Goal: Task Accomplishment & Management: Manage account settings

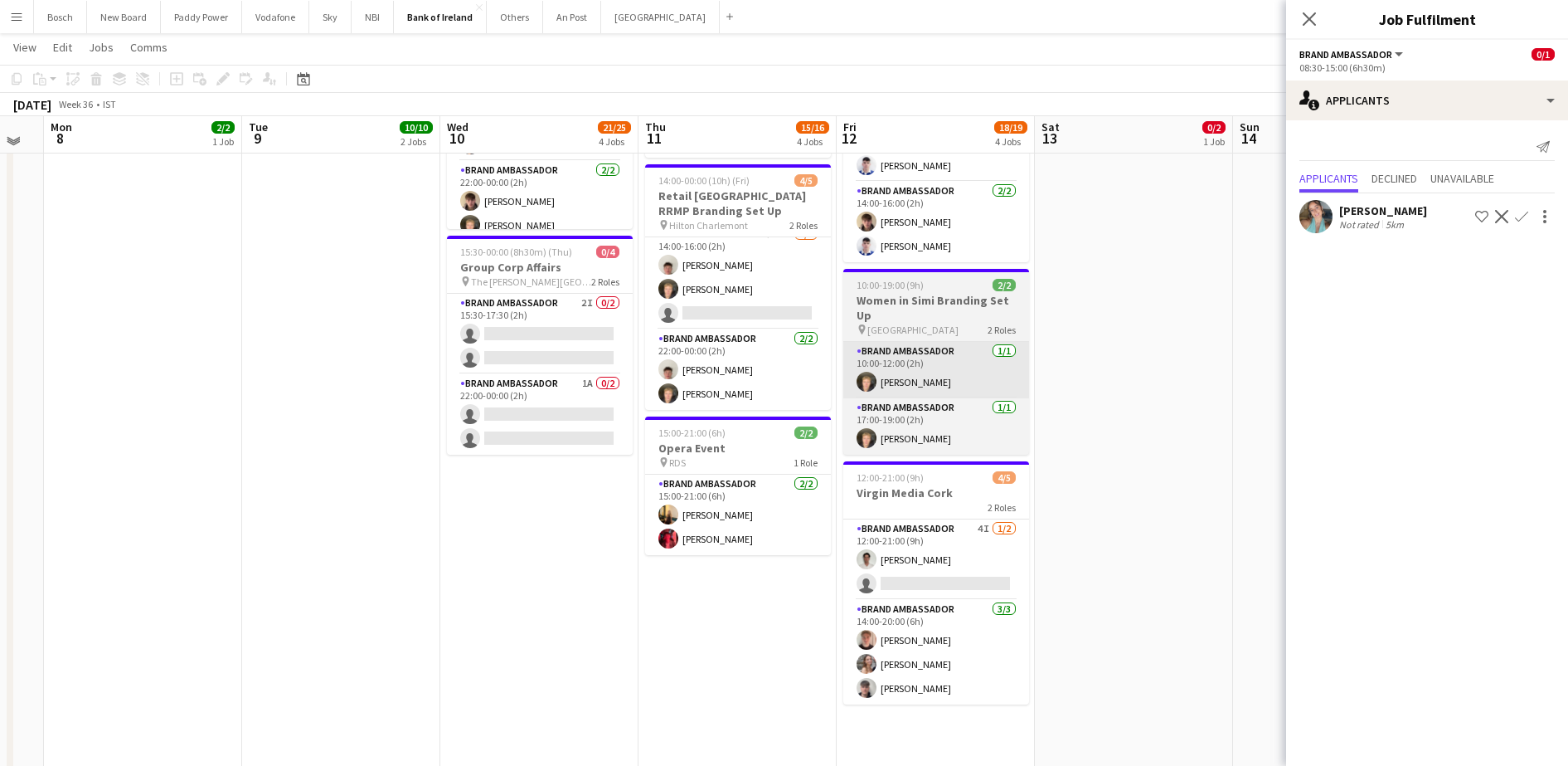
scroll to position [465, 0]
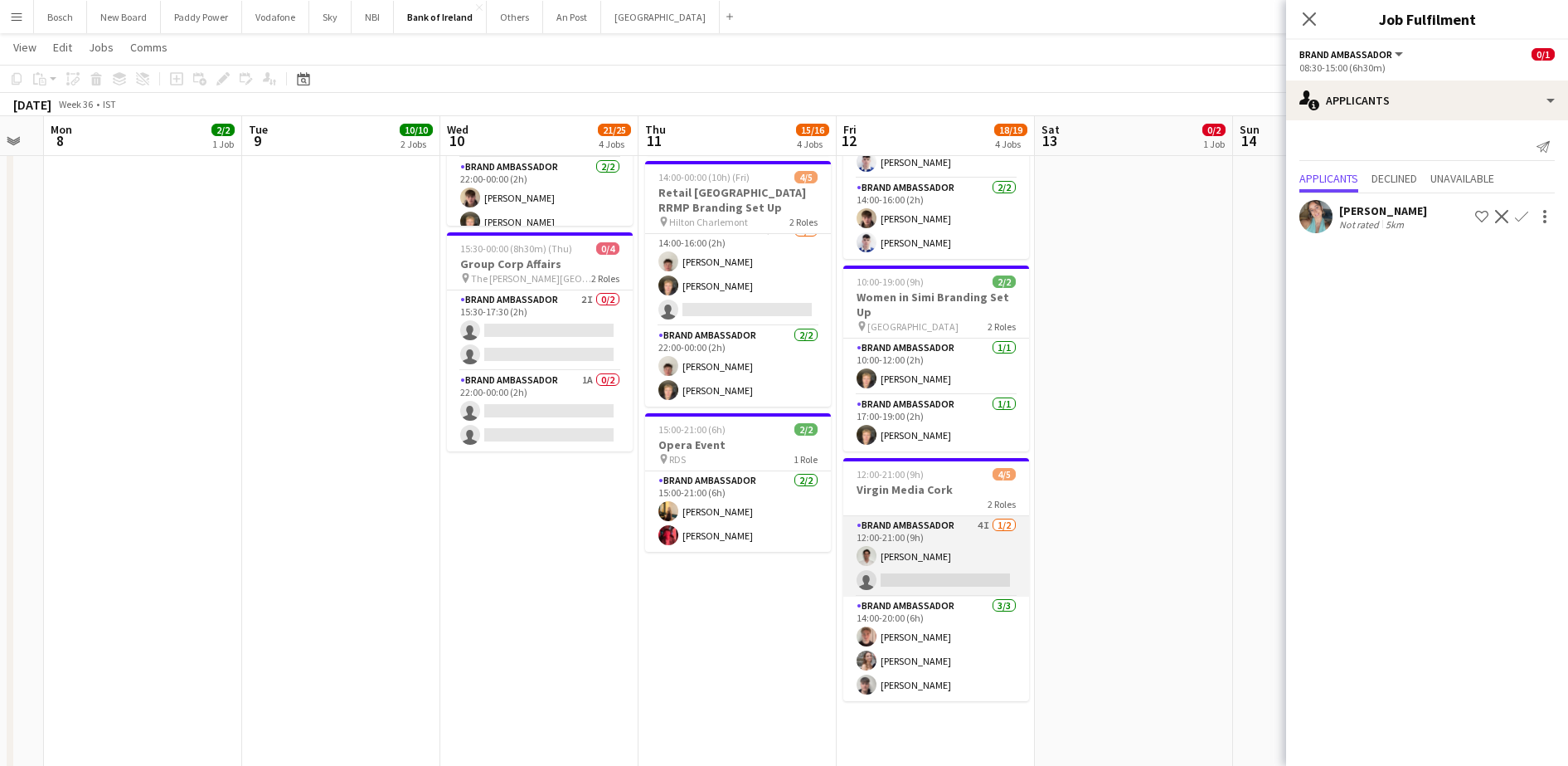
click at [894, 561] on app-card-role "Brand Ambassador 4I 1/2 12:00-21:00 (9h) Shane McCarthy single-neutral-actions" at bounding box center [937, 556] width 186 height 81
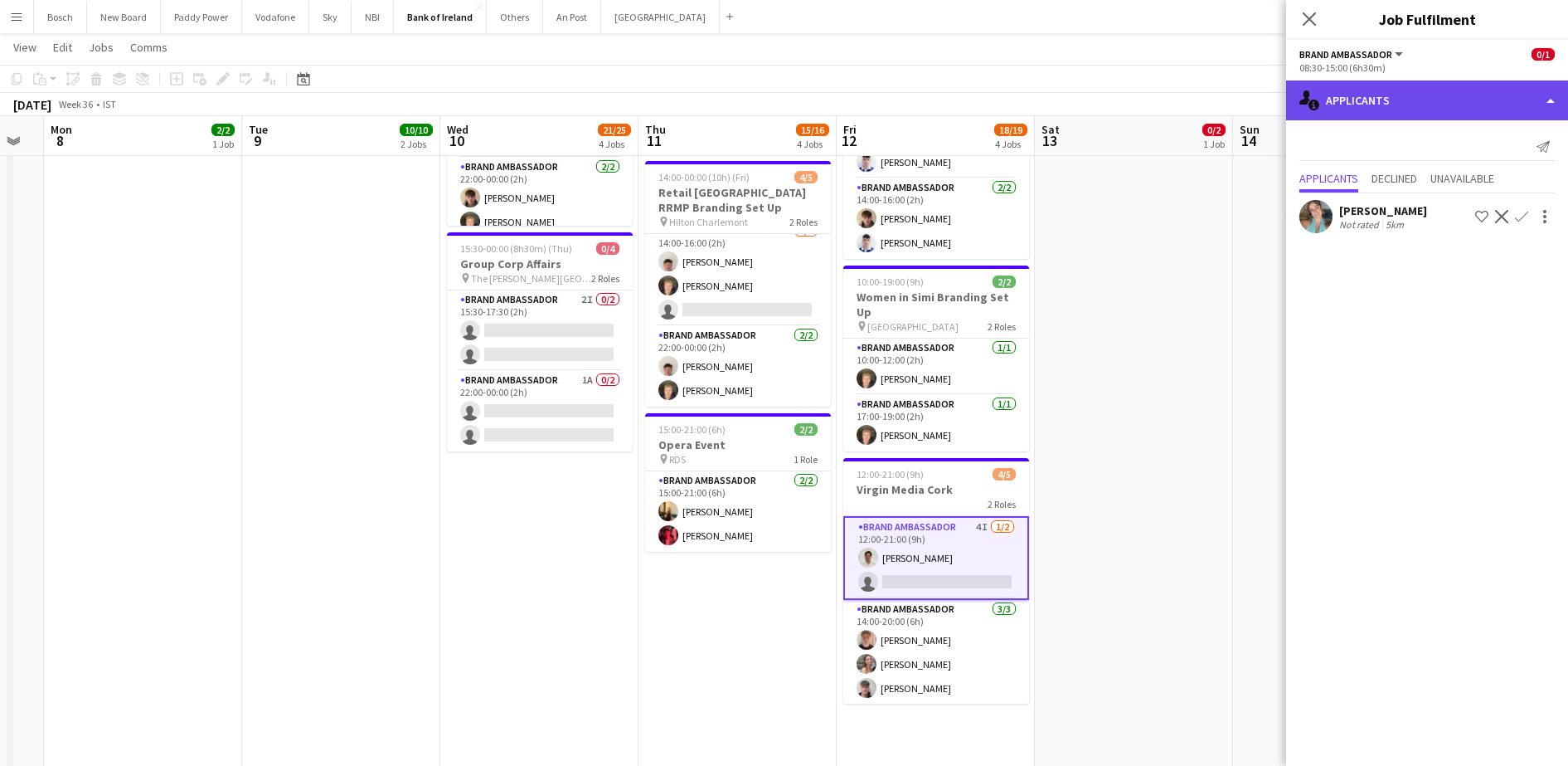
click at [1438, 91] on div "single-neutral-actions-information Applicants" at bounding box center [1427, 101] width 282 height 40
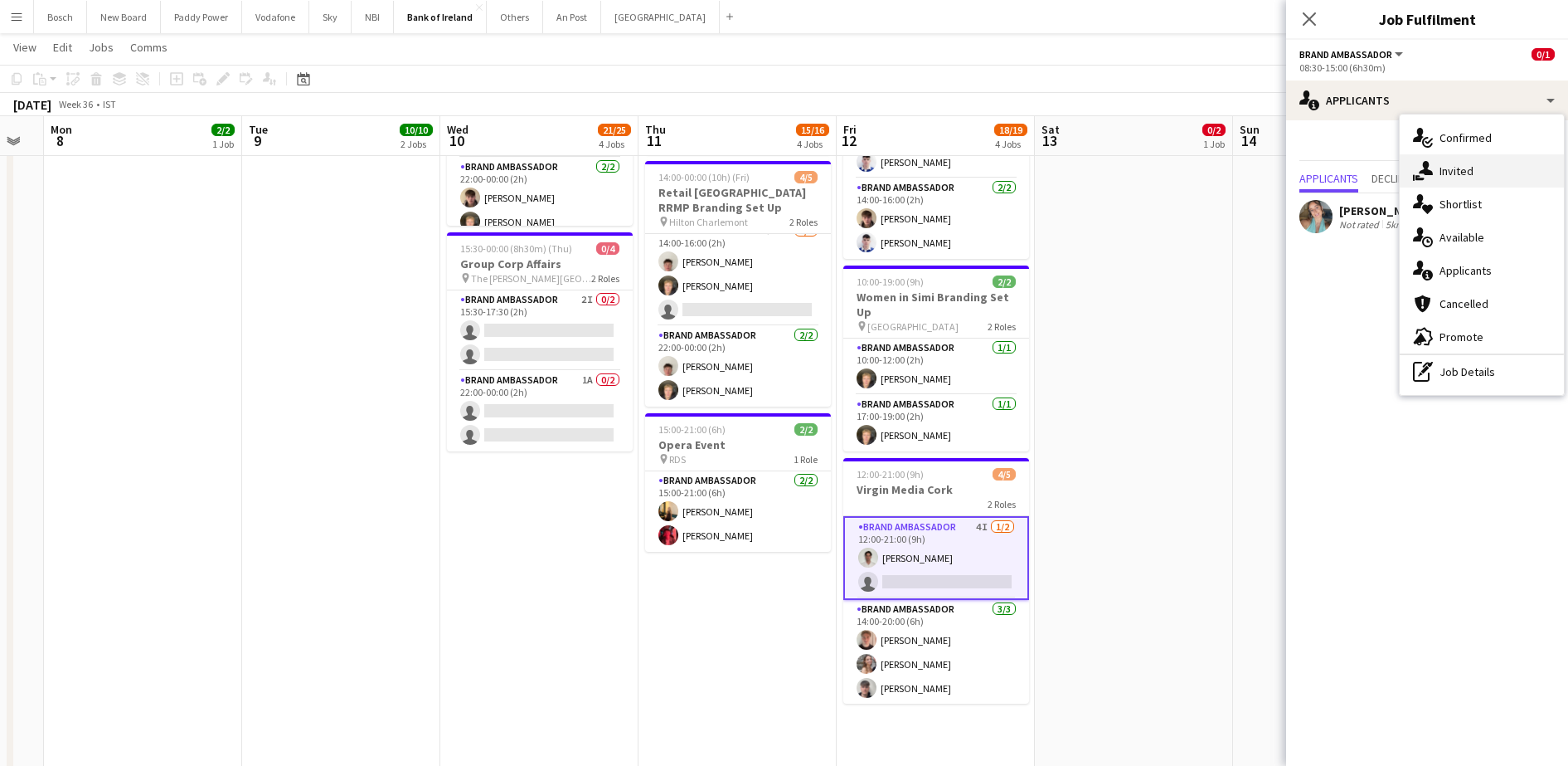
click at [1459, 179] on div "single-neutral-actions-share-1 Invited" at bounding box center [1482, 171] width 165 height 33
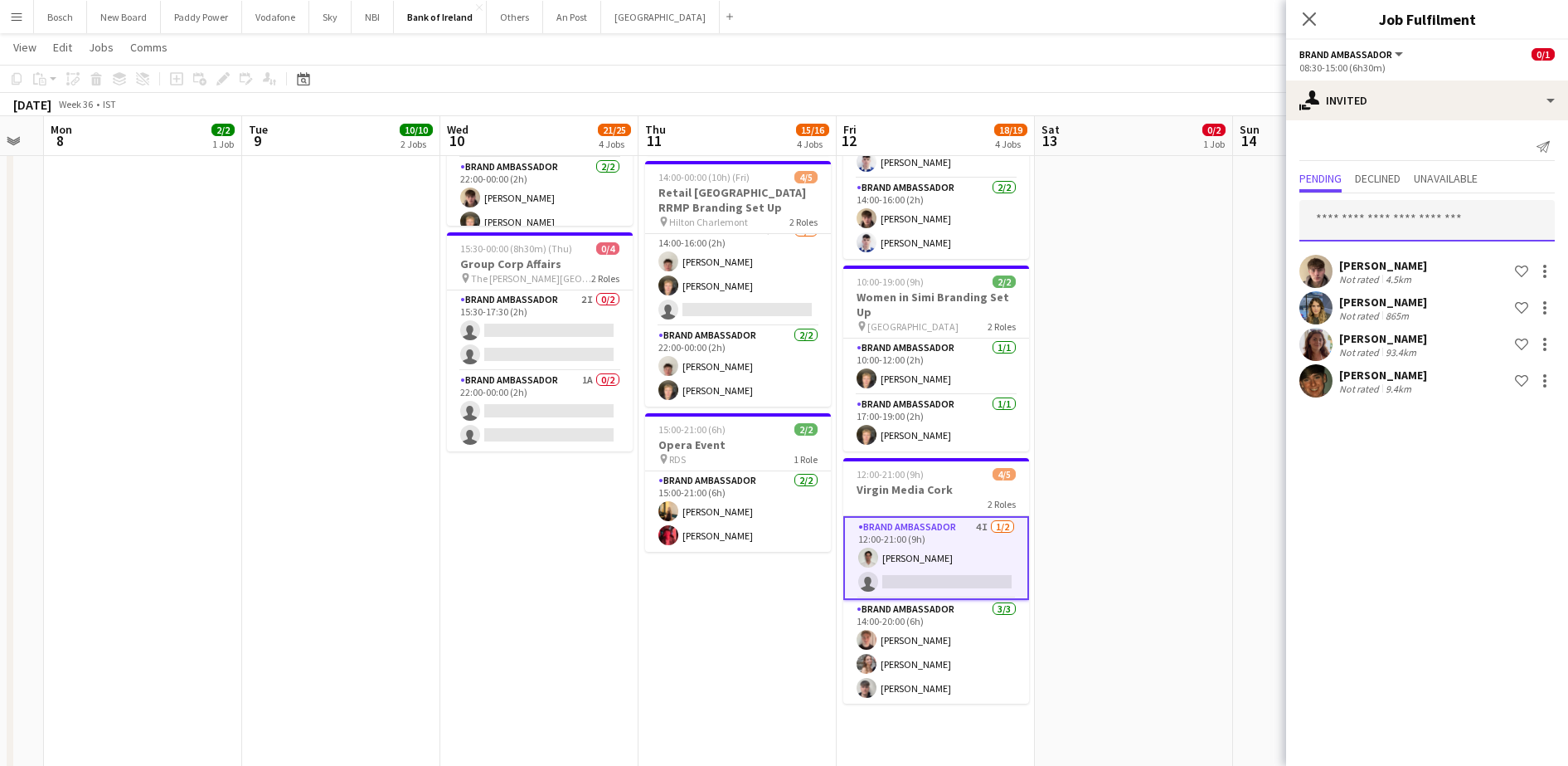
click at [1476, 222] on input "text" at bounding box center [1427, 220] width 255 height 42
type input "****"
click at [1446, 259] on span "Euan Lacey Active" at bounding box center [1427, 261] width 229 height 14
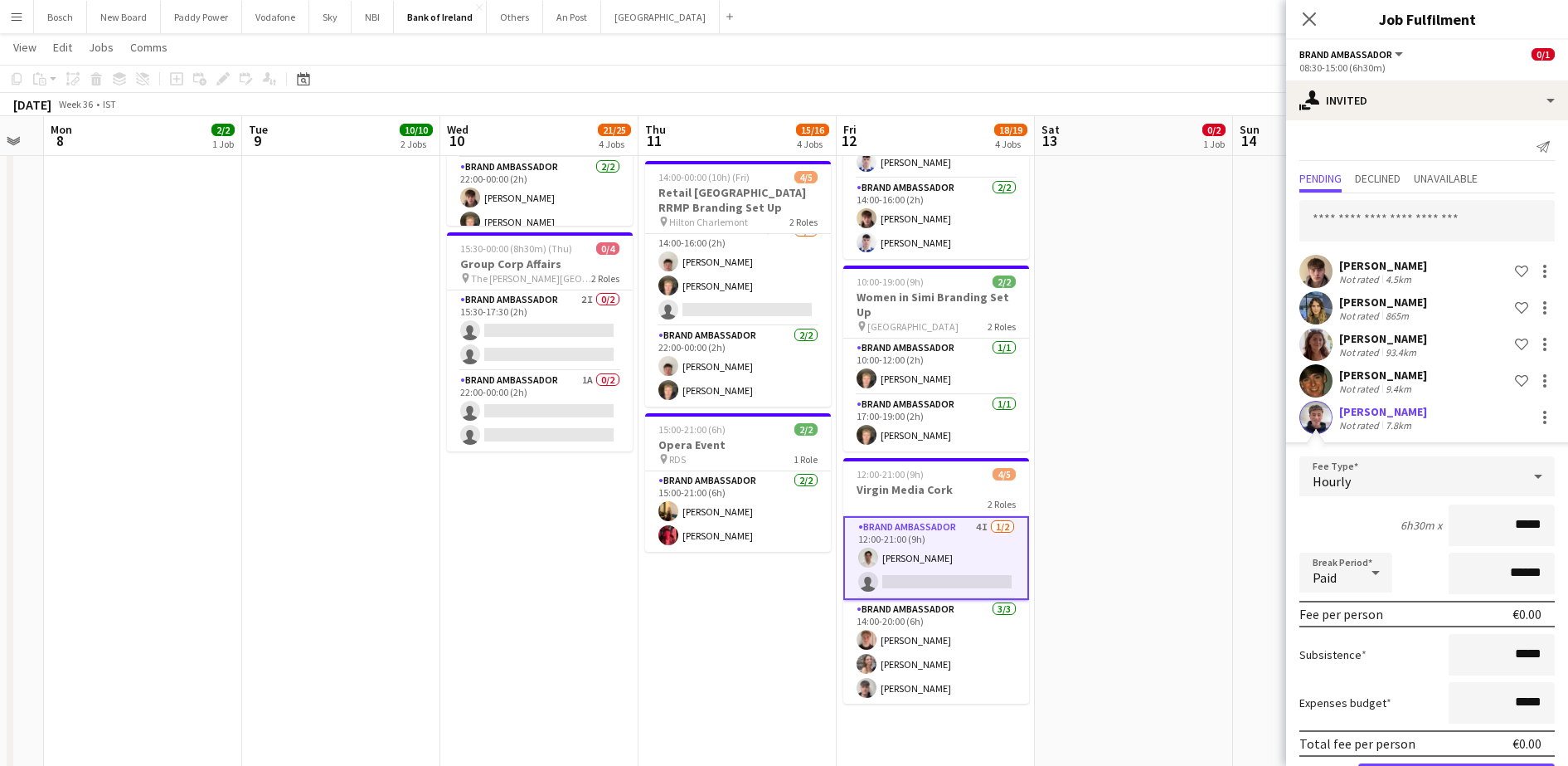
scroll to position [62, 0]
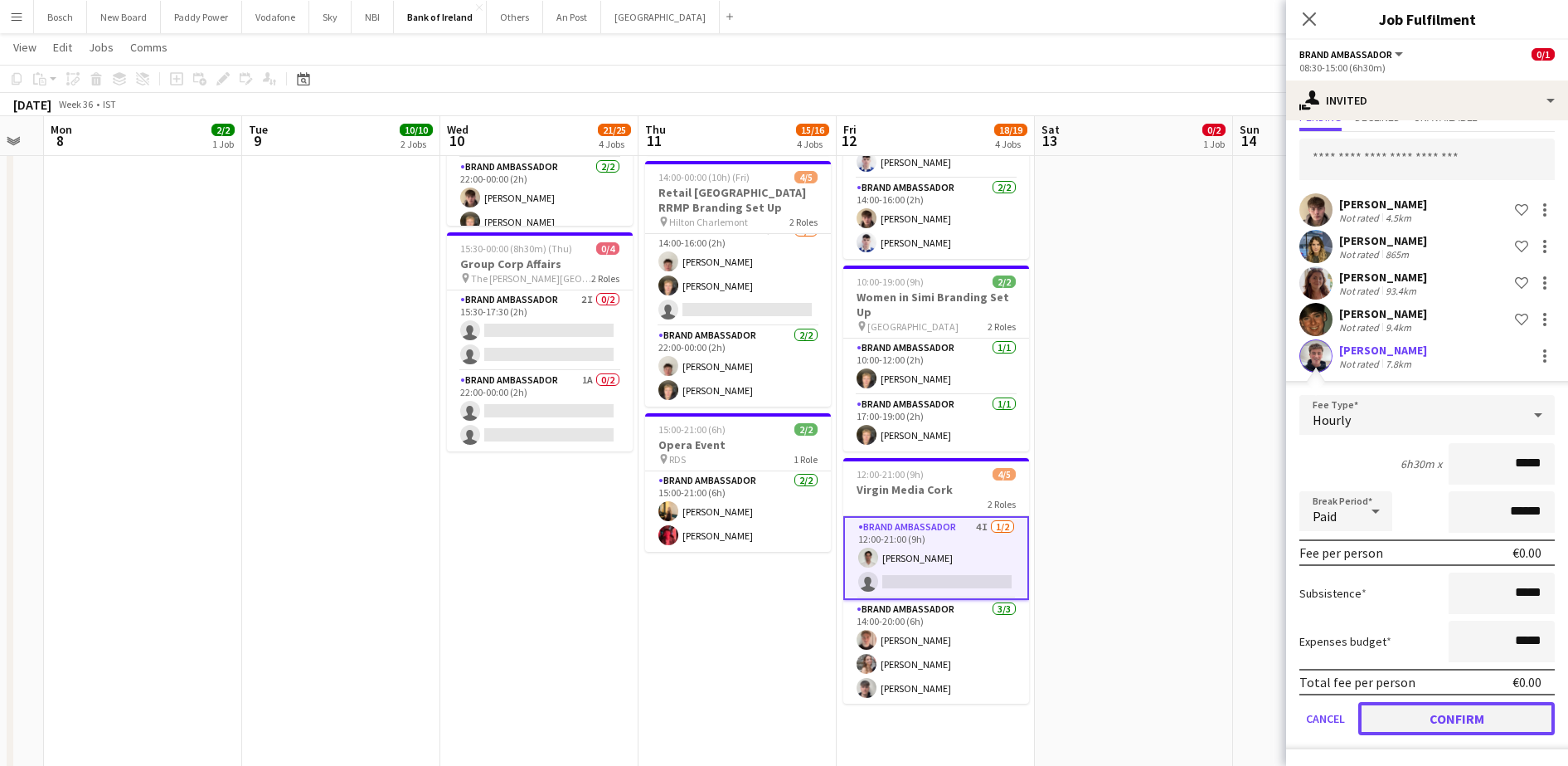
click at [1494, 702] on button "Confirm" at bounding box center [1456, 717] width 196 height 33
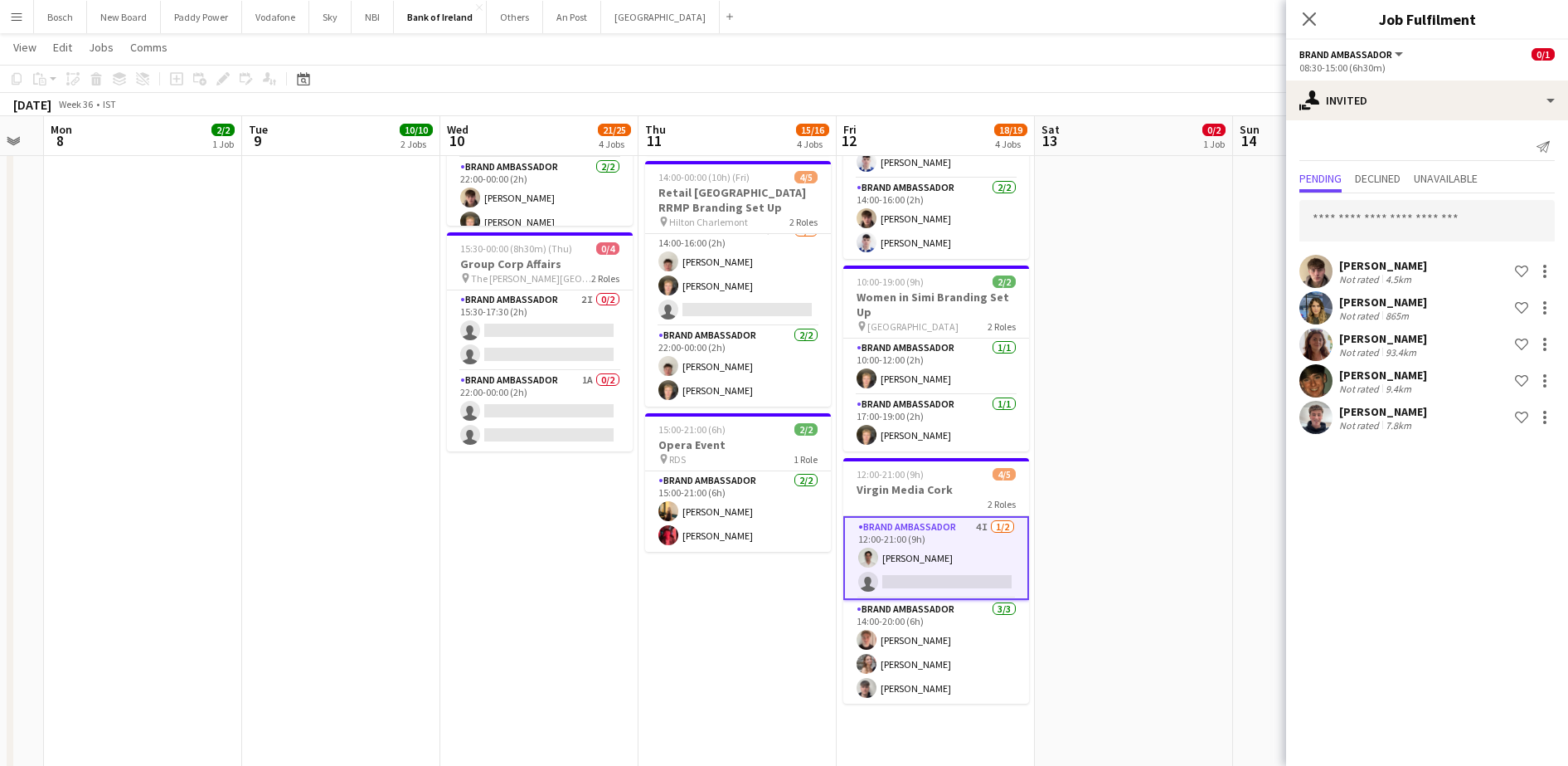
scroll to position [0, 0]
click at [513, 342] on app-card-role "Brand Ambassador 2I 0/2 15:30-17:30 (2h) single-neutral-actions single-neutral-…" at bounding box center [540, 330] width 186 height 81
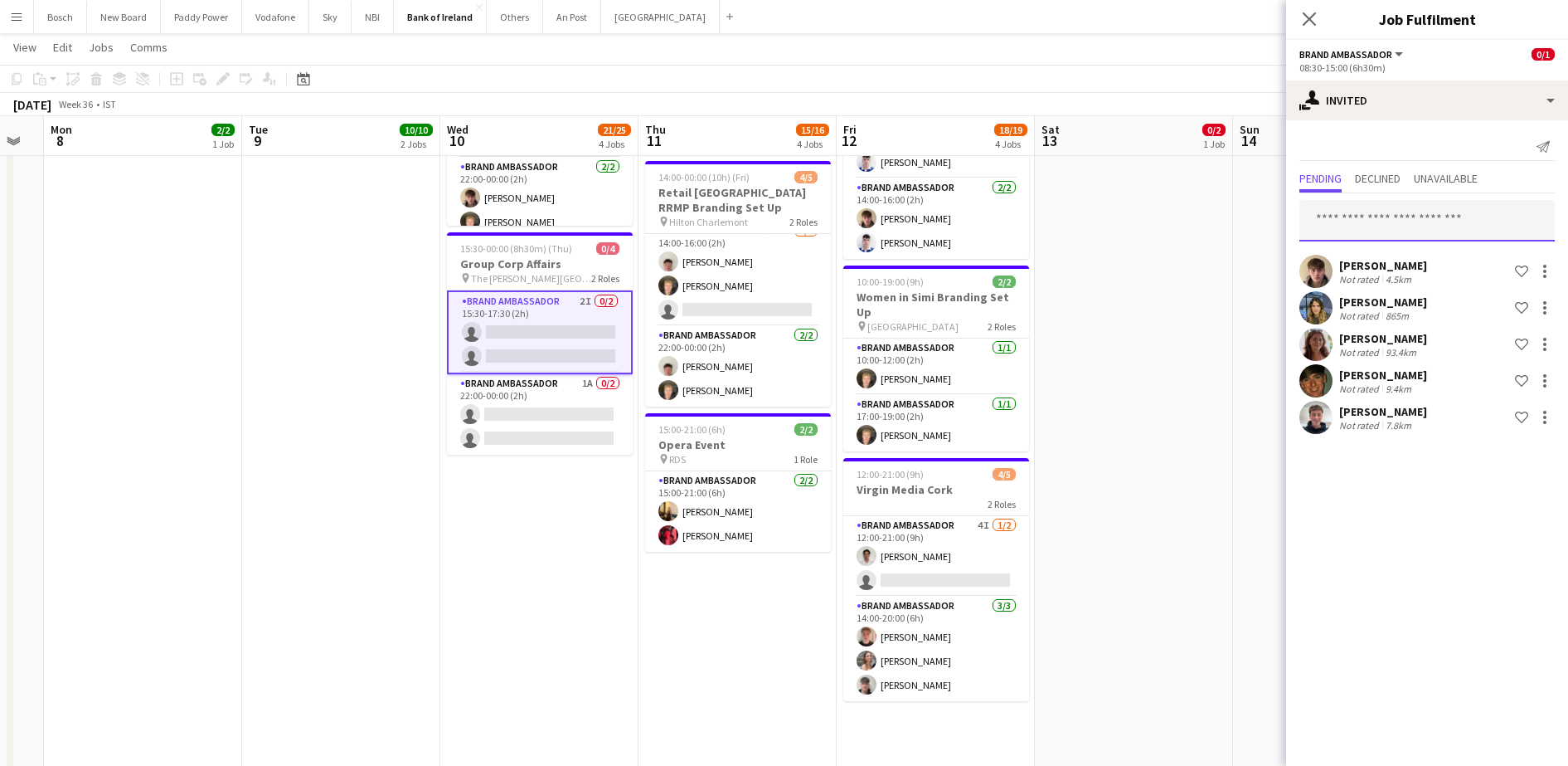
click at [1477, 223] on input "text" at bounding box center [1427, 220] width 255 height 42
type input "****"
click at [1459, 267] on span "Already invited on a role." at bounding box center [1427, 269] width 229 height 15
click at [520, 395] on app-card-role "Brand Ambassador 1A 0/2 22:00-00:00 (2h) single-neutral-actions single-neutral-…" at bounding box center [540, 414] width 186 height 81
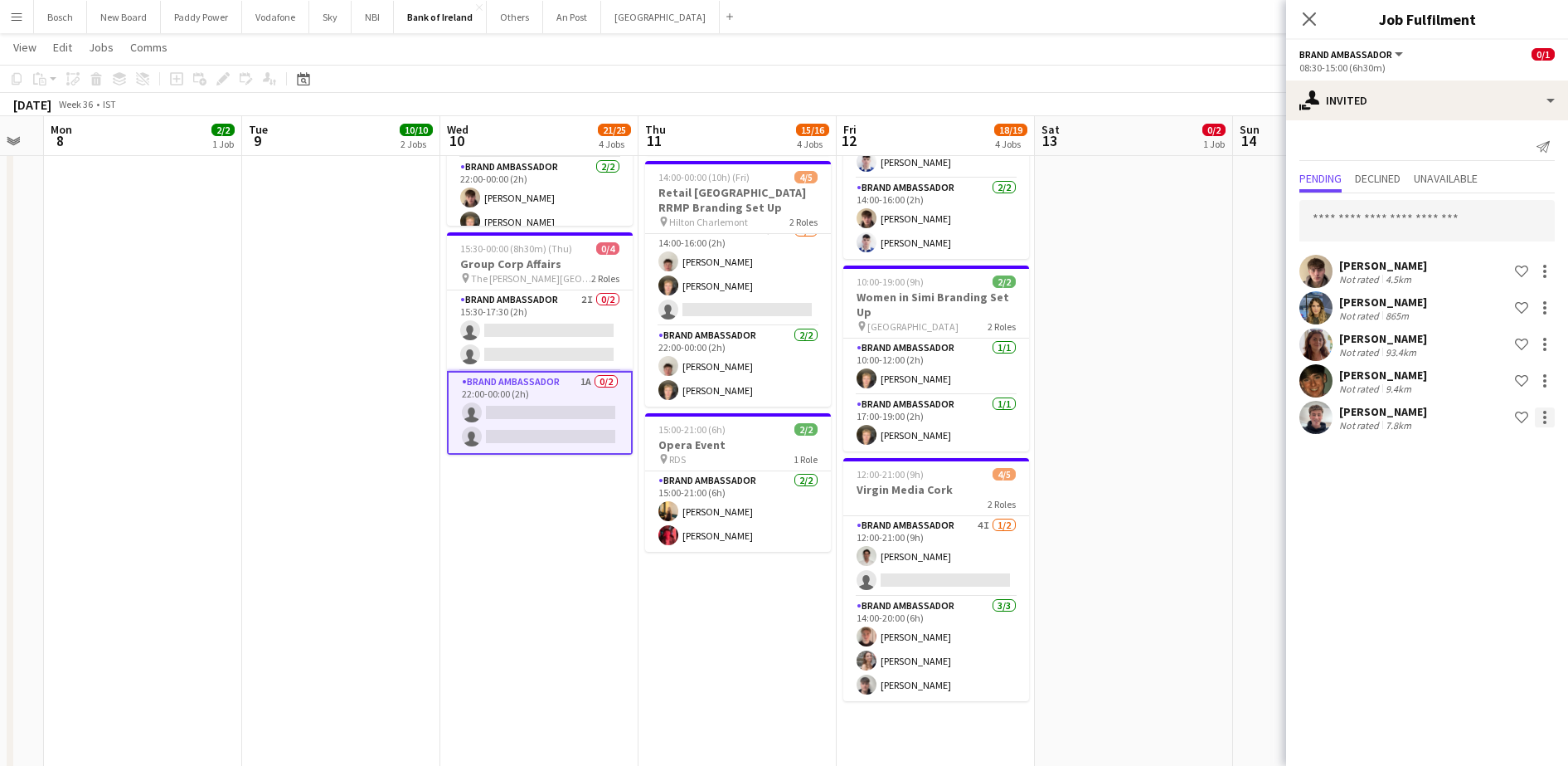
click at [1539, 412] on div at bounding box center [1545, 417] width 20 height 20
click at [1467, 476] on button "Send notification" at bounding box center [1492, 488] width 125 height 40
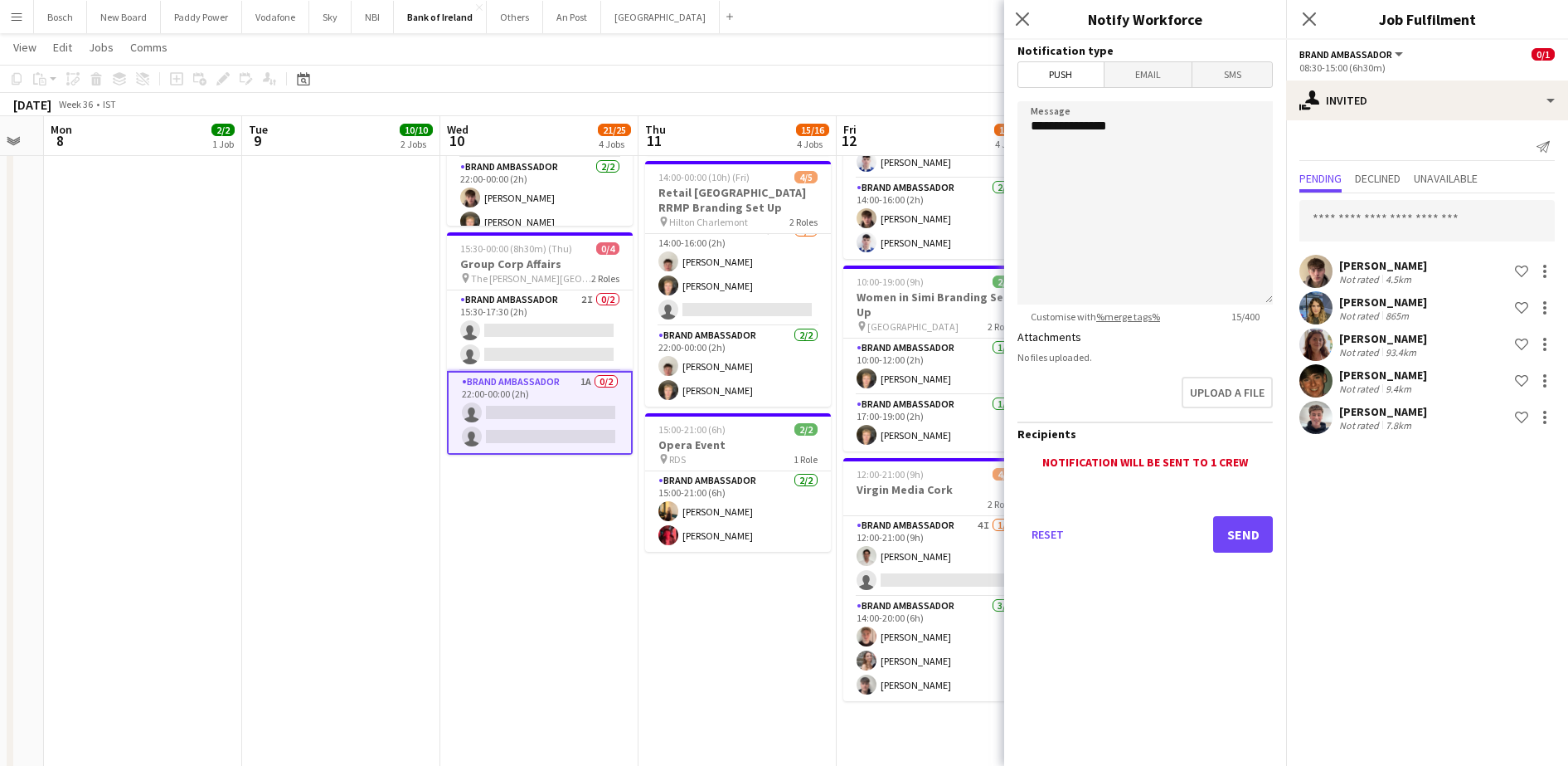
drag, startPoint x: 1209, startPoint y: 499, endPoint x: 1219, endPoint y: 524, distance: 26.9
click at [1219, 524] on div "Reset Send" at bounding box center [1145, 541] width 255 height 116
click at [1219, 524] on button "Send" at bounding box center [1244, 534] width 60 height 37
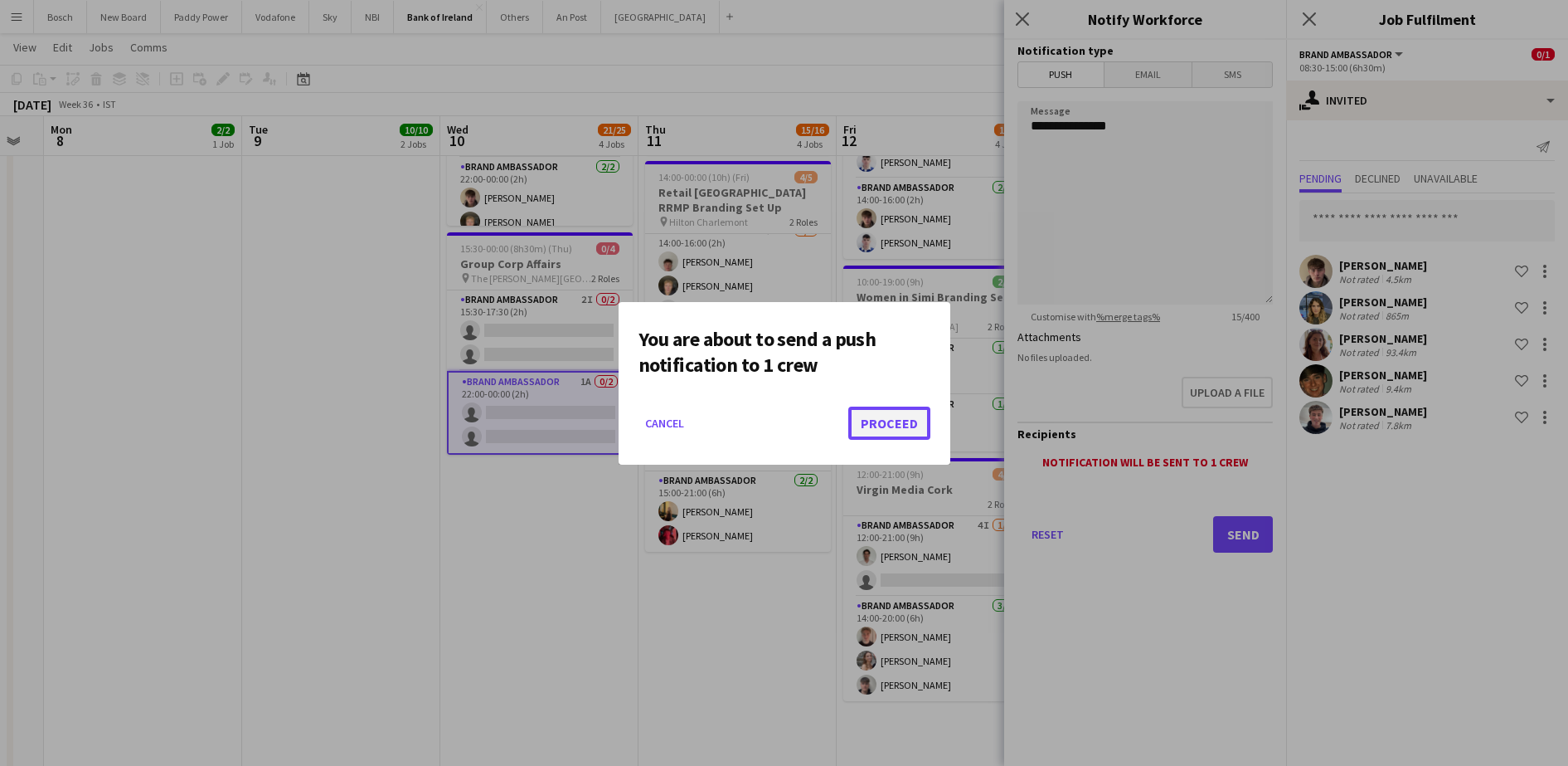
click at [887, 413] on button "Proceed" at bounding box center [890, 422] width 82 height 33
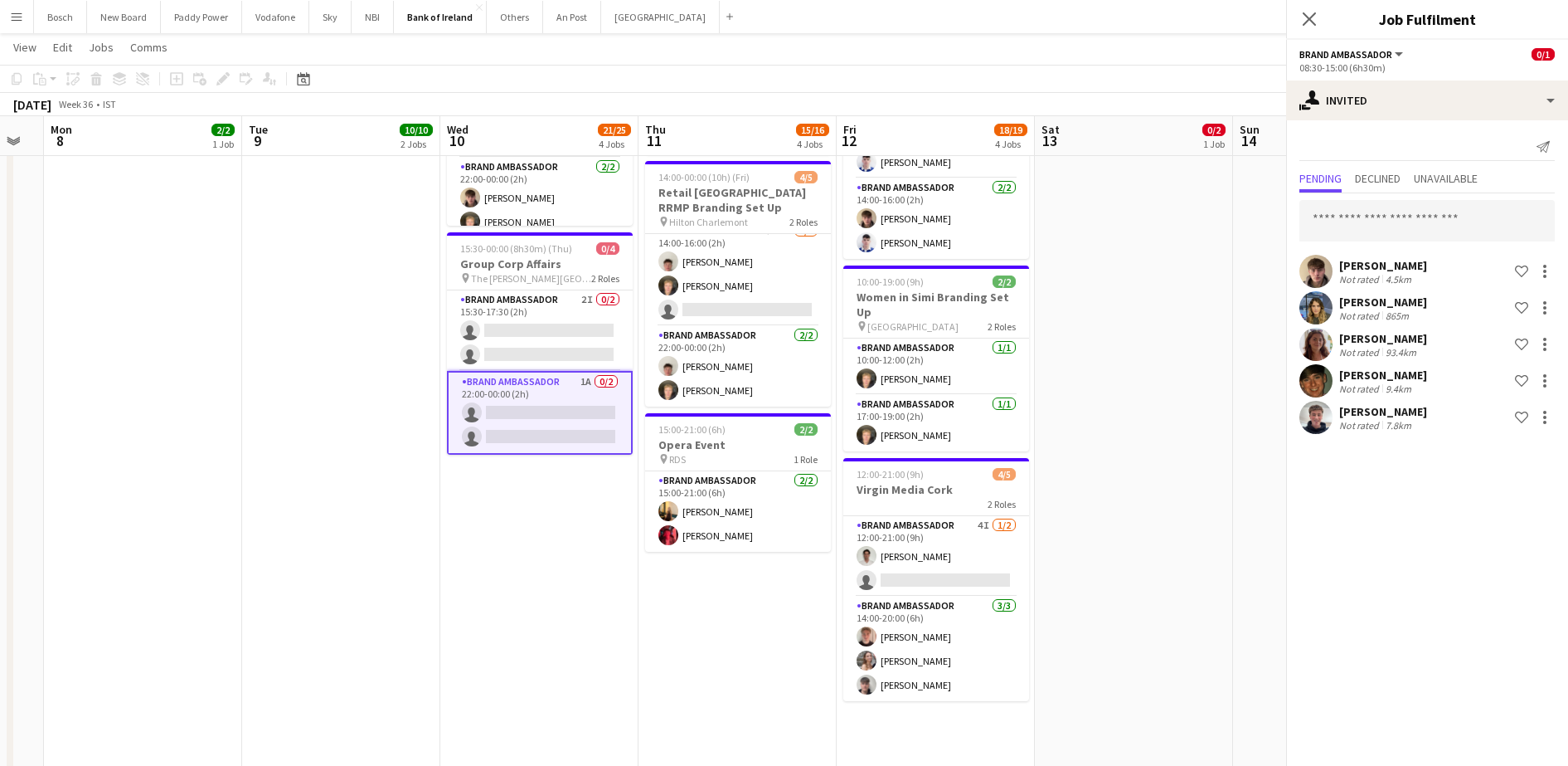
scroll to position [465, 0]
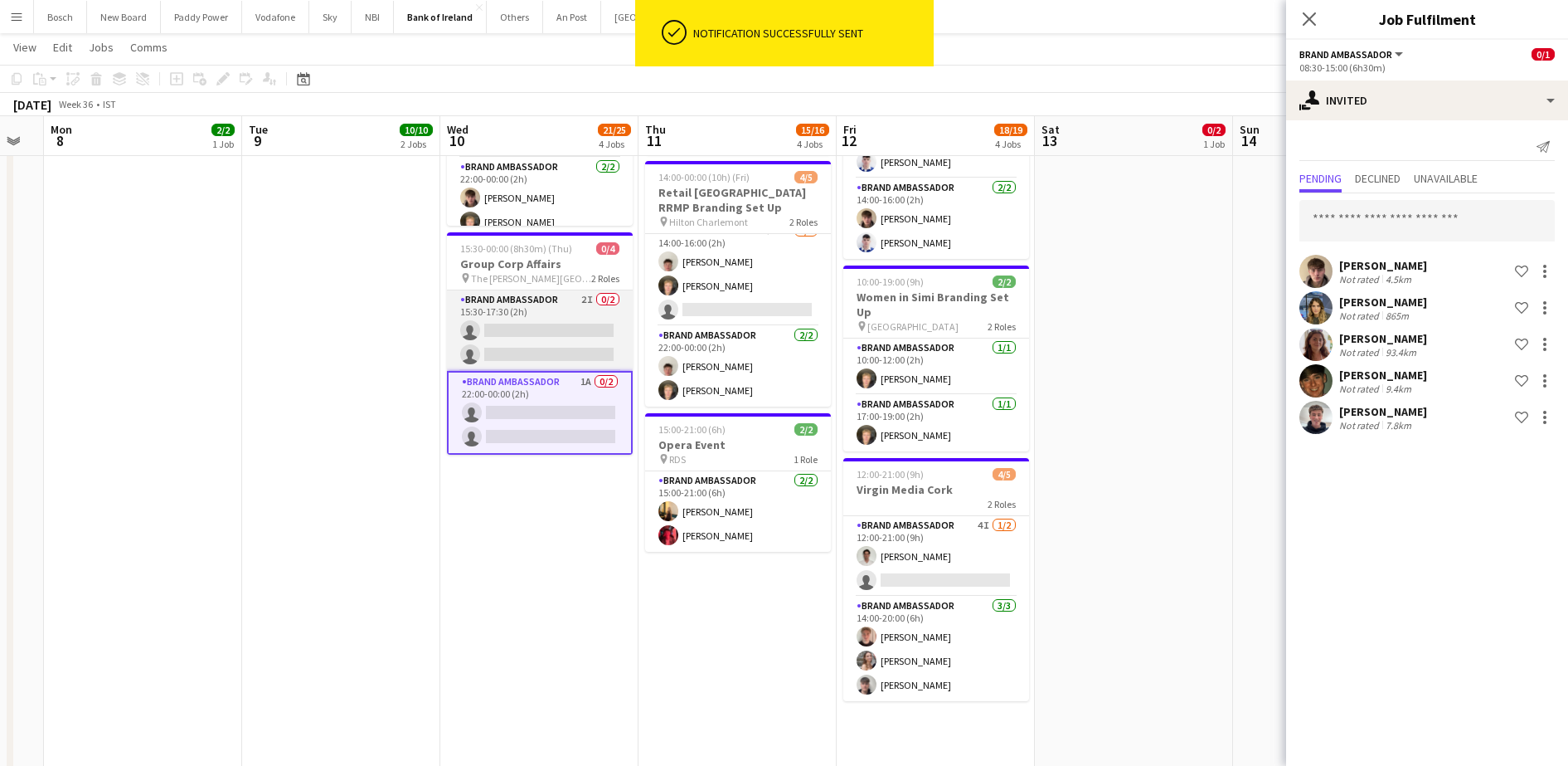
click at [510, 295] on app-card-role "Brand Ambassador 2I 0/2 15:30-17:30 (2h) single-neutral-actions single-neutral-…" at bounding box center [540, 330] width 186 height 81
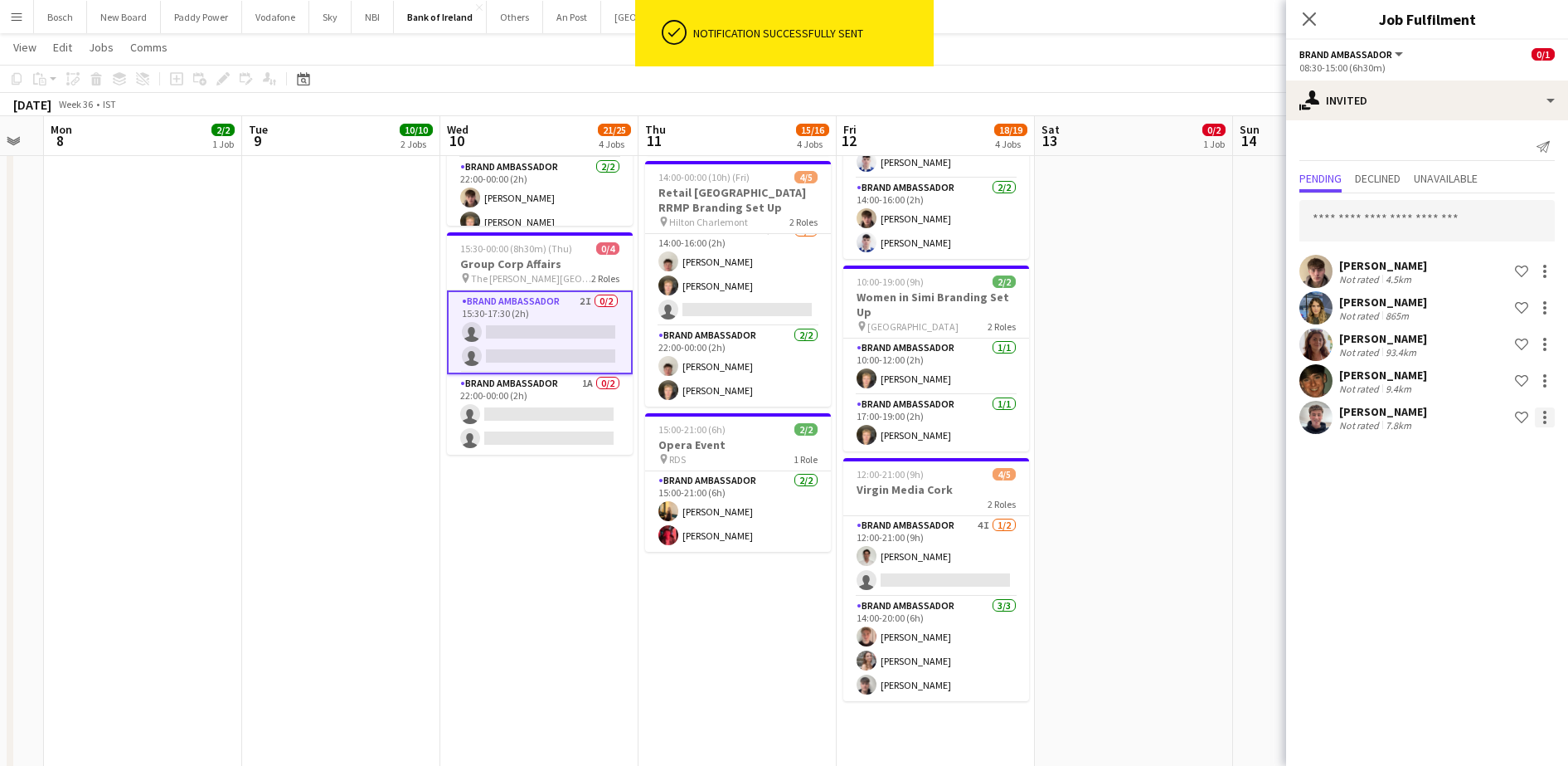
click at [1546, 409] on div at bounding box center [1545, 417] width 20 height 20
click at [1459, 465] on button "Edit fee" at bounding box center [1492, 448] width 125 height 40
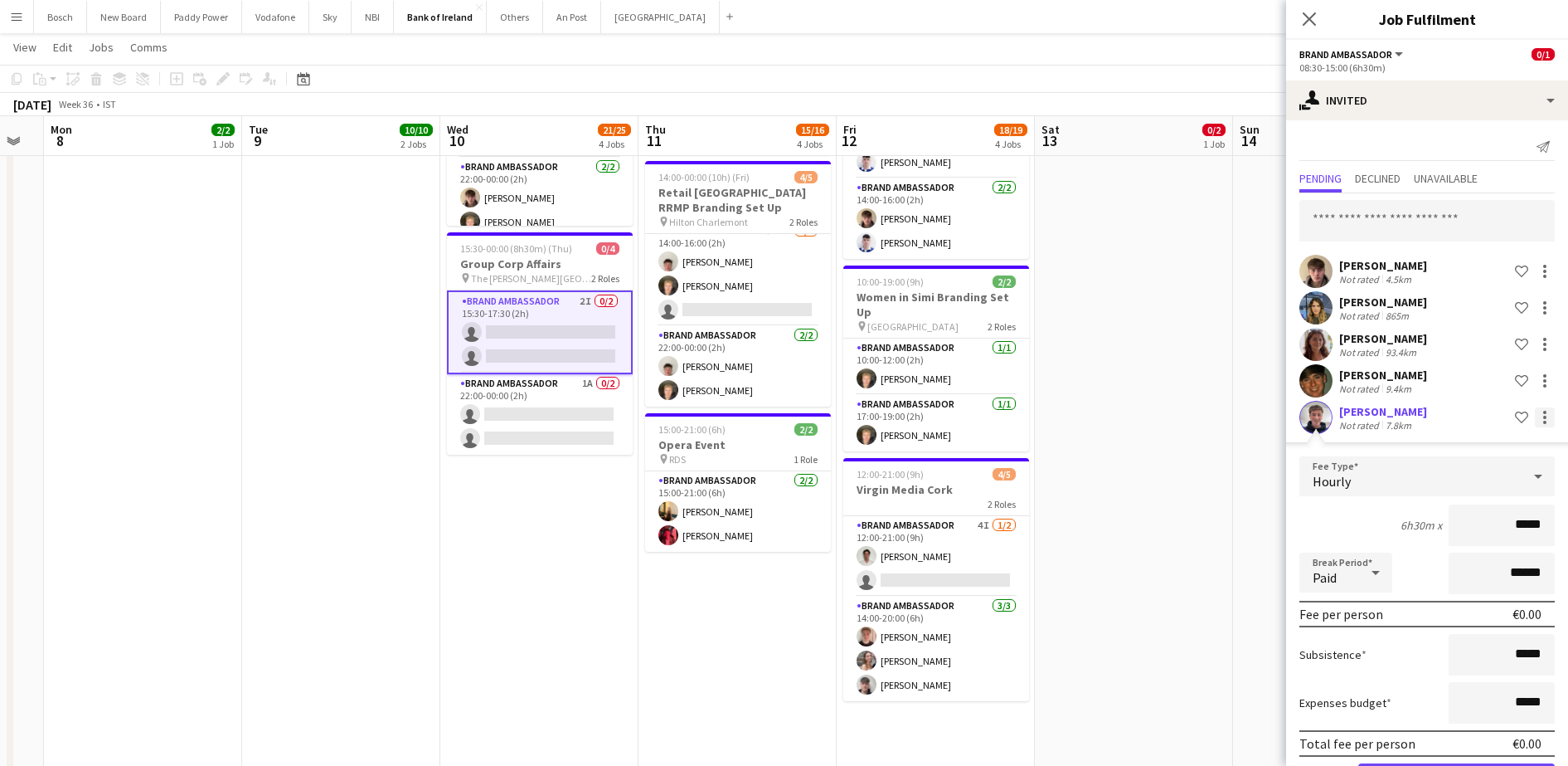
click at [1543, 416] on div at bounding box center [1544, 417] width 3 height 3
click at [1459, 480] on span "Send notification" at bounding box center [1477, 487] width 98 height 14
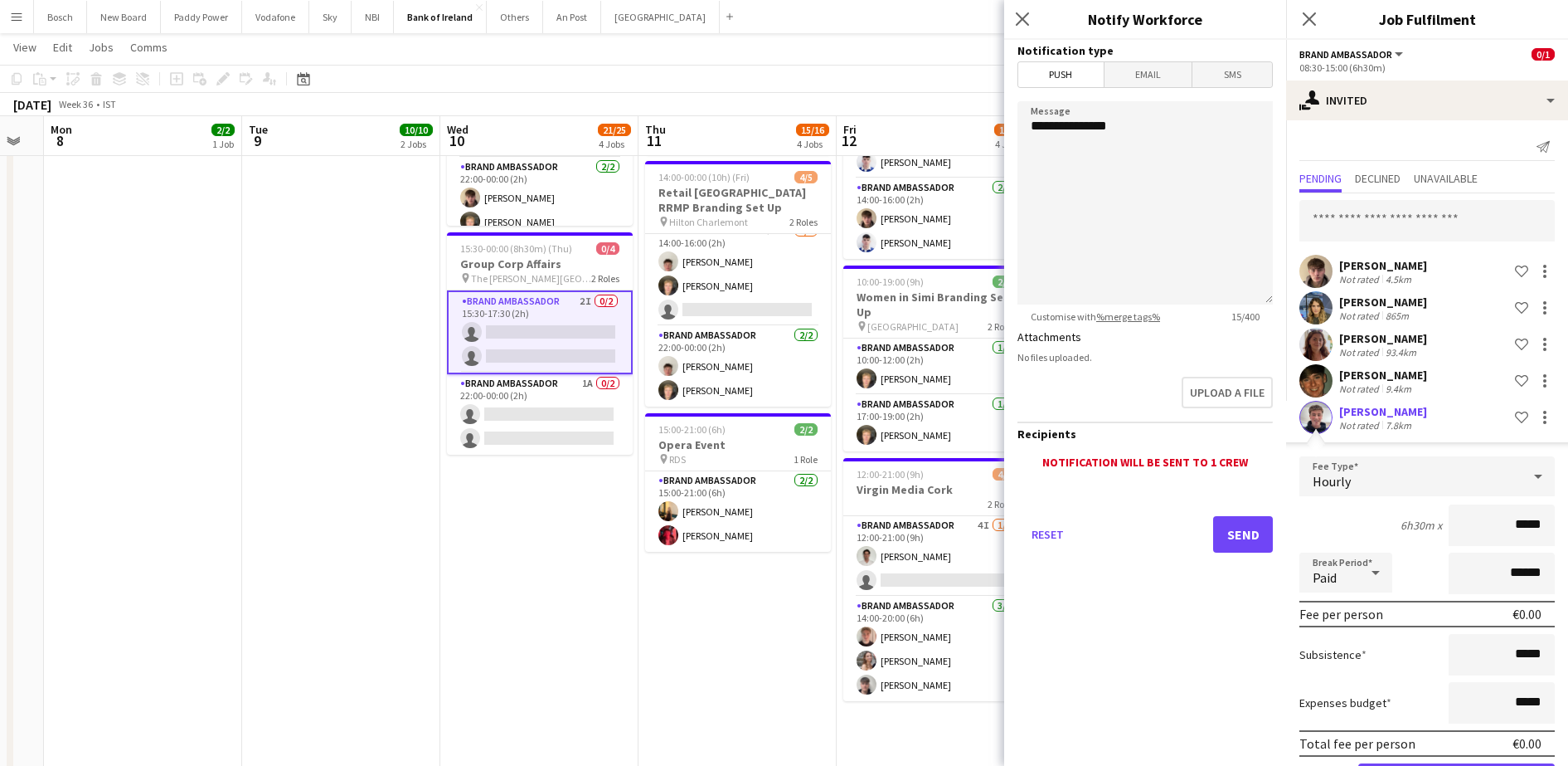
drag, startPoint x: 1221, startPoint y: 504, endPoint x: 1224, endPoint y: 515, distance: 11.4
click at [1224, 515] on div "Reset Send" at bounding box center [1145, 541] width 255 height 116
click at [1226, 520] on button "Send" at bounding box center [1244, 534] width 60 height 37
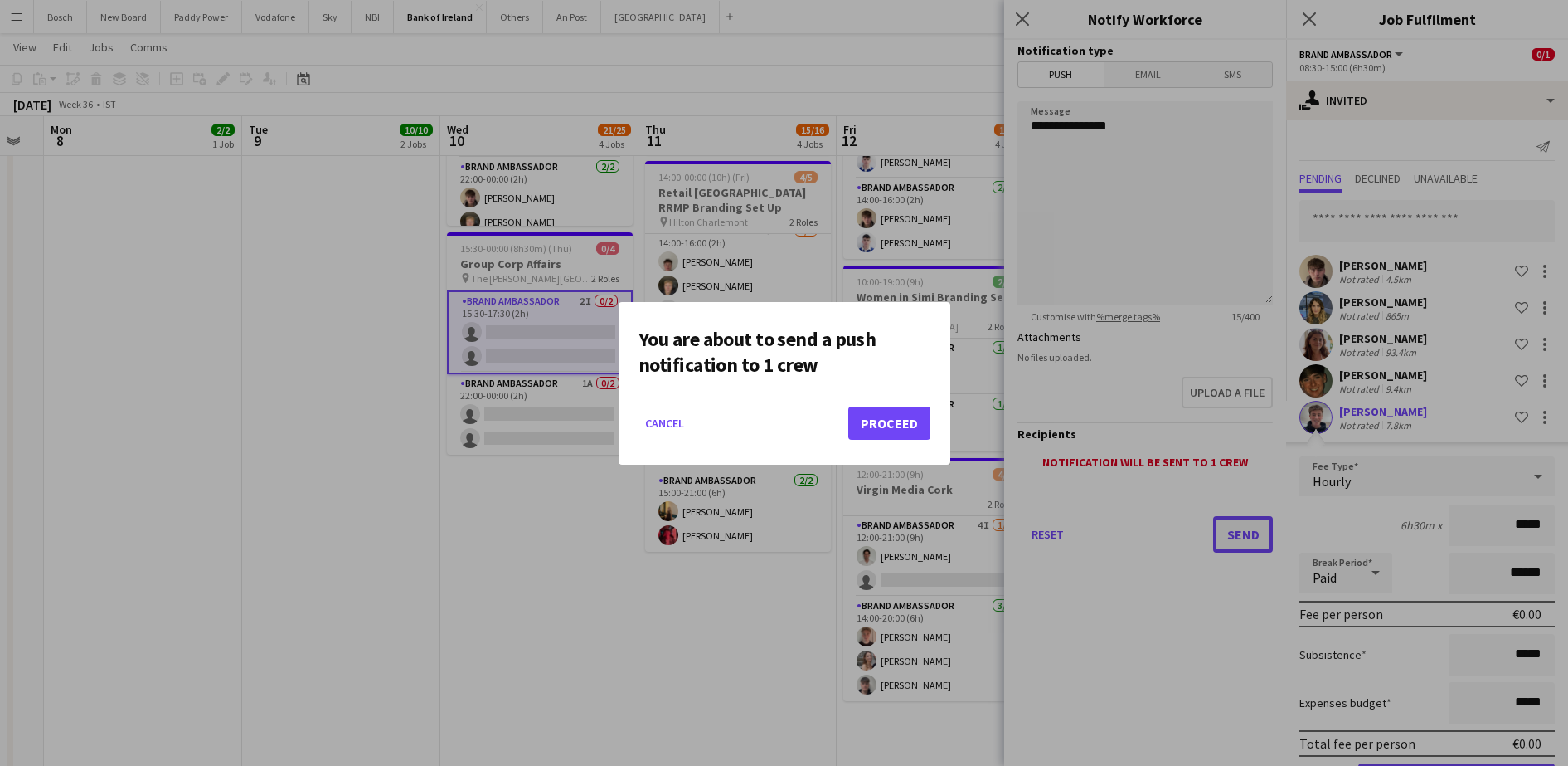
scroll to position [0, 0]
click at [868, 418] on button "Proceed" at bounding box center [890, 422] width 82 height 33
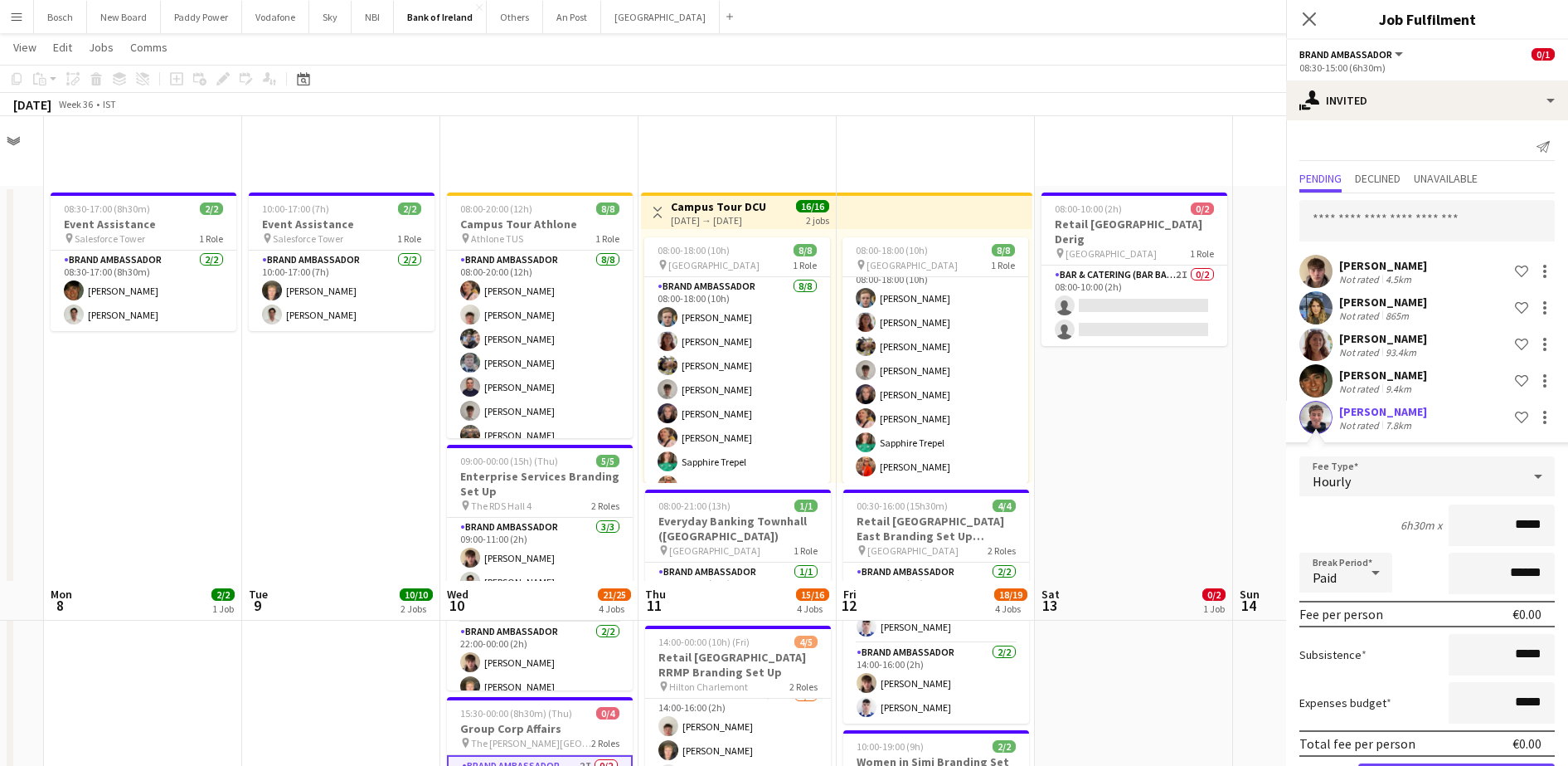
scroll to position [465, 0]
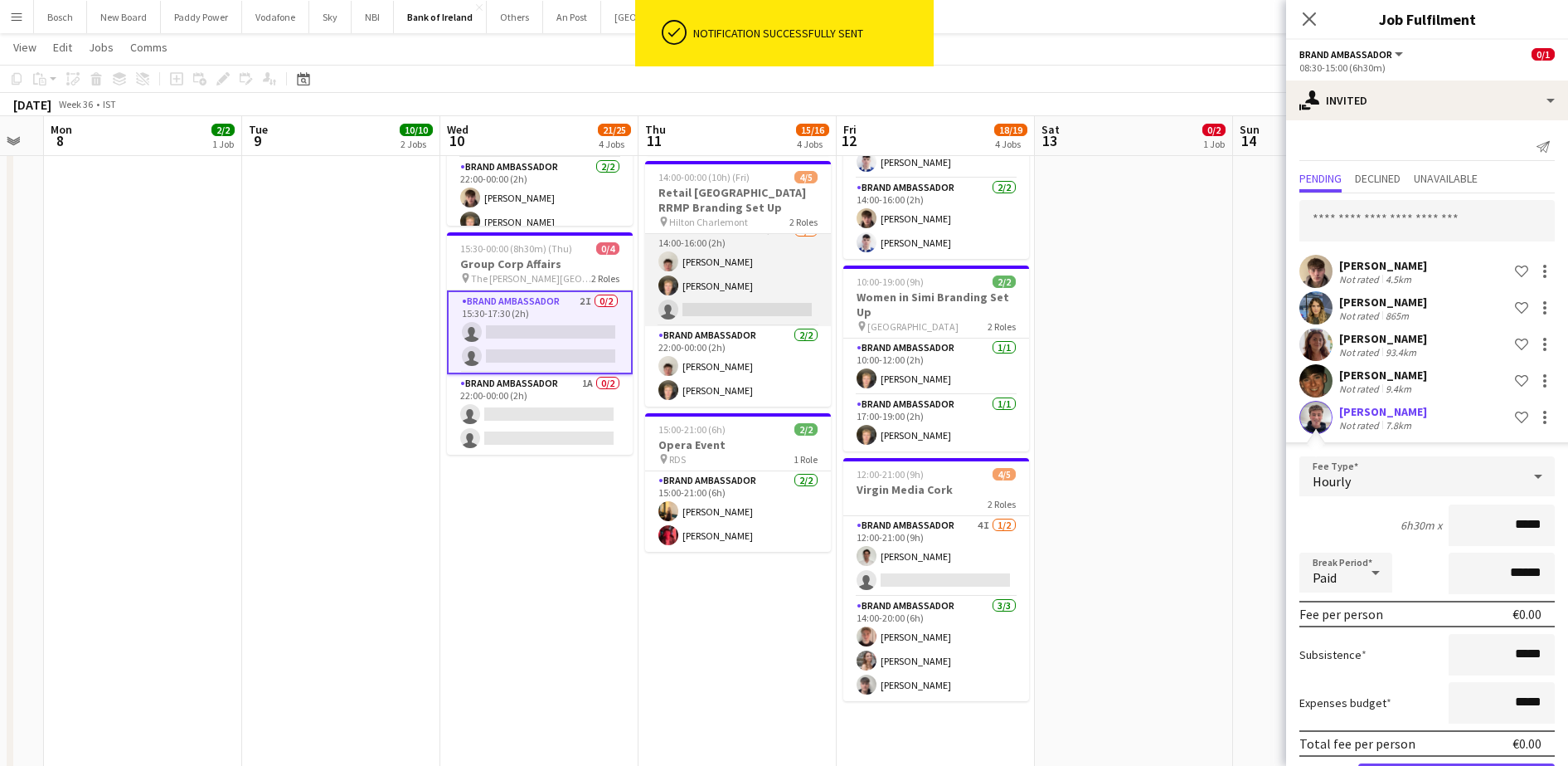
click at [721, 243] on app-card-role "Brand Ambassador 5I 1A 2/3 14:00-16:00 (2h) Robert Harvey Ronam Mcloughlin sing…" at bounding box center [738, 273] width 186 height 105
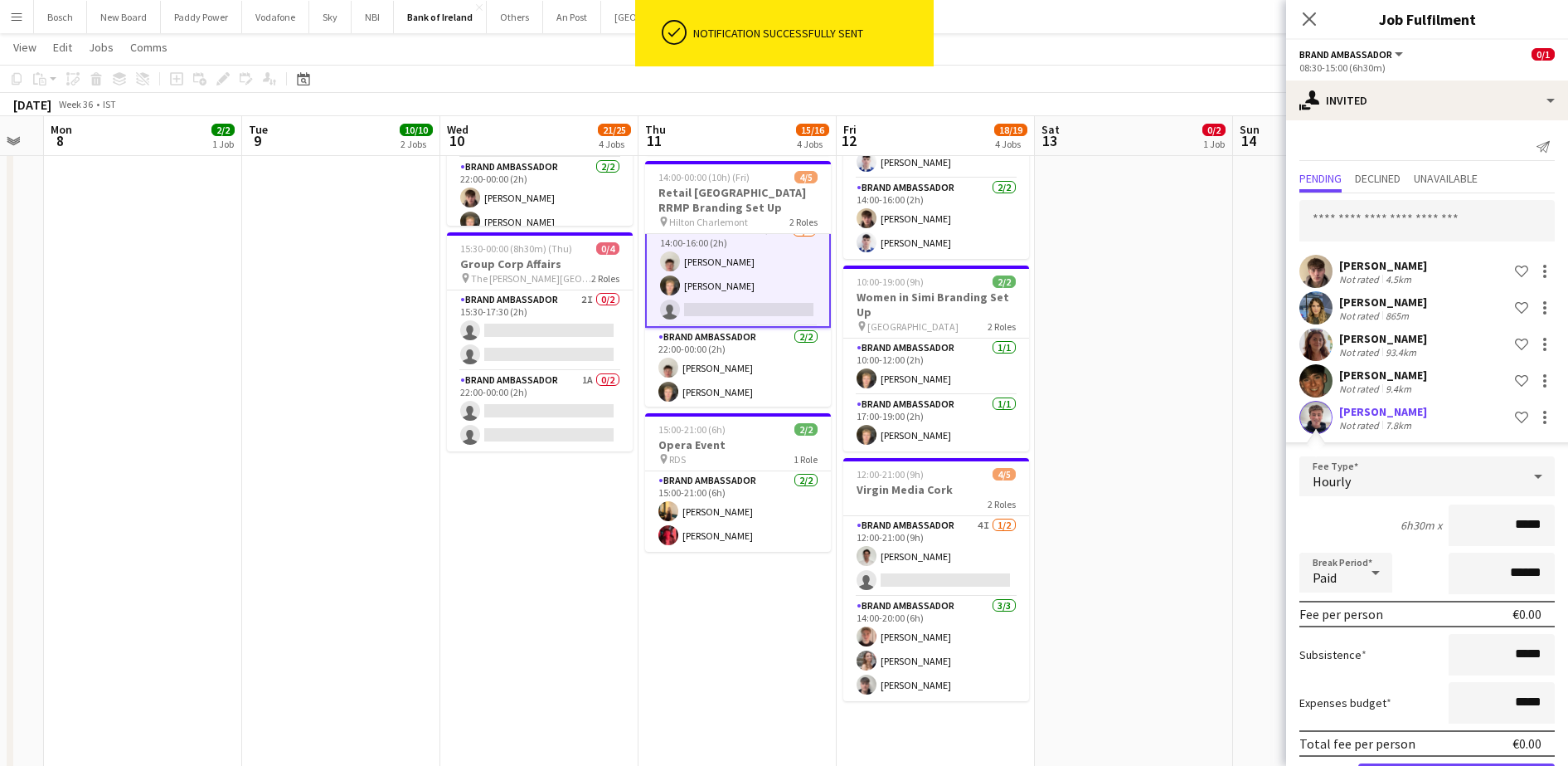
click at [726, 262] on app-card-role "Brand Ambassador 5I 1A 2/3 14:00-16:00 (2h) Robert Harvey Ronam Mcloughlin sing…" at bounding box center [738, 273] width 186 height 108
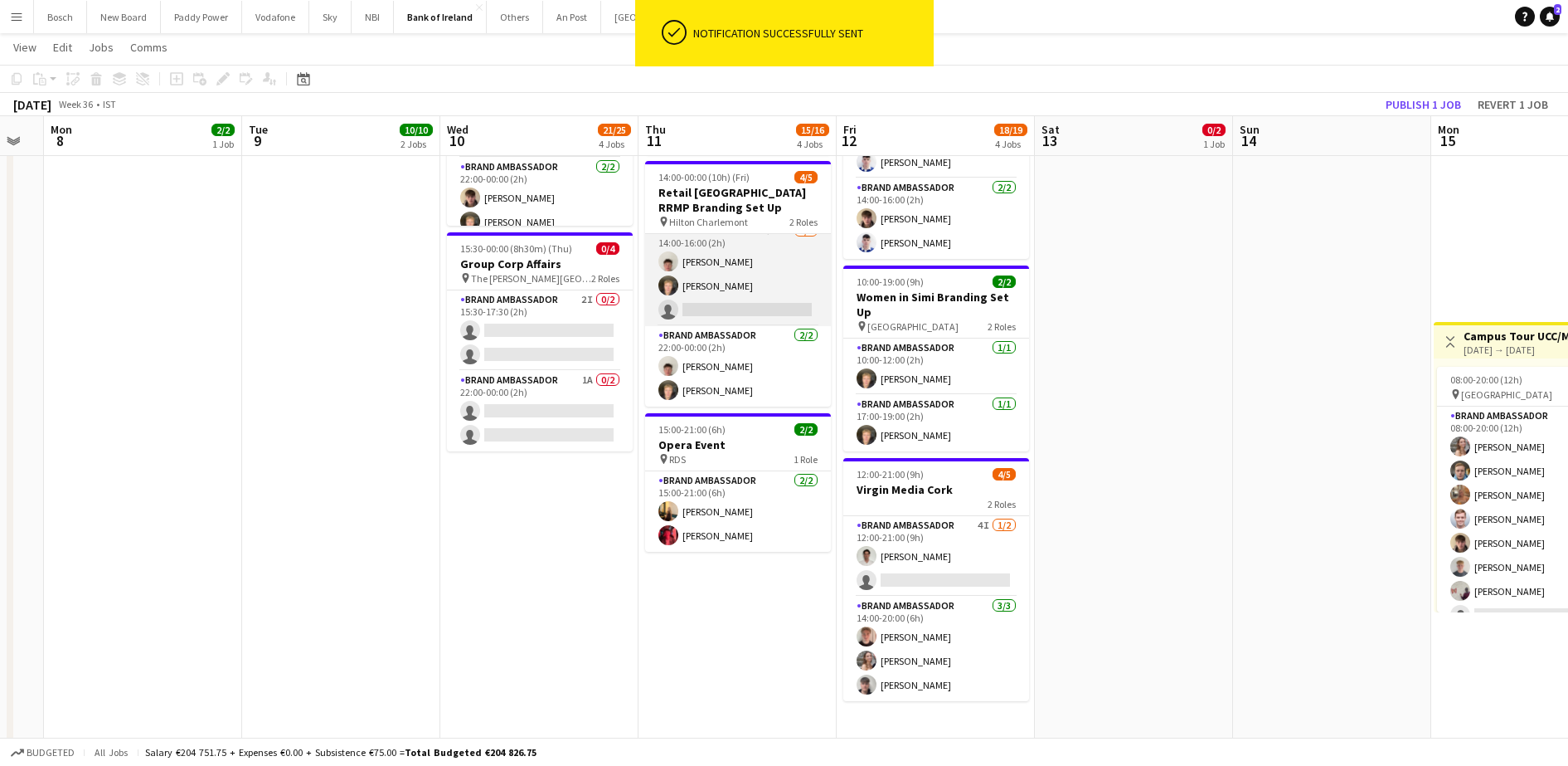
scroll to position [12, 0]
click at [753, 276] on app-card-role "Brand Ambassador 5I 1A 2/3 14:00-16:00 (2h) Robert Harvey Ronam Mcloughlin sing…" at bounding box center [738, 273] width 186 height 105
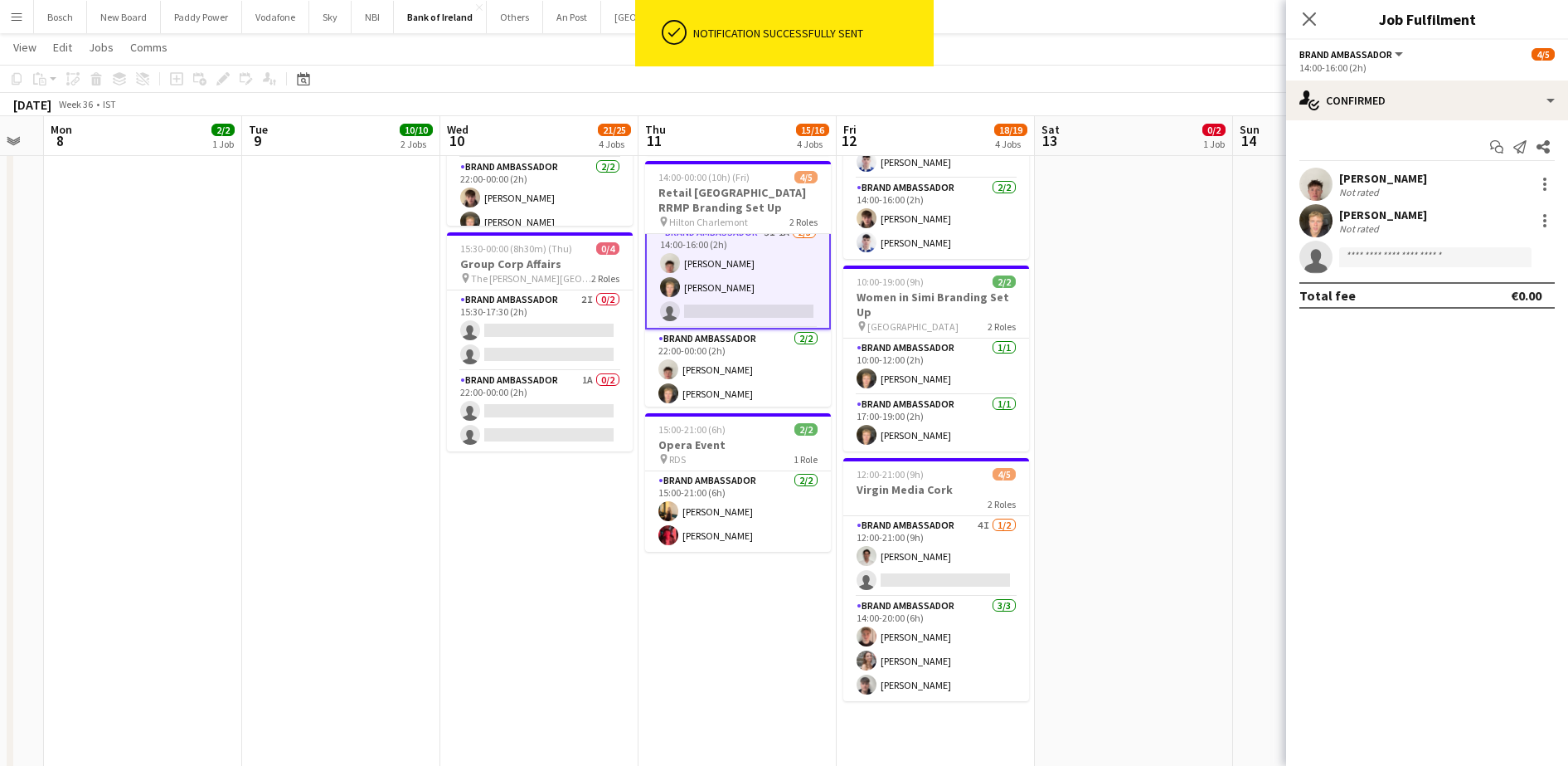
scroll to position [14, 0]
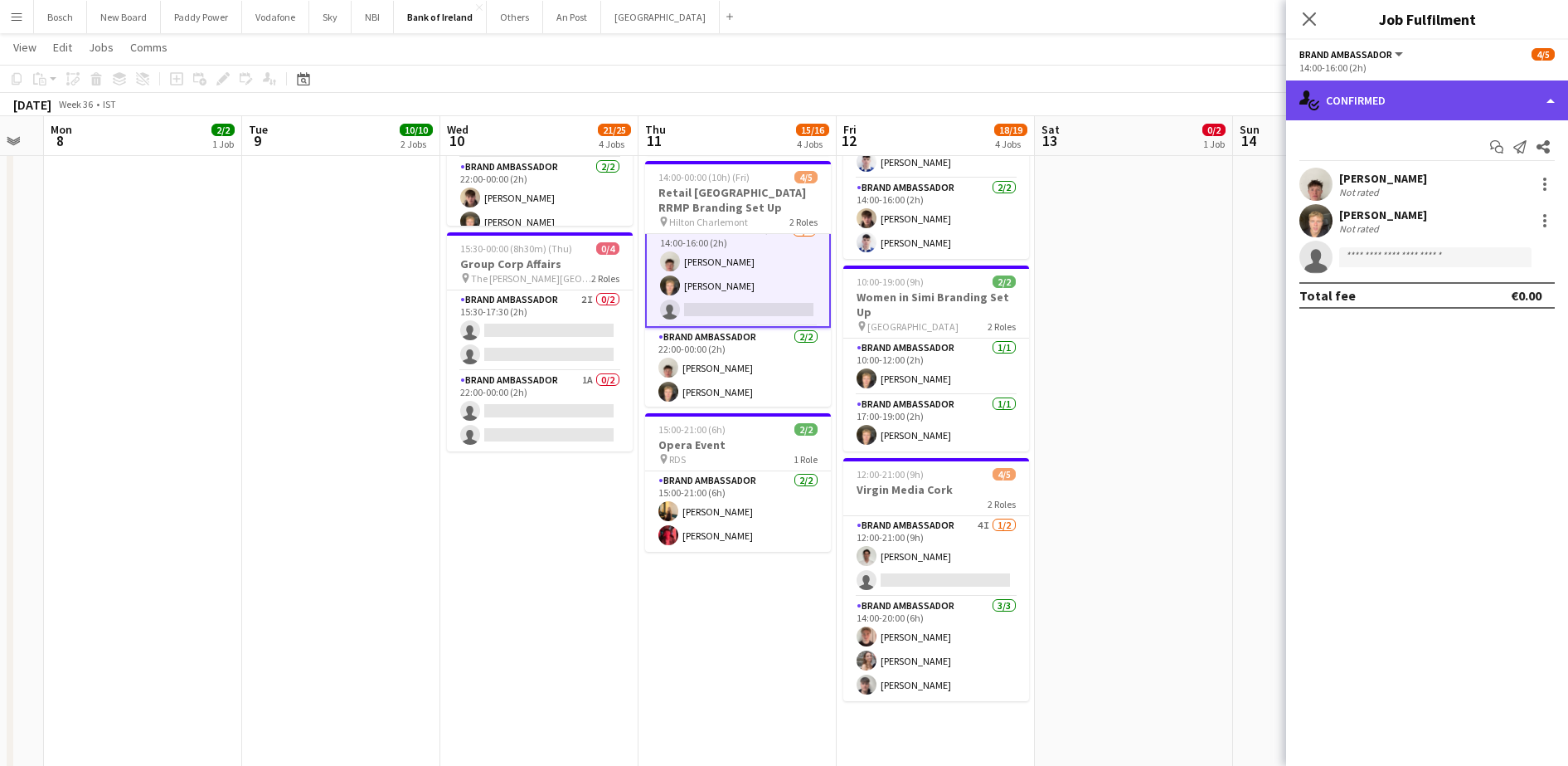
click at [1415, 97] on div "single-neutral-actions-check-2 Confirmed" at bounding box center [1427, 101] width 282 height 40
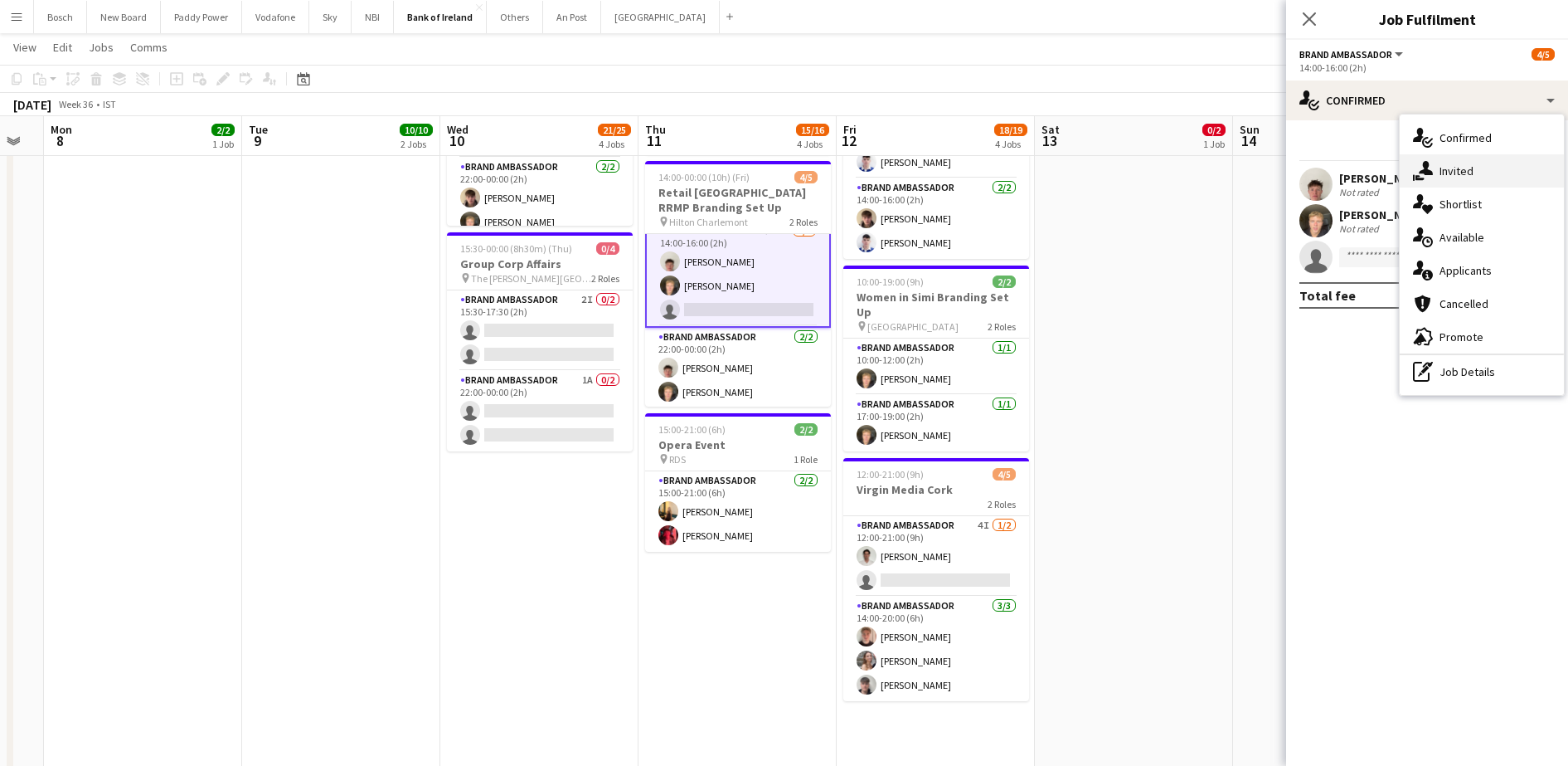
click at [1437, 177] on div "single-neutral-actions-share-1 Invited" at bounding box center [1482, 171] width 165 height 33
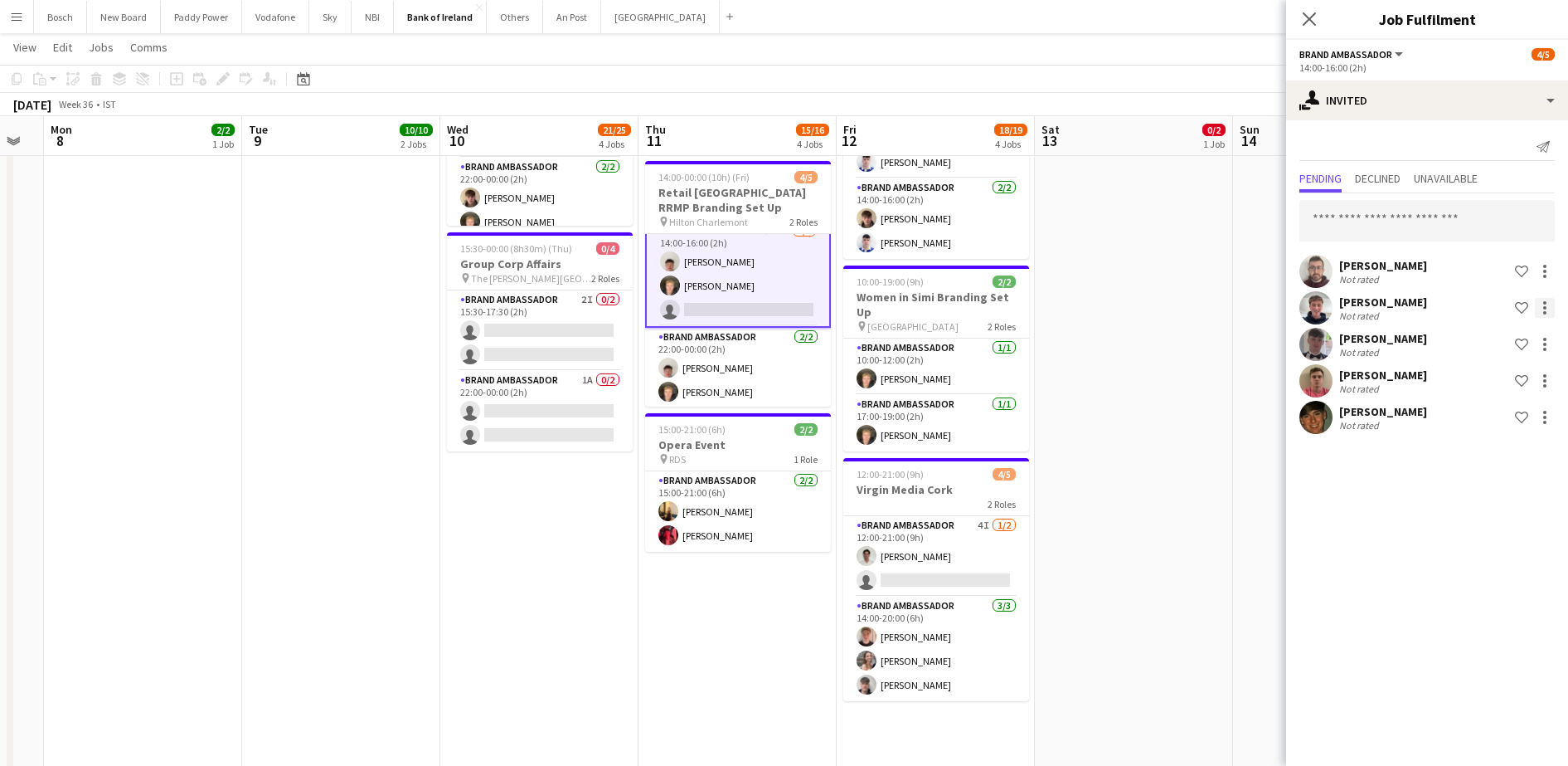
click at [1541, 303] on div at bounding box center [1545, 308] width 20 height 20
click at [1506, 374] on span "Send notification" at bounding box center [1493, 378] width 98 height 14
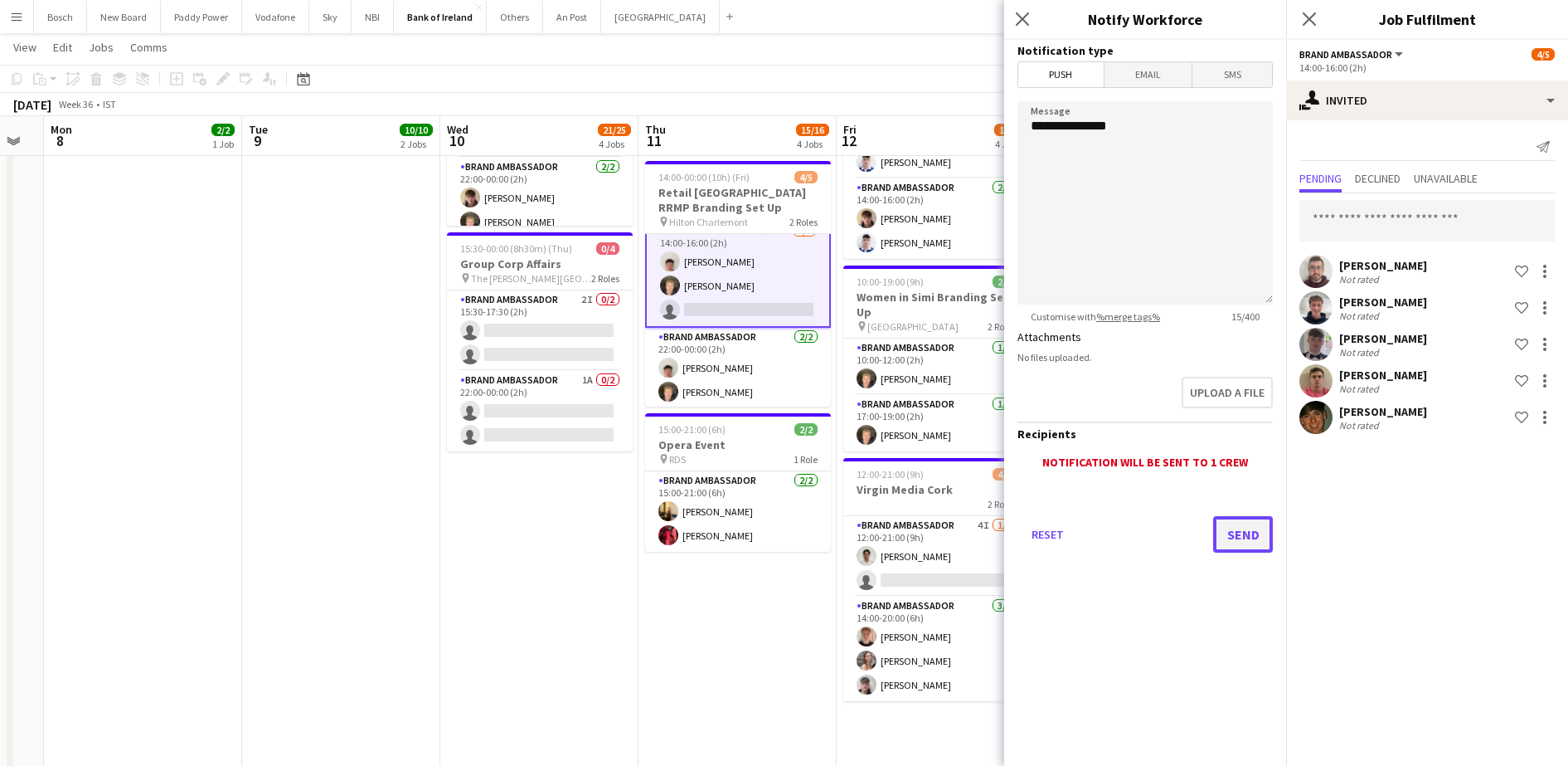
click at [1246, 521] on button "Send" at bounding box center [1244, 534] width 60 height 37
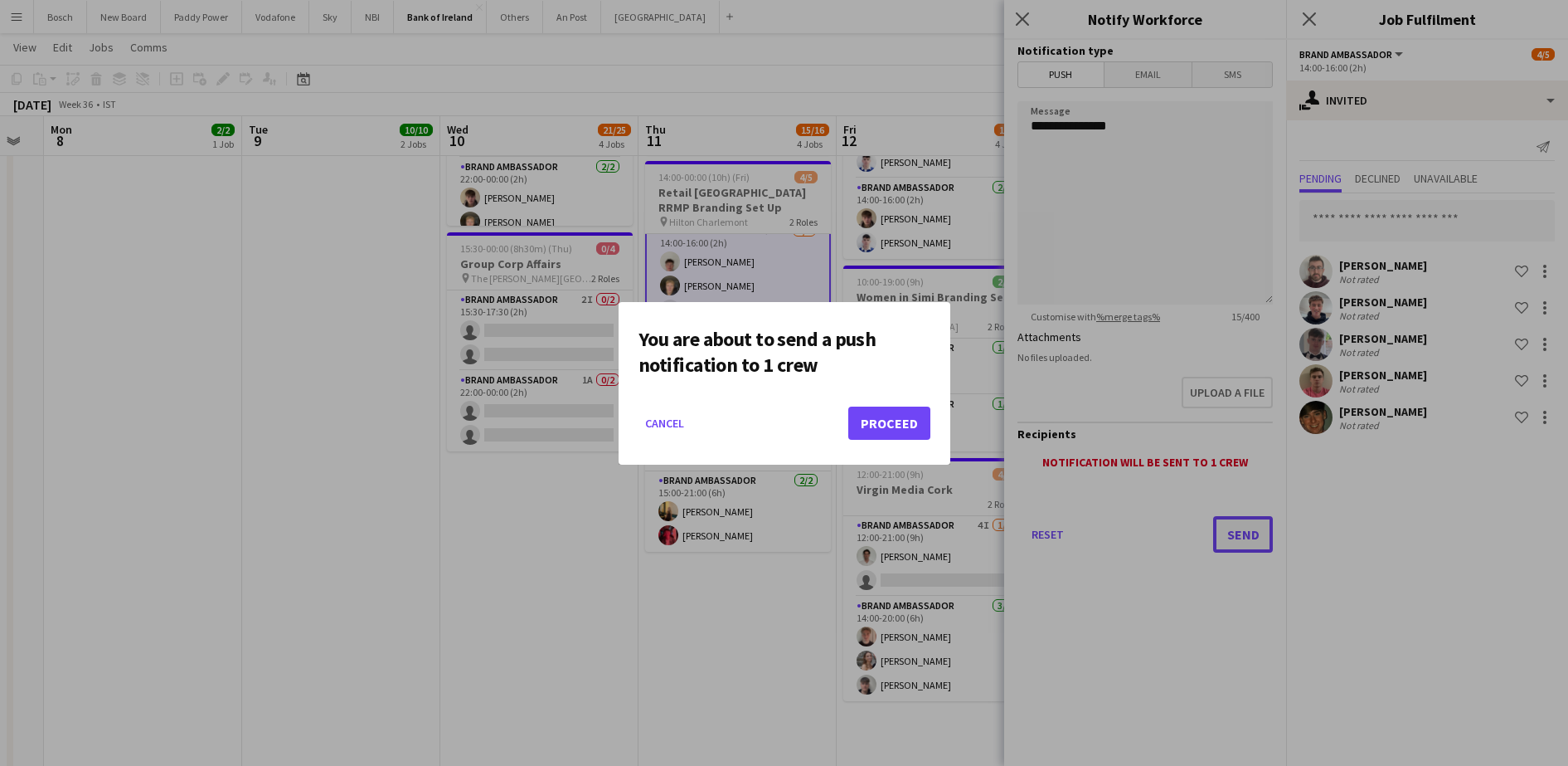
scroll to position [0, 0]
click at [866, 422] on button "Proceed" at bounding box center [890, 422] width 82 height 33
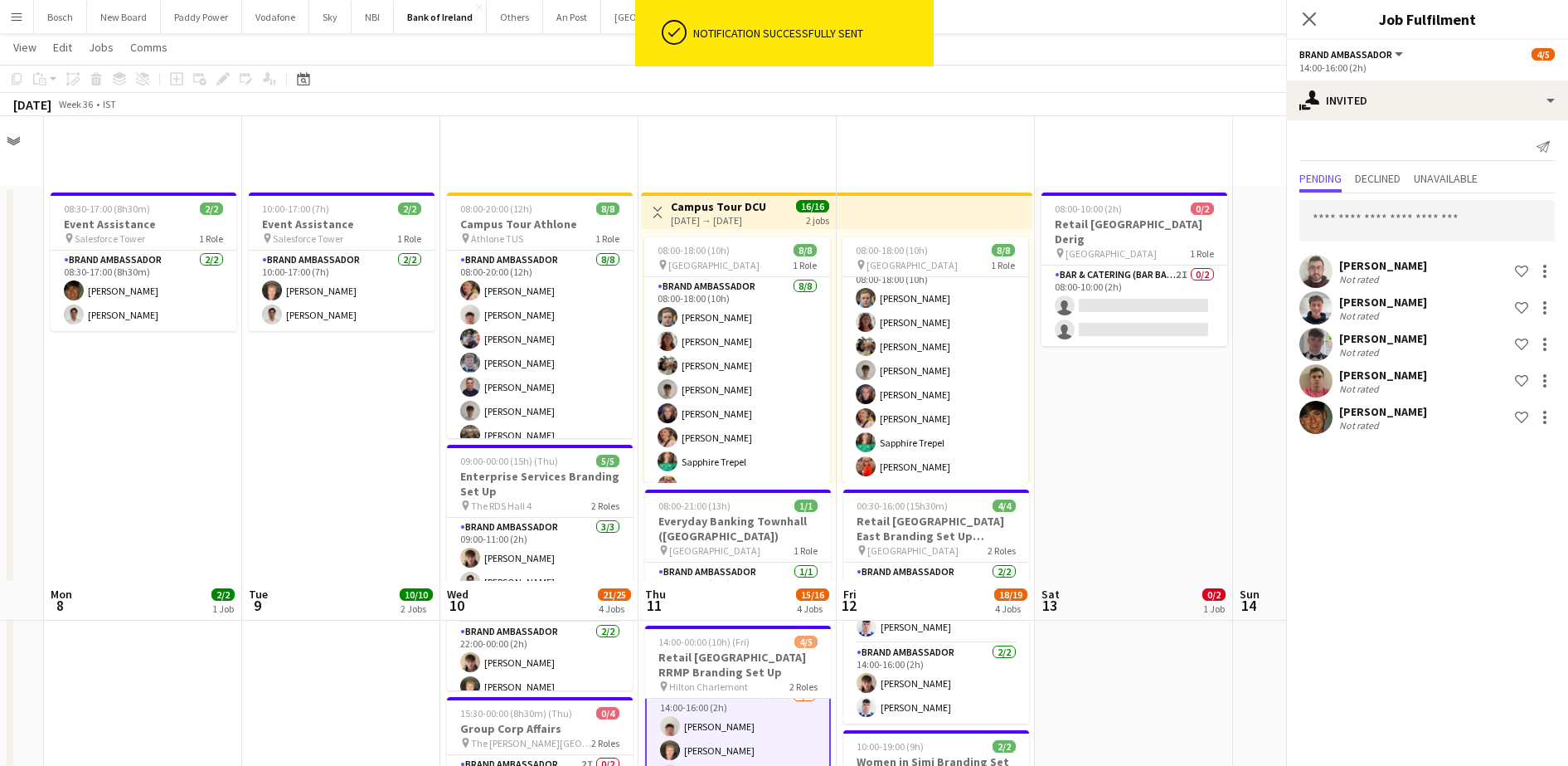
scroll to position [465, 0]
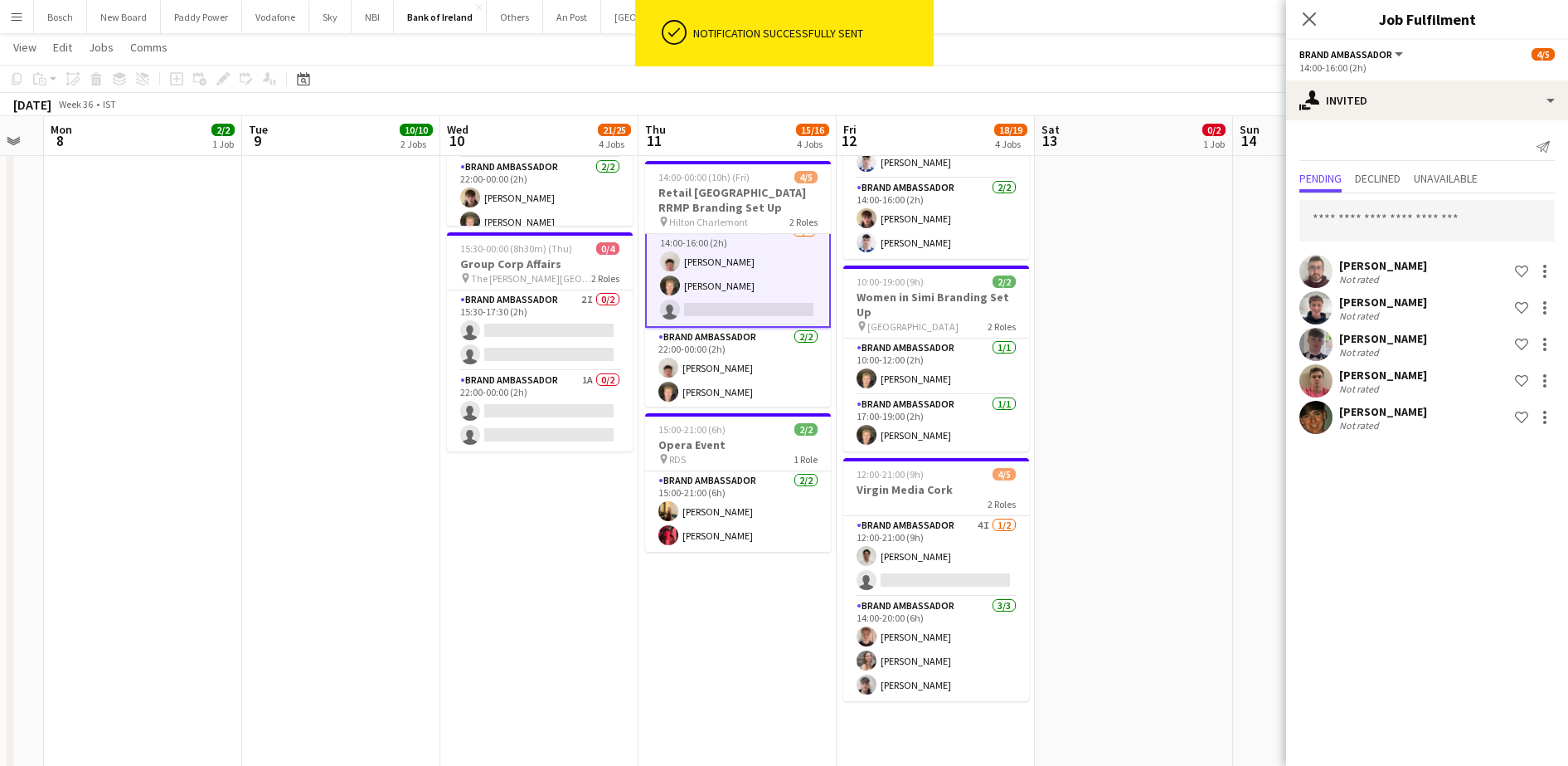
click at [995, 99] on div "September 2025 Week 36 • IST Publish 1 job Revert 1 job" at bounding box center [784, 104] width 1568 height 23
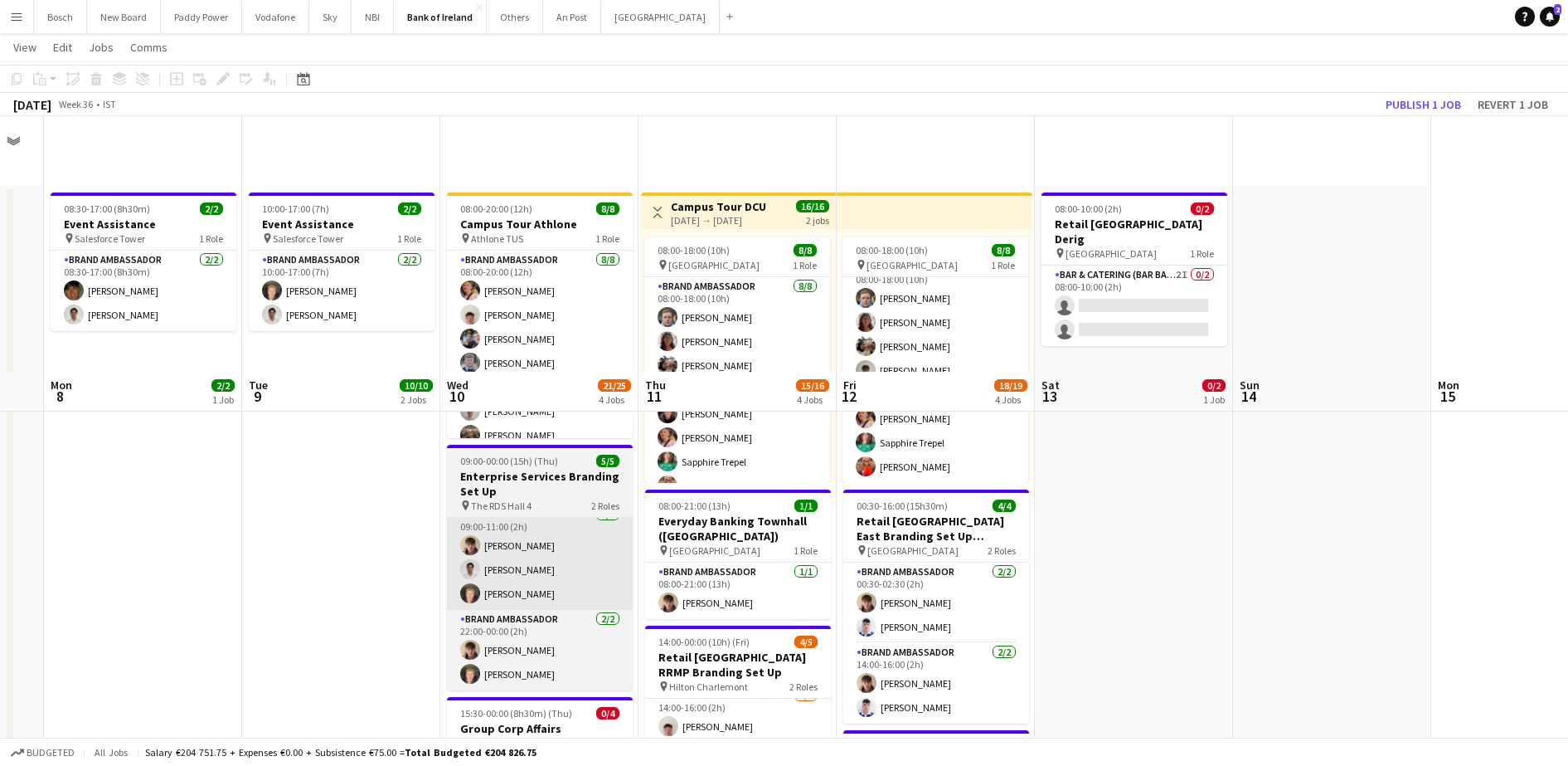
scroll to position [298, 0]
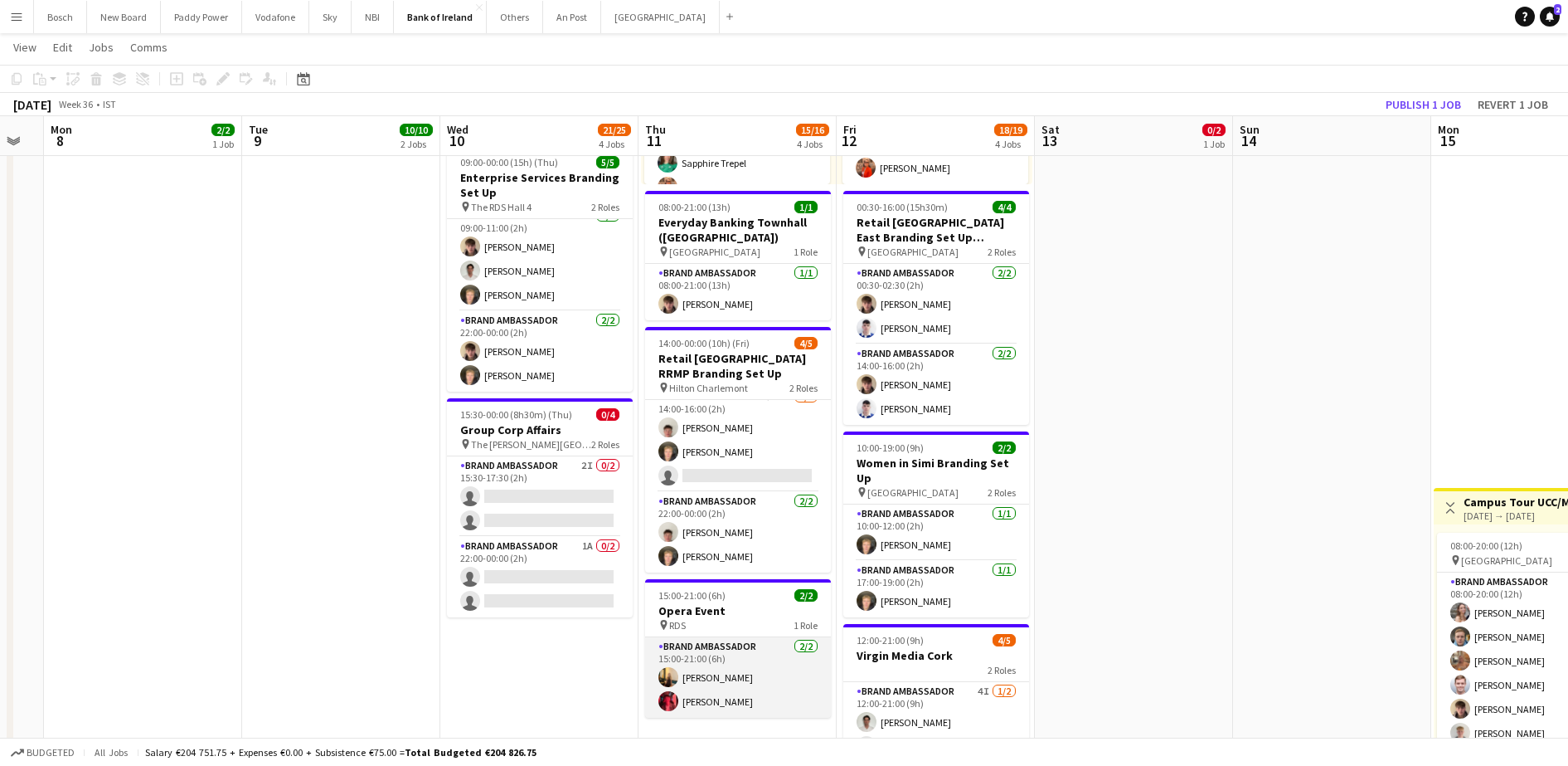
click at [702, 696] on app-card-role "Brand Ambassador 2/2 15:00-21:00 (6h) Ava Hartley Koby Fowler" at bounding box center [738, 677] width 186 height 81
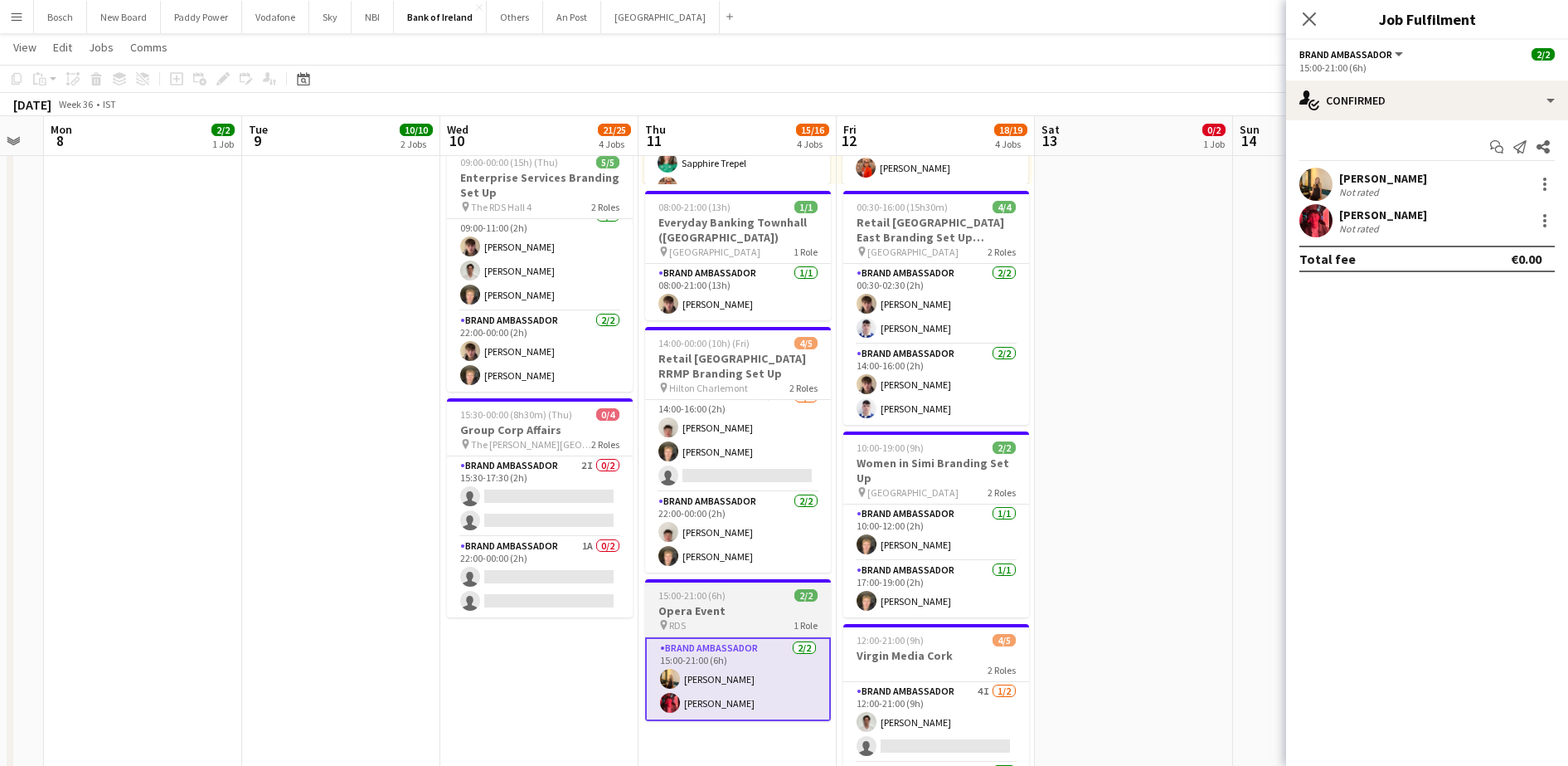
click at [734, 613] on h3 "Opera Event" at bounding box center [738, 610] width 186 height 15
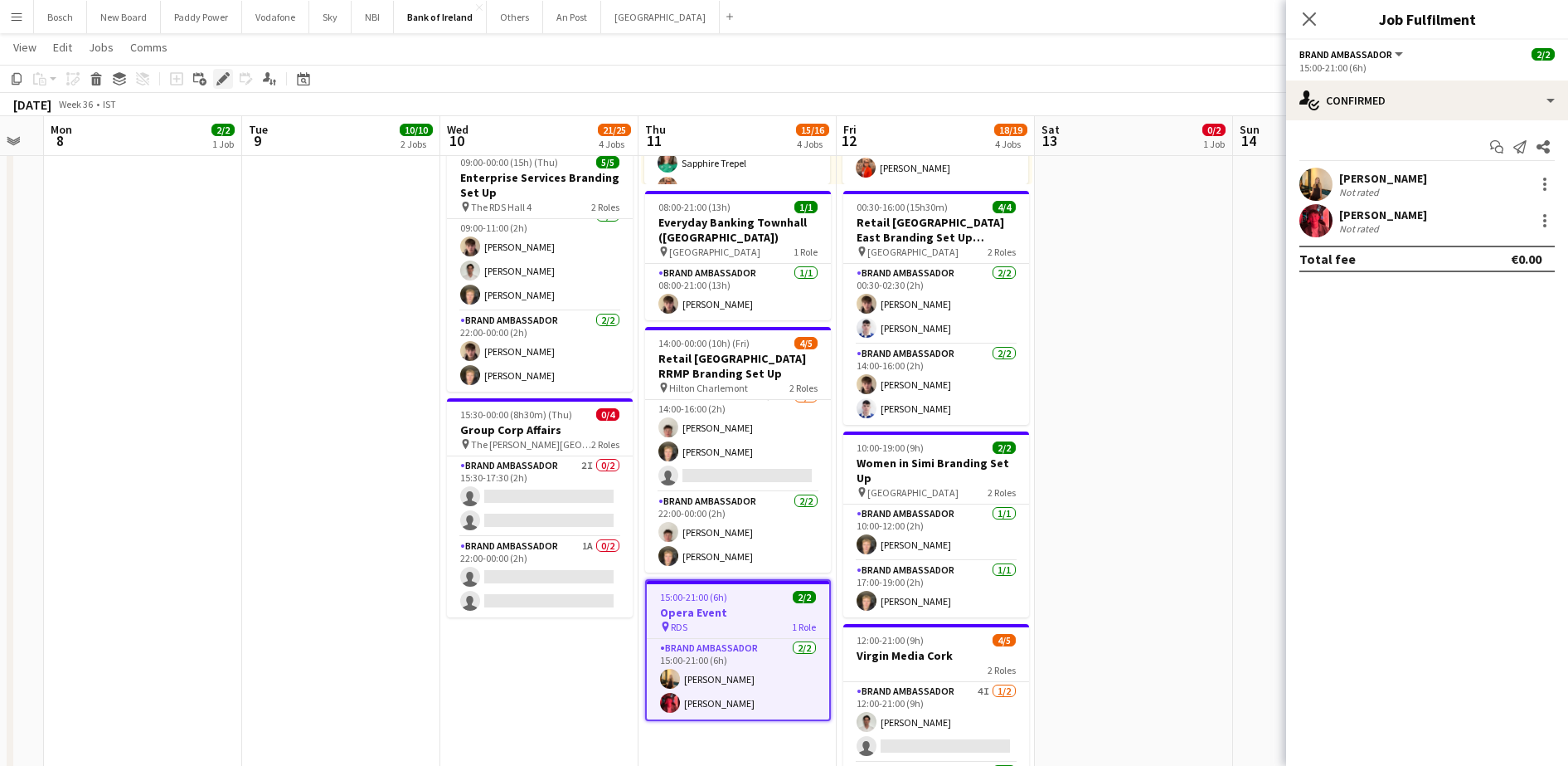
click at [221, 73] on icon "Edit" at bounding box center [222, 78] width 13 height 13
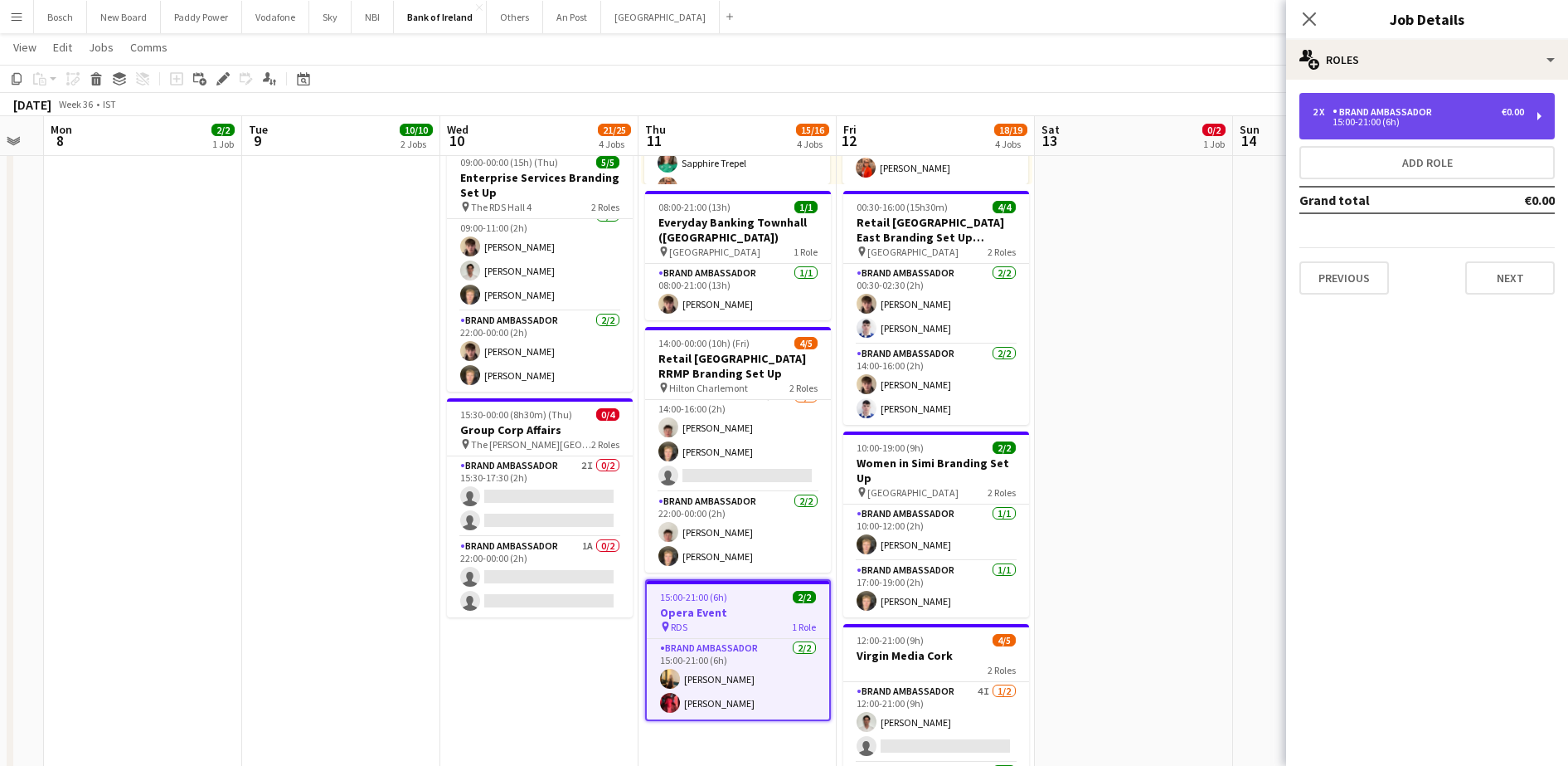
click at [1375, 135] on div "2 x Brand Ambassador €0.00 15:00-21:00 (6h)" at bounding box center [1427, 116] width 255 height 47
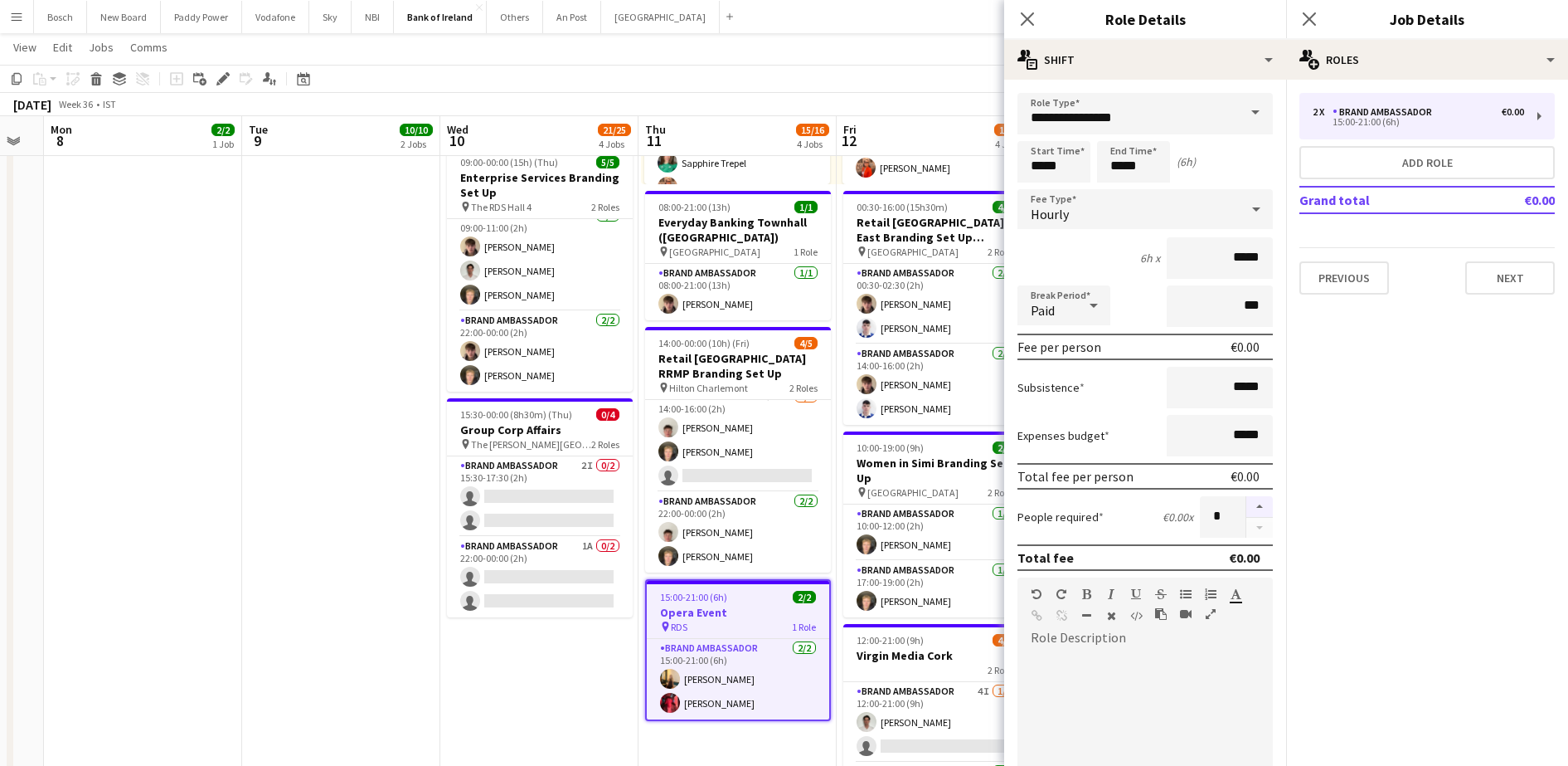
click at [1247, 500] on button "button" at bounding box center [1260, 507] width 27 height 22
type input "*"
click at [1523, 275] on button "Next" at bounding box center [1510, 277] width 90 height 33
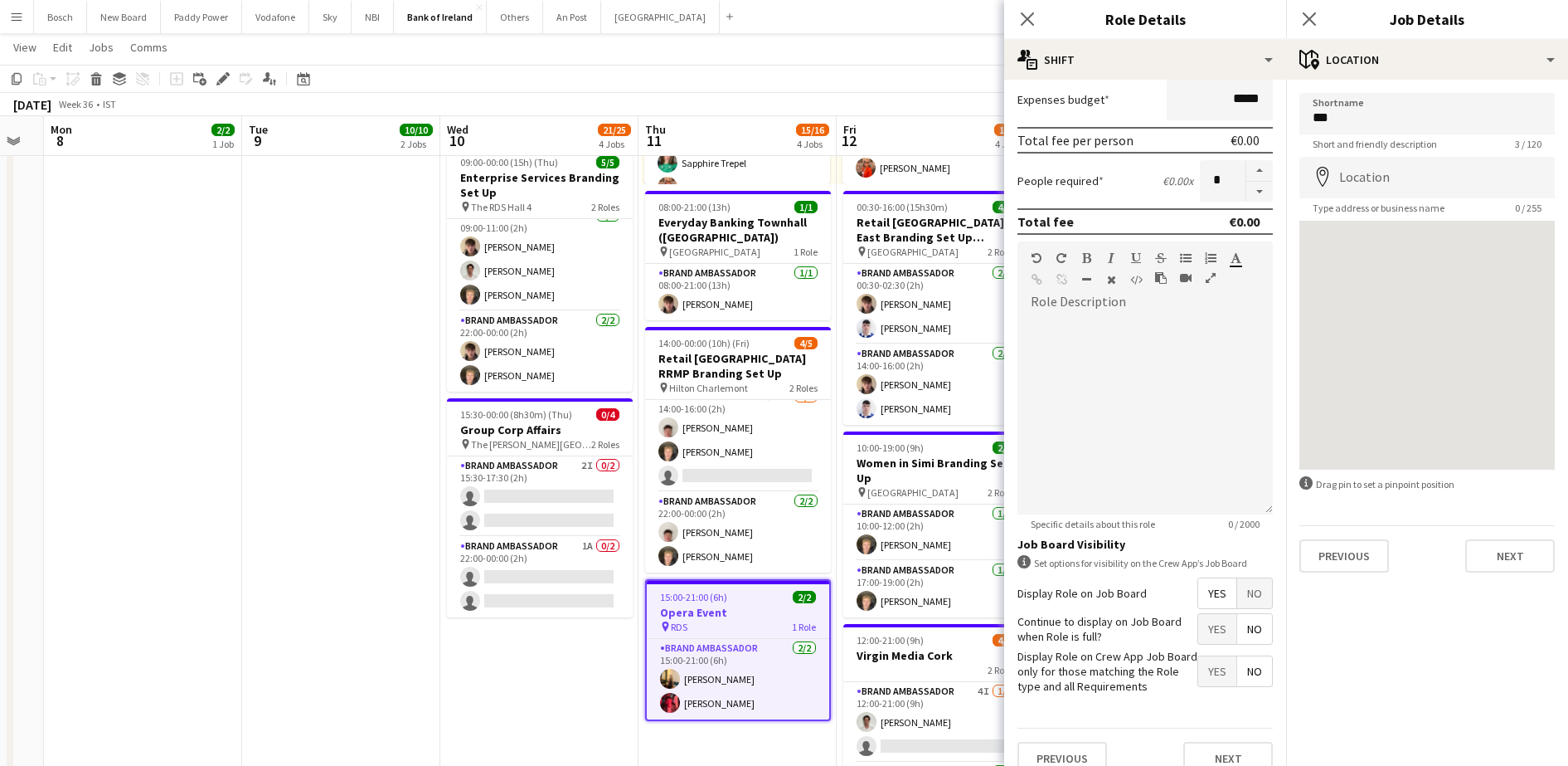
scroll to position [358, 0]
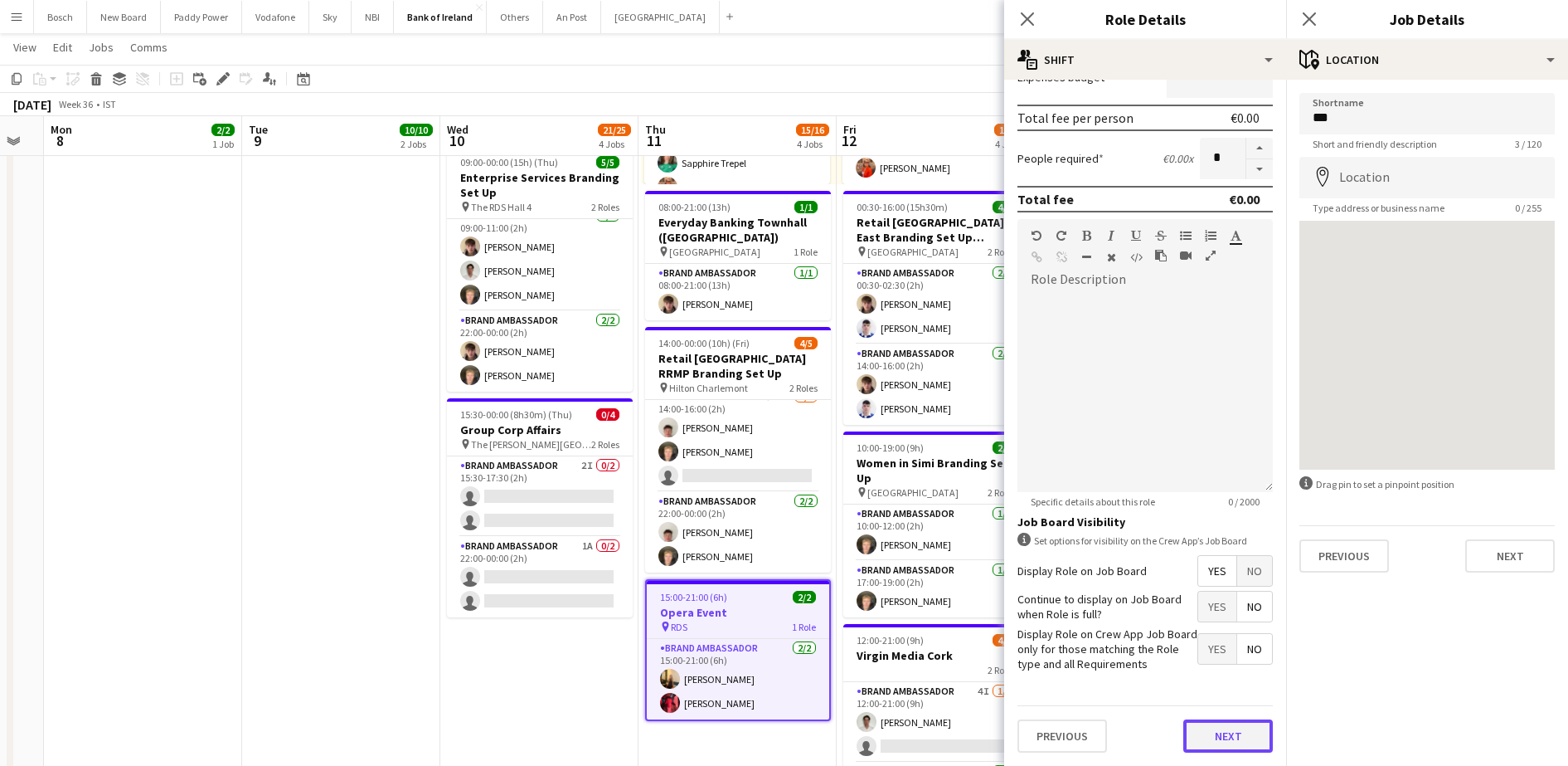
click at [1199, 732] on button "Next" at bounding box center [1229, 735] width 90 height 33
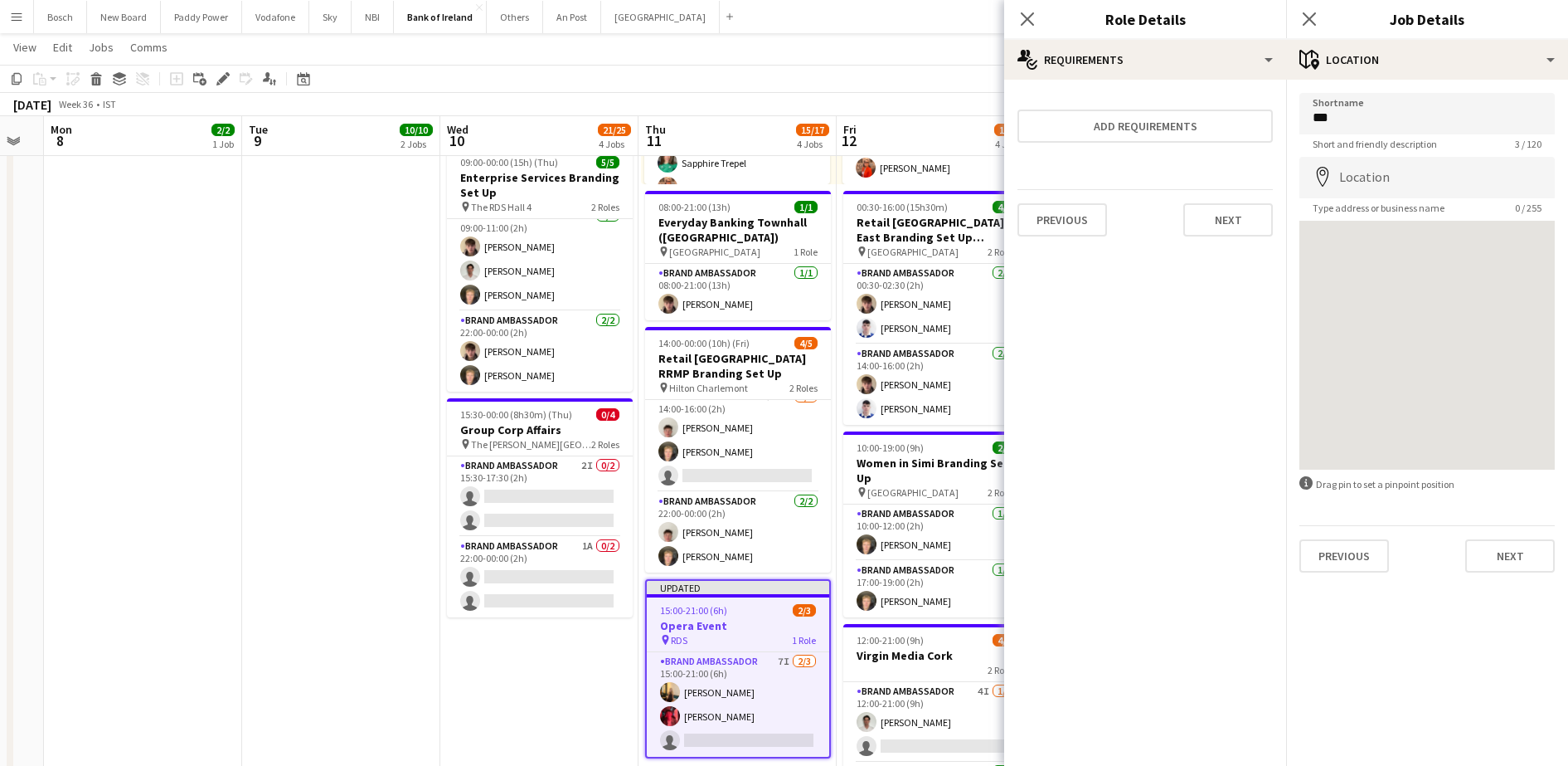
scroll to position [0, 0]
click at [995, 36] on app-page-menu "View Day view expanded Day view collapsed Month view Date picker Jump to today …" at bounding box center [784, 49] width 1568 height 32
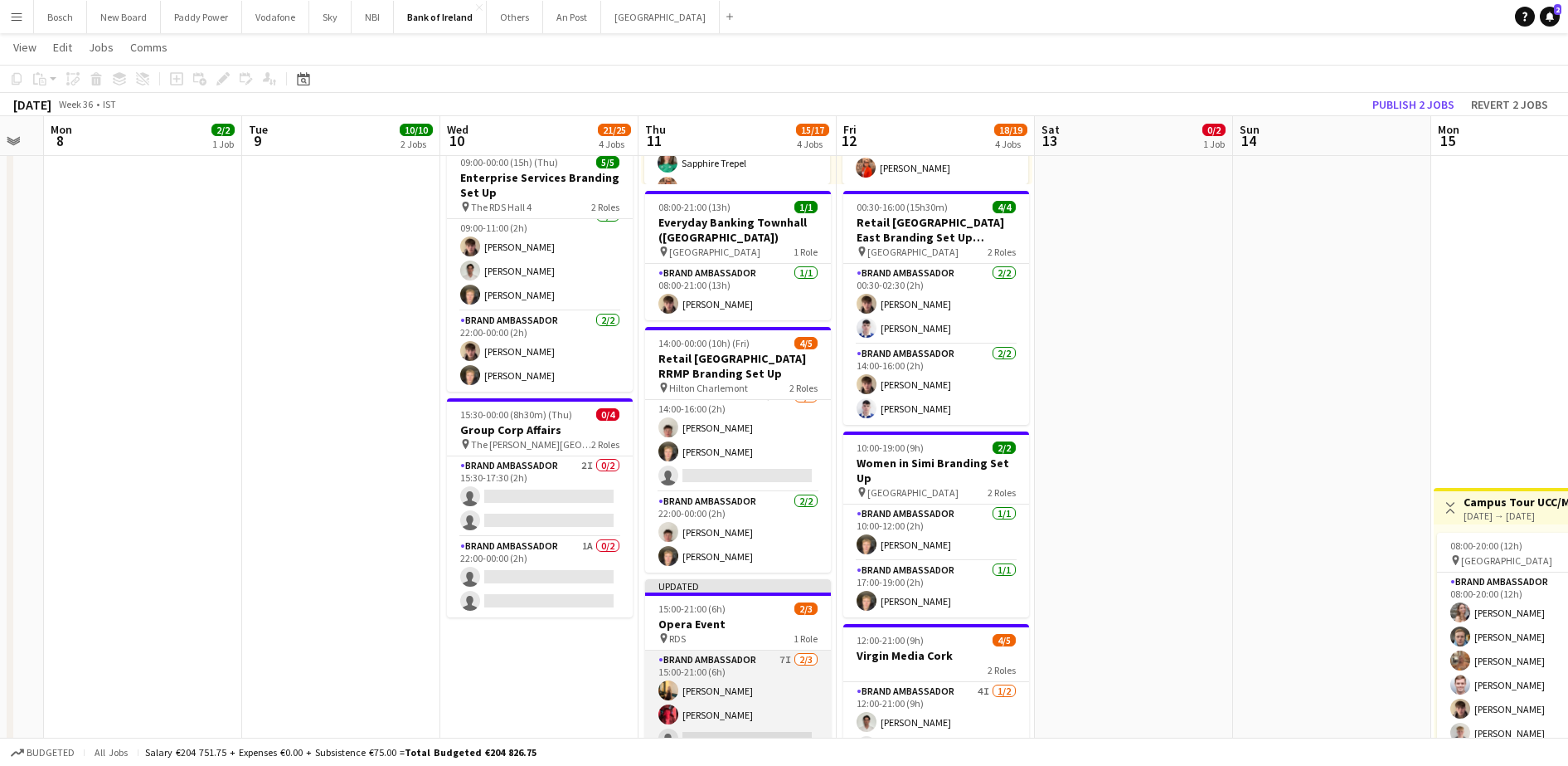
click at [716, 701] on app-card-role "Brand Ambassador 7I 2/3 15:00-21:00 (6h) Ava Hartley Koby Fowler single-neutral…" at bounding box center [738, 702] width 186 height 105
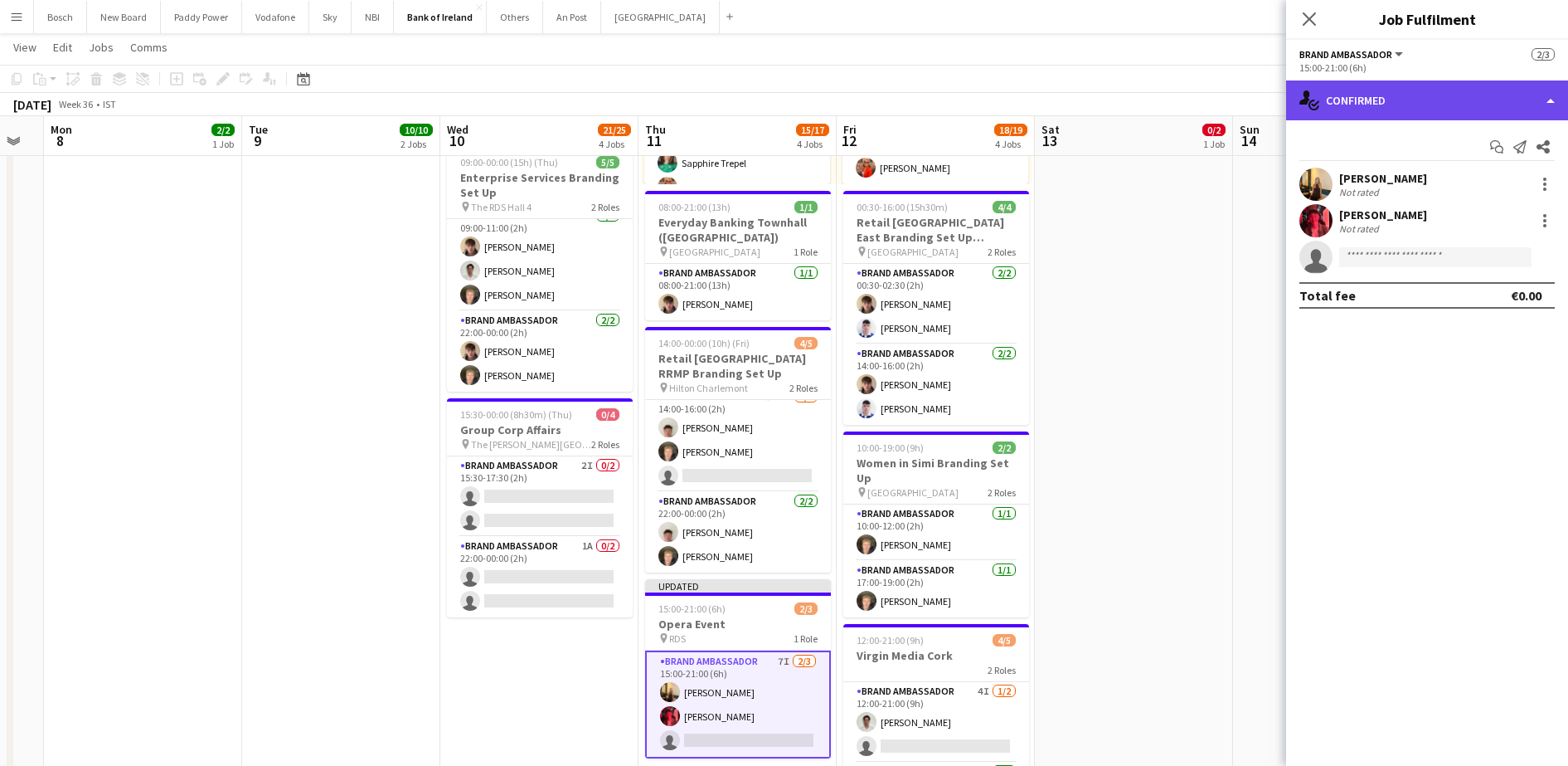
click at [1372, 96] on div "single-neutral-actions-check-2 Confirmed" at bounding box center [1427, 101] width 282 height 40
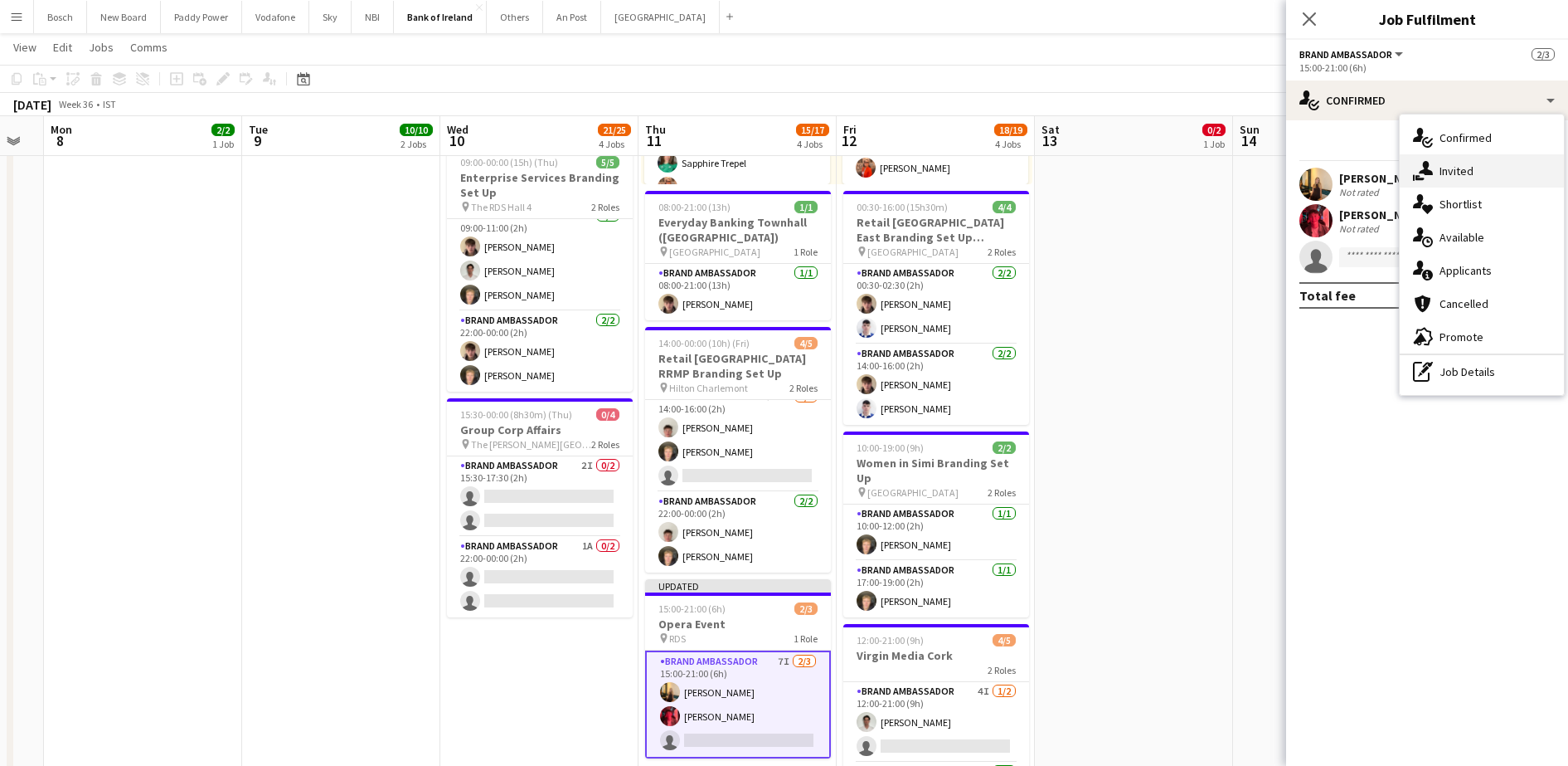
click at [1450, 168] on div "single-neutral-actions-share-1 Invited" at bounding box center [1482, 171] width 165 height 33
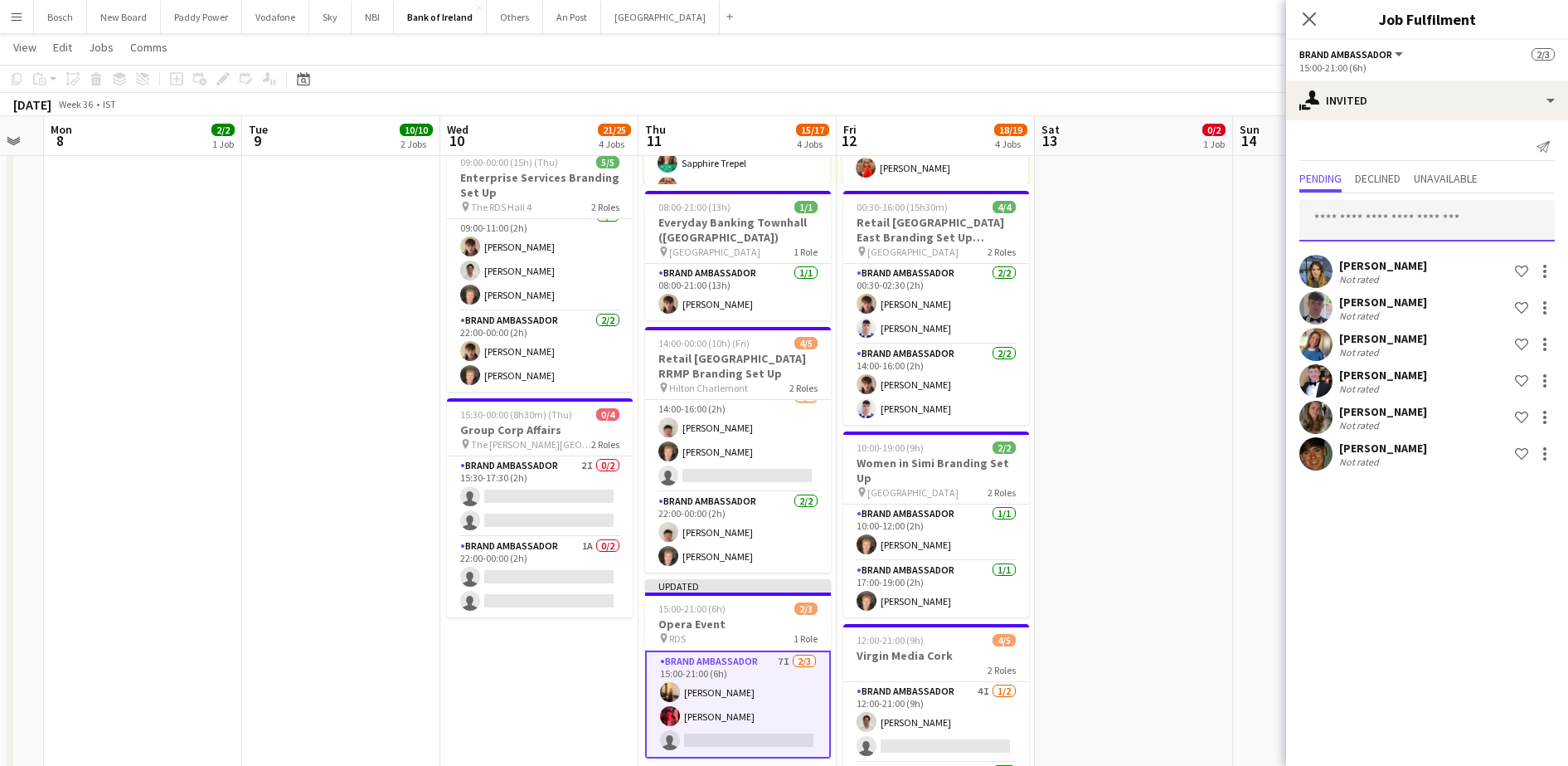
click at [1424, 219] on input "text" at bounding box center [1427, 220] width 255 height 42
type input "***"
click at [1410, 274] on span "euanlacey99@gmail.com" at bounding box center [1427, 274] width 229 height 13
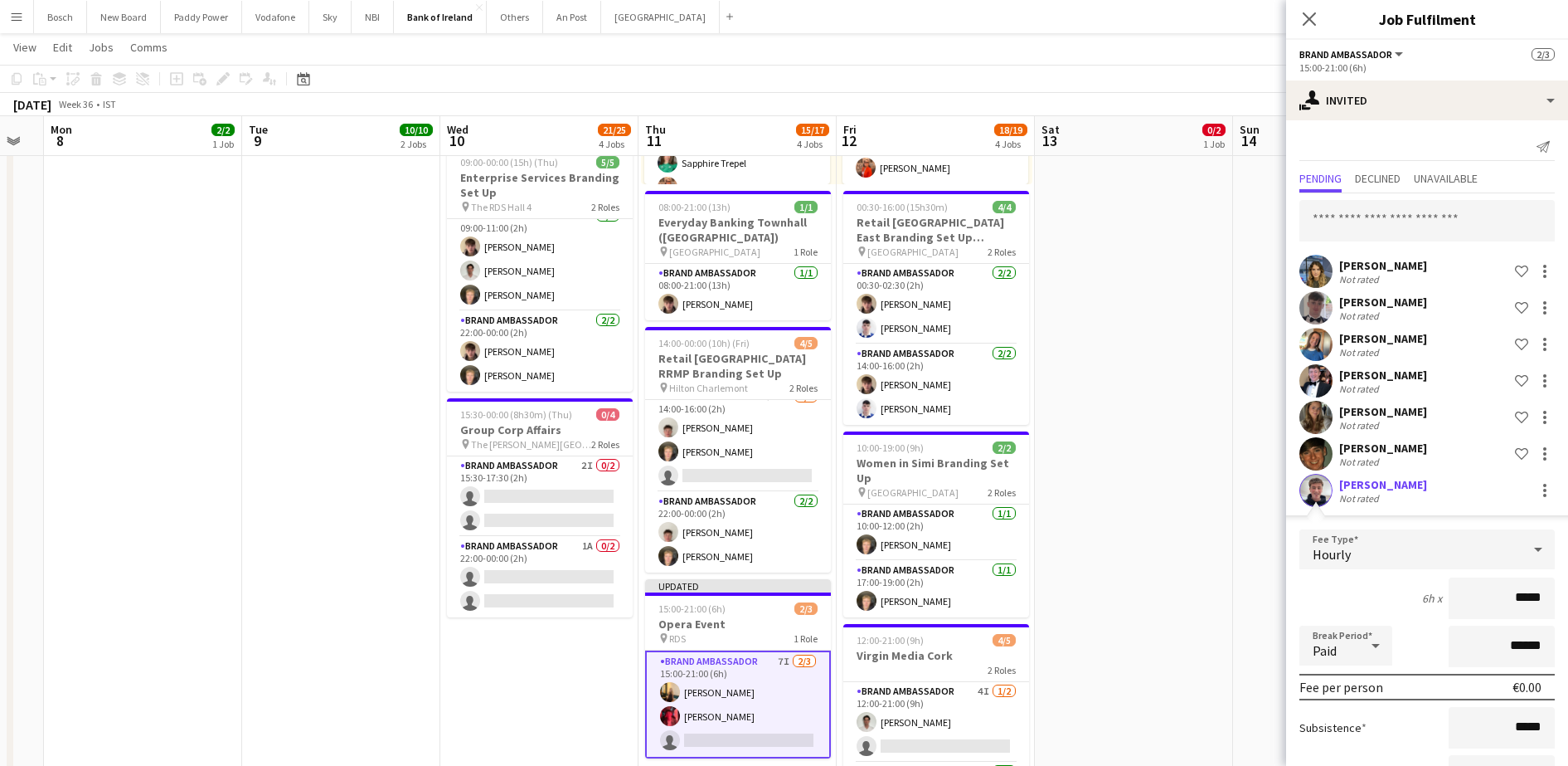
scroll to position [135, 0]
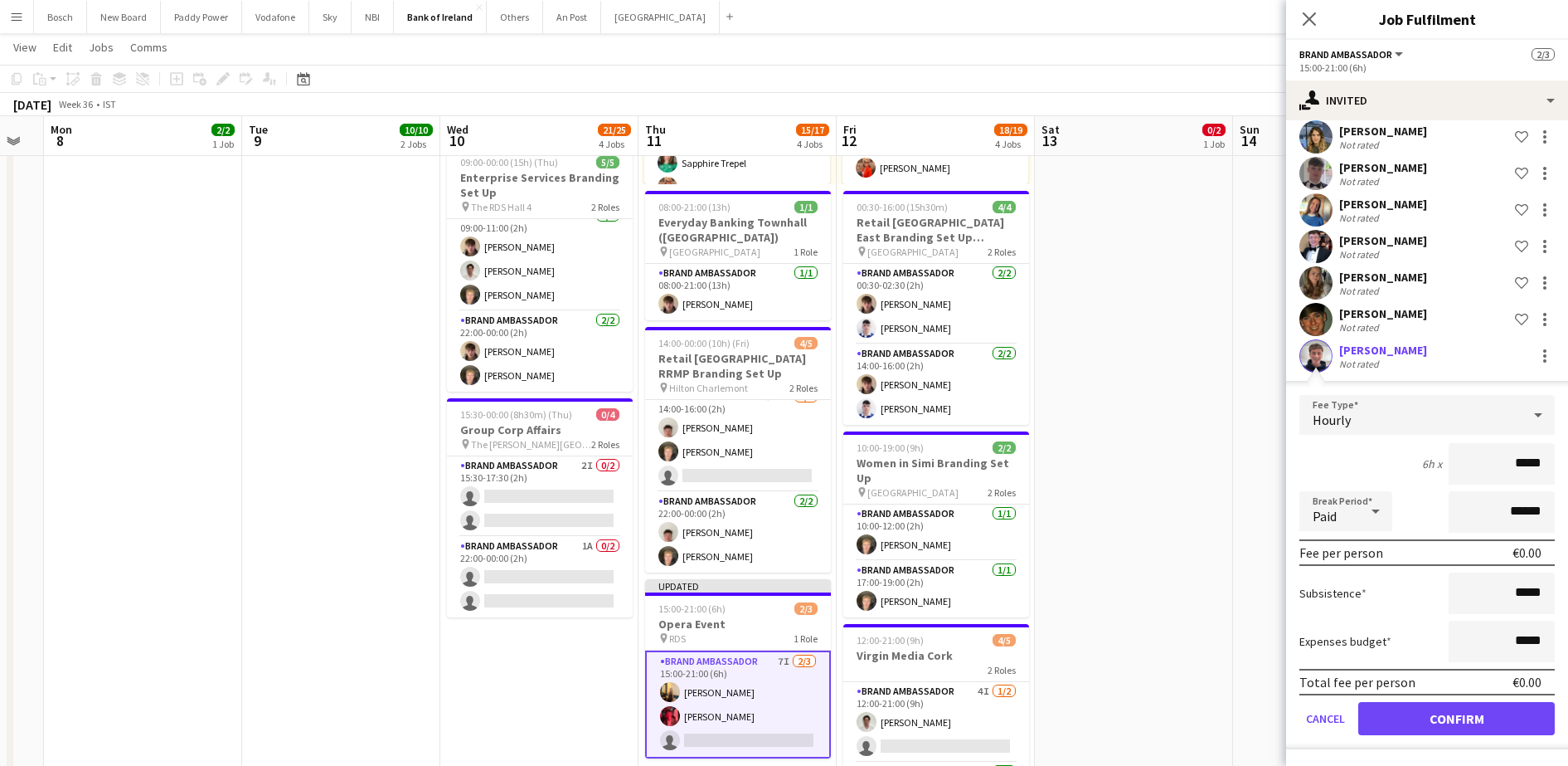
click at [1444, 699] on form "Fee Type Hourly 6h x ***** Break Period Paid ****** Fee per person €0.00 Subsis…" at bounding box center [1427, 572] width 282 height 354
click at [1444, 706] on button "Confirm" at bounding box center [1456, 717] width 196 height 33
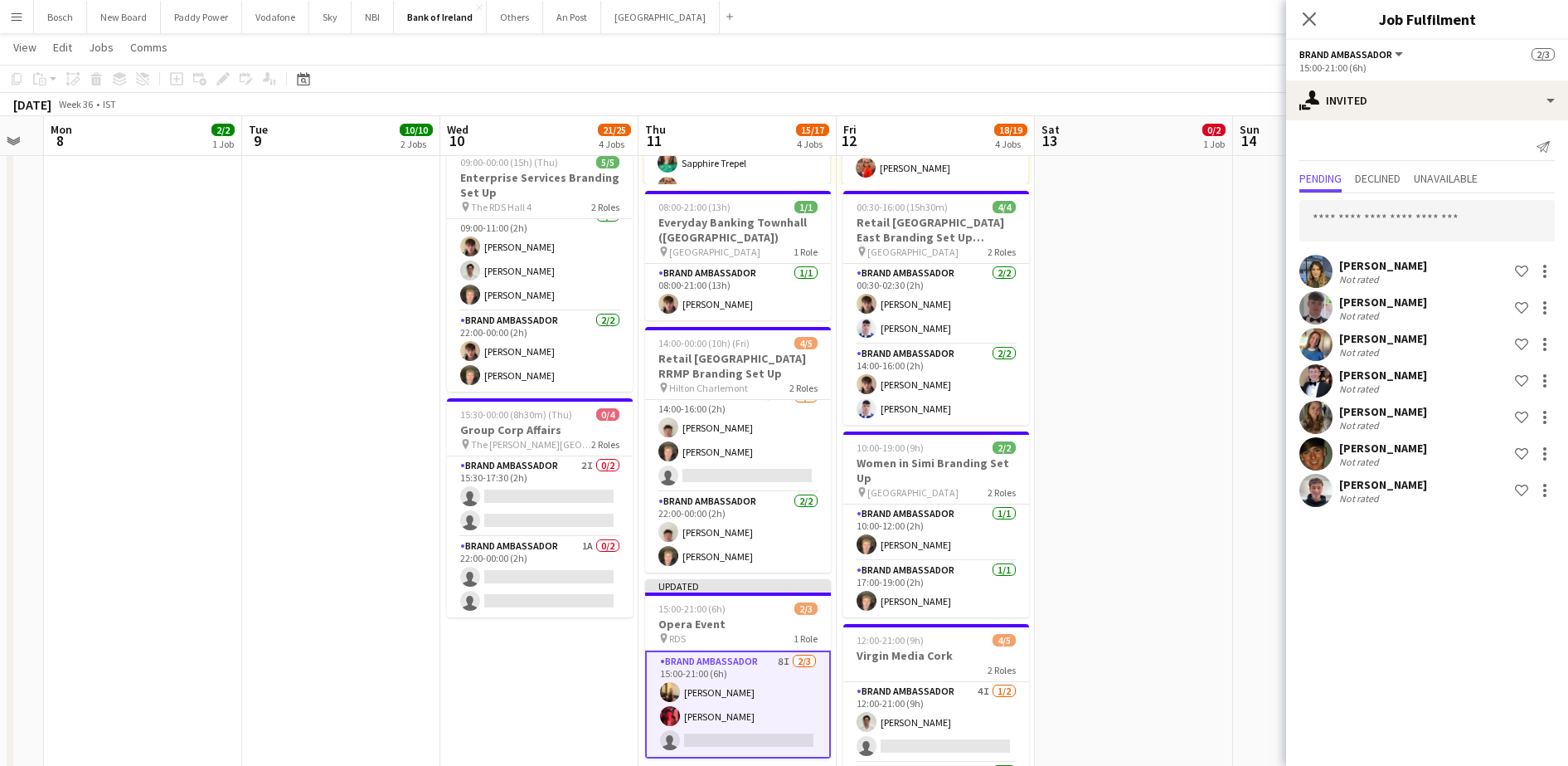
scroll to position [0, 0]
click at [1214, 232] on app-date-cell "08:00-10:00 (2h) 0/2 Retail Ireland Derig pin croke park 1 Role Bar & Catering …" at bounding box center [1134, 559] width 198 height 1343
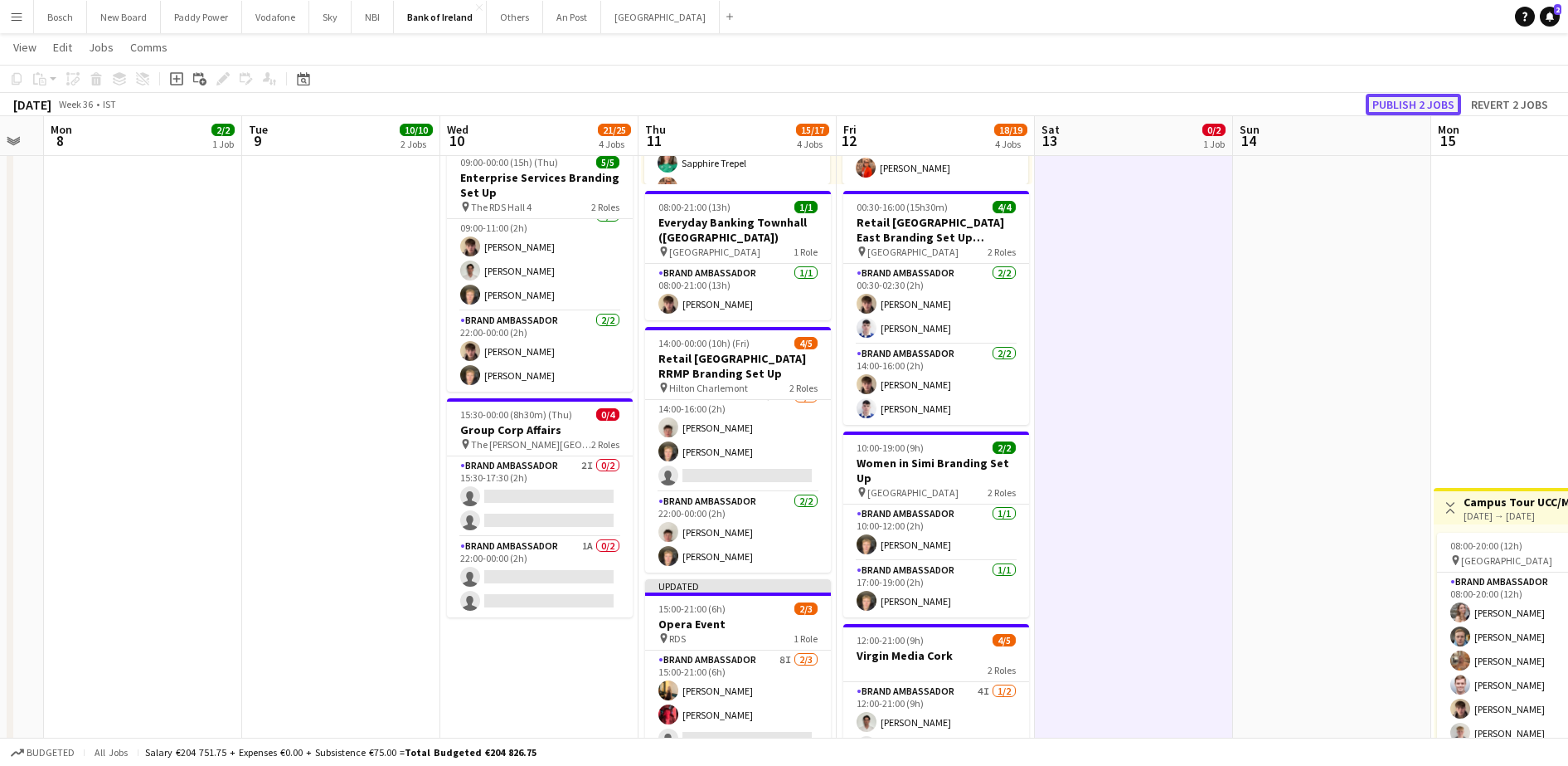
click at [1425, 107] on button "Publish 2 jobs" at bounding box center [1414, 105] width 96 height 22
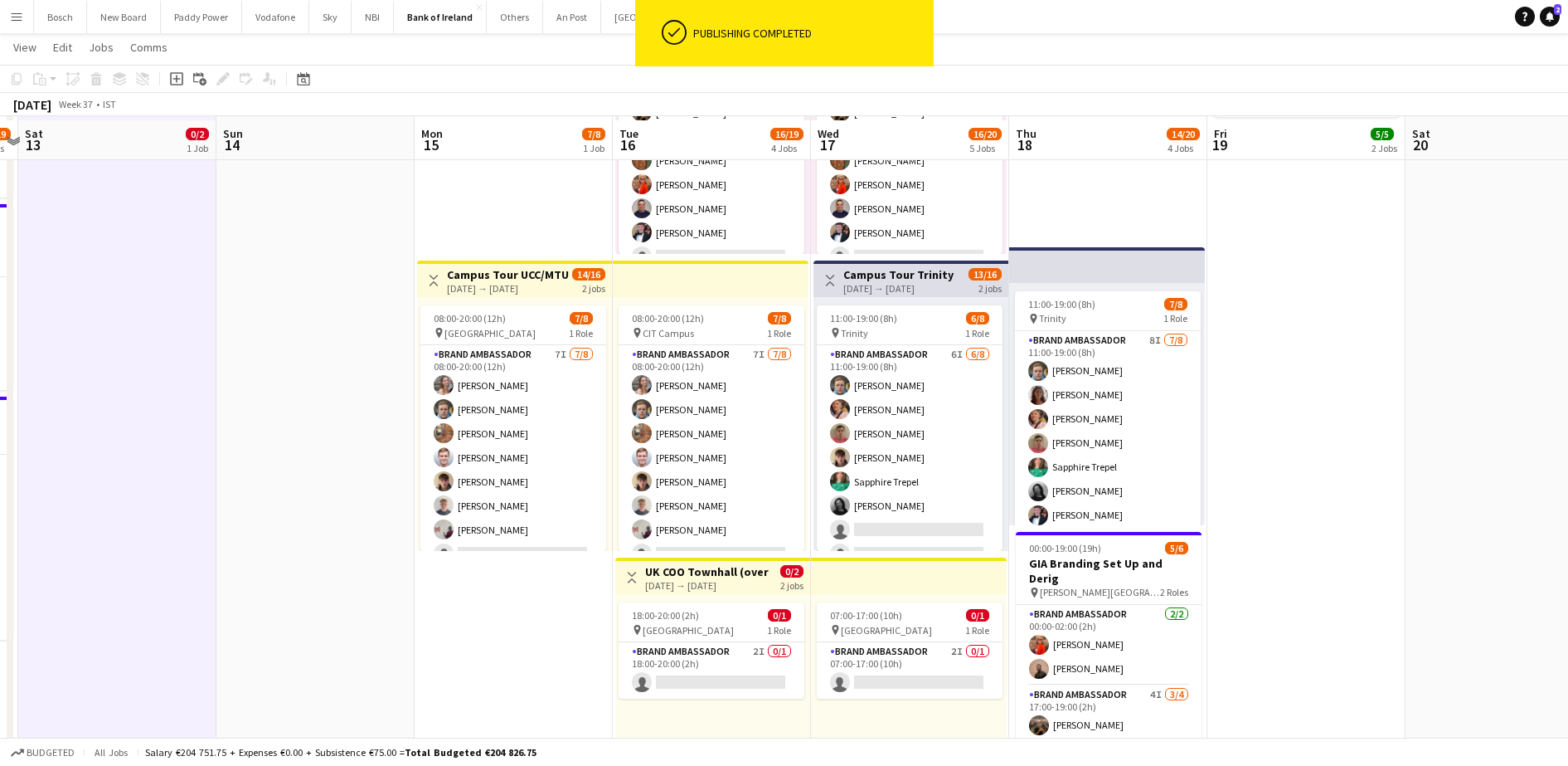
scroll to position [530, 0]
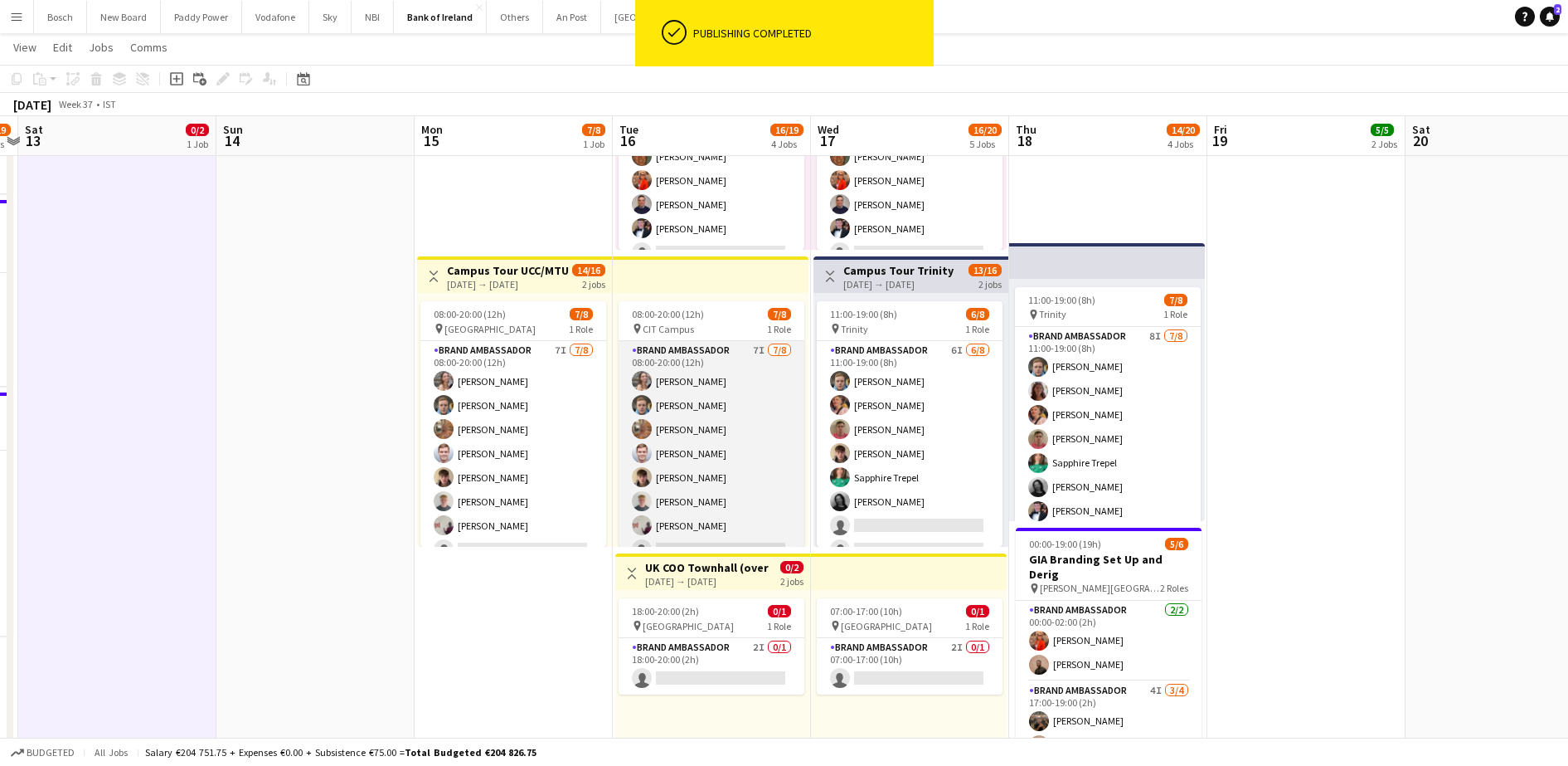
click at [747, 456] on app-card-role "Brand Ambassador 7I 7/8 08:00-20:00 (12h) Clodagh O’ Callaghan Dominik Morycki …" at bounding box center [711, 453] width 186 height 224
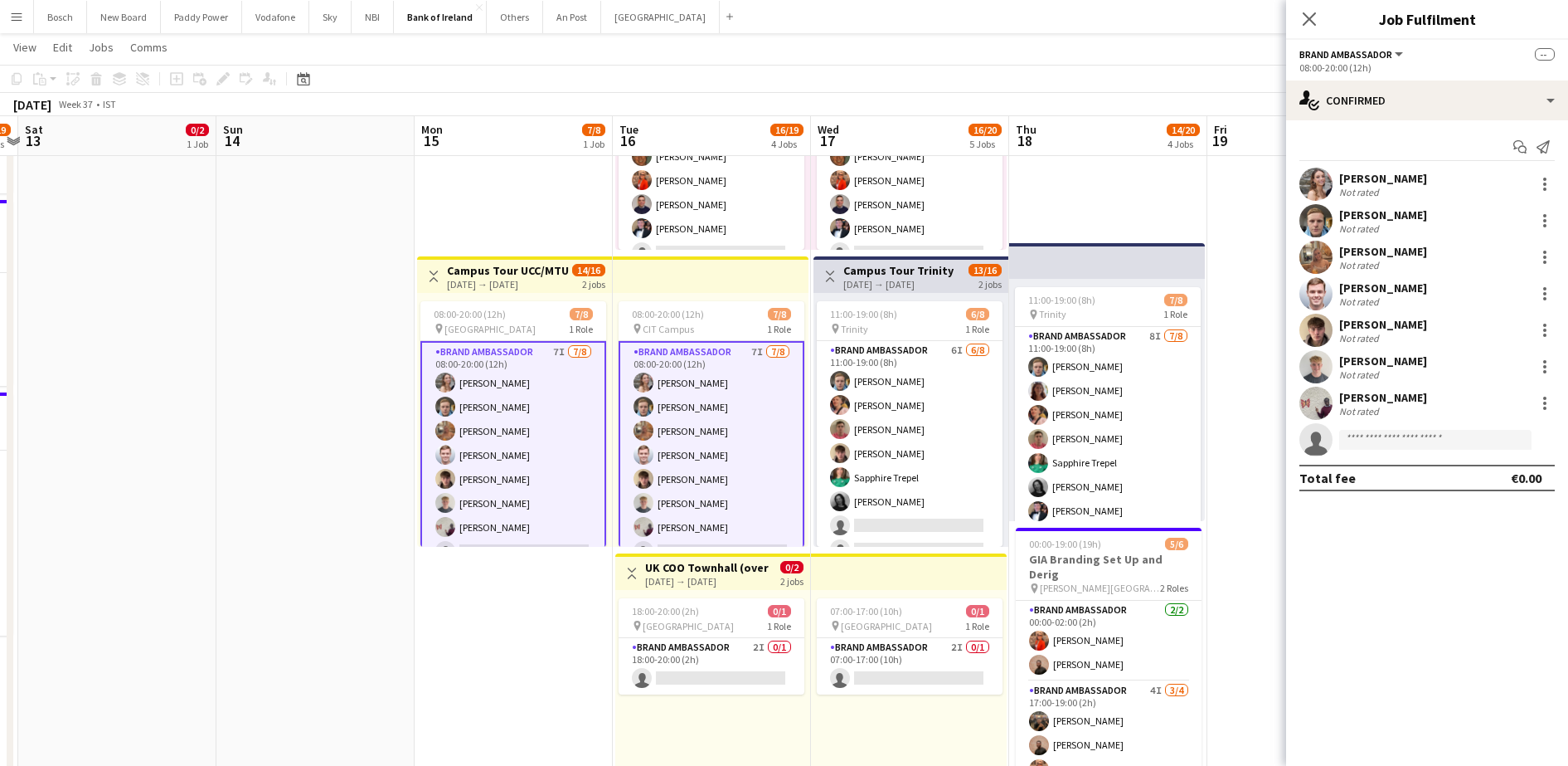
click at [1396, 121] on div "Start chat Send notification Clodagh O’ Callaghan Not rated Dominik Morycki Not…" at bounding box center [1427, 312] width 282 height 384
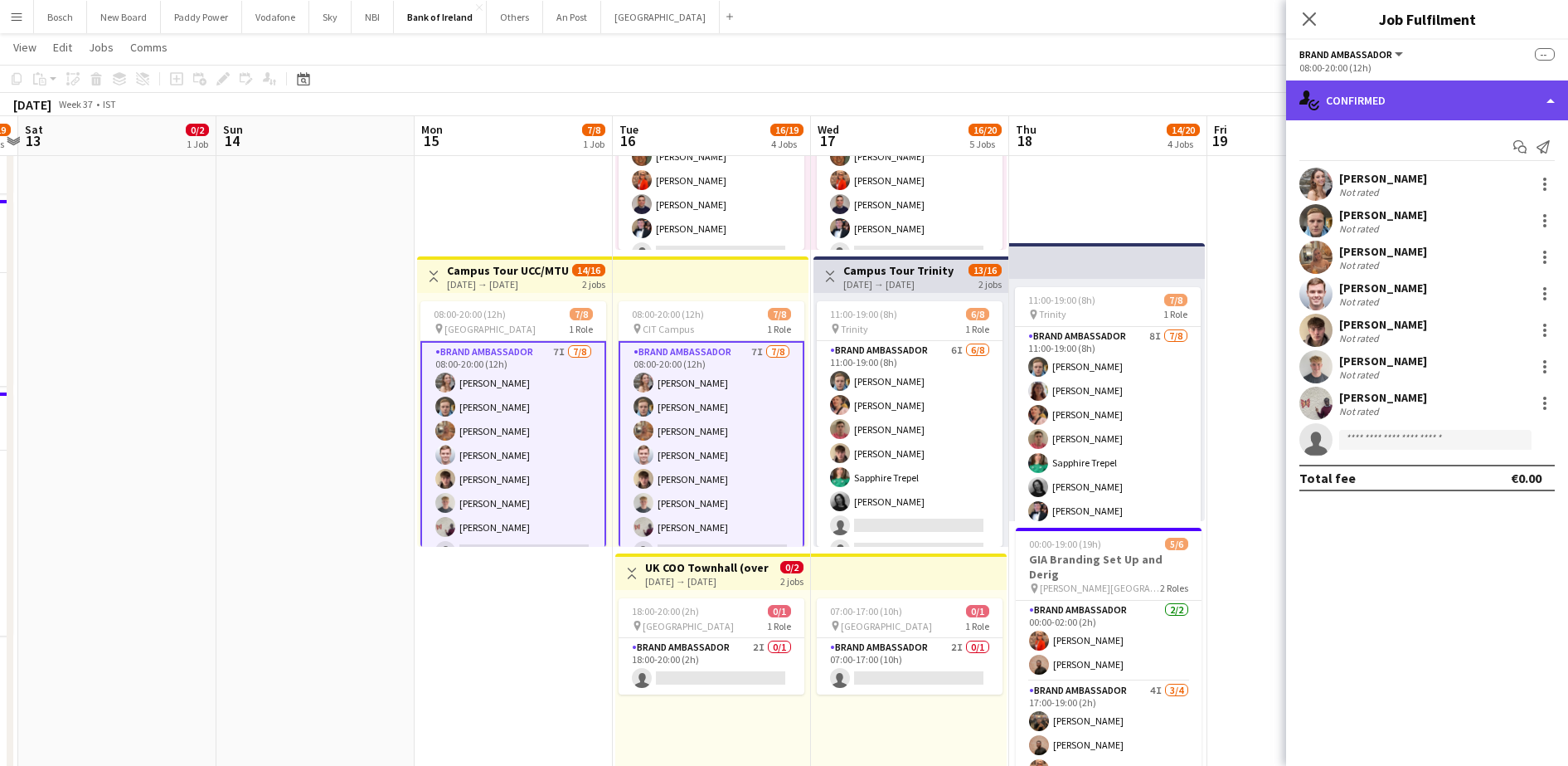
click at [1415, 113] on div "single-neutral-actions-check-2 Confirmed" at bounding box center [1427, 101] width 282 height 40
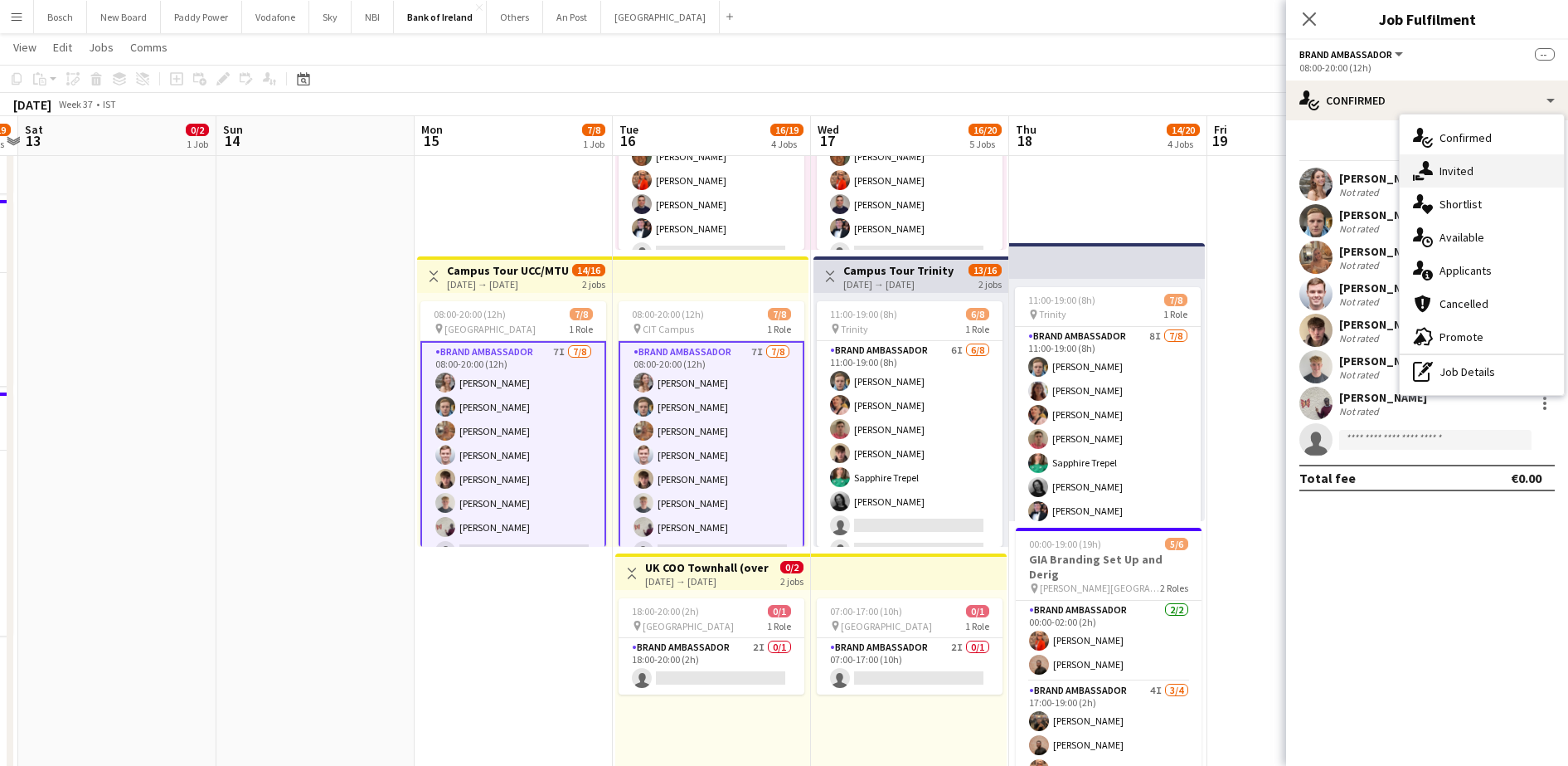
click at [1428, 160] on div "single-neutral-actions-share-1 Invited" at bounding box center [1482, 171] width 165 height 33
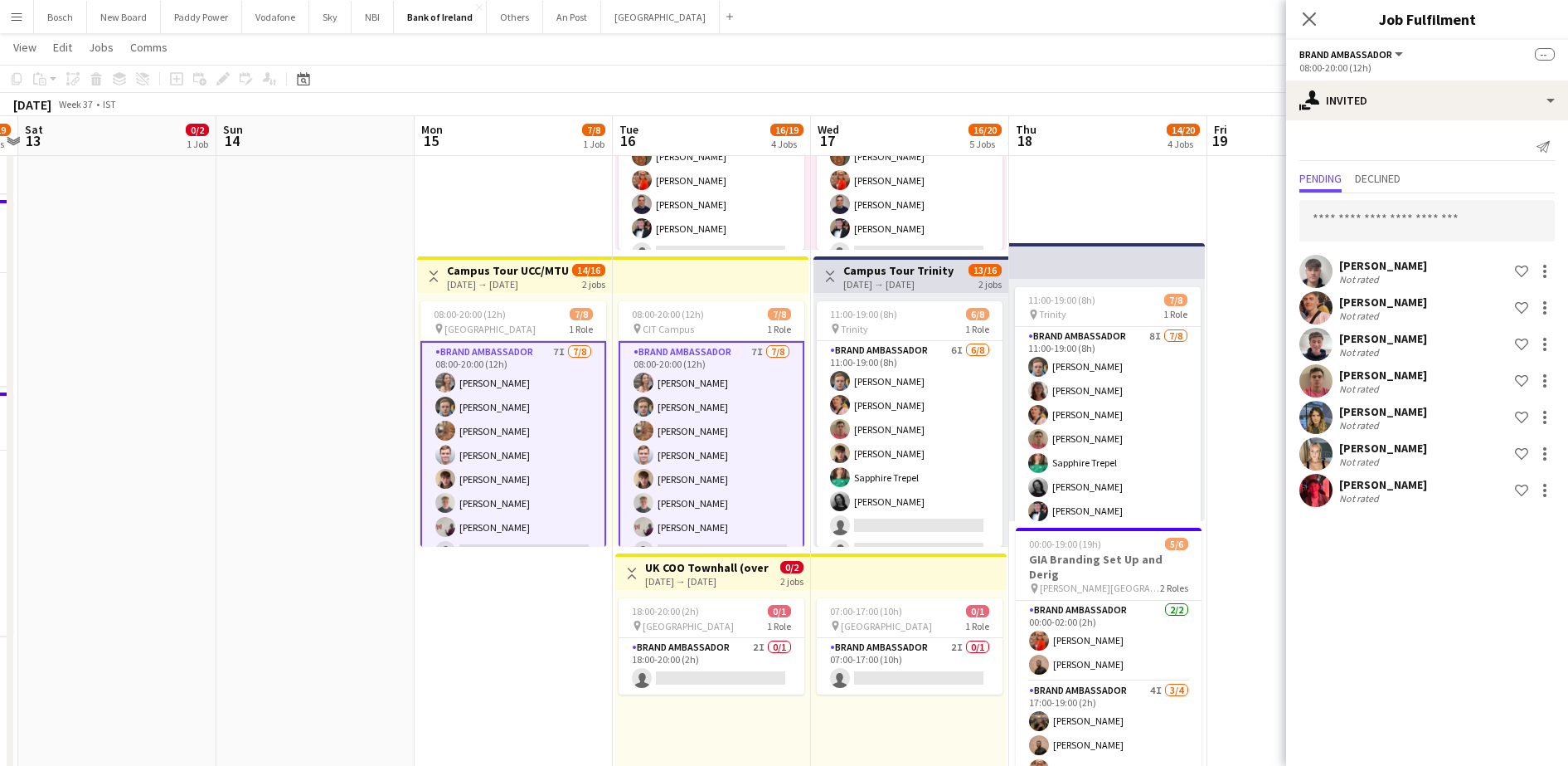
click at [1532, 340] on div at bounding box center [1543, 344] width 23 height 20
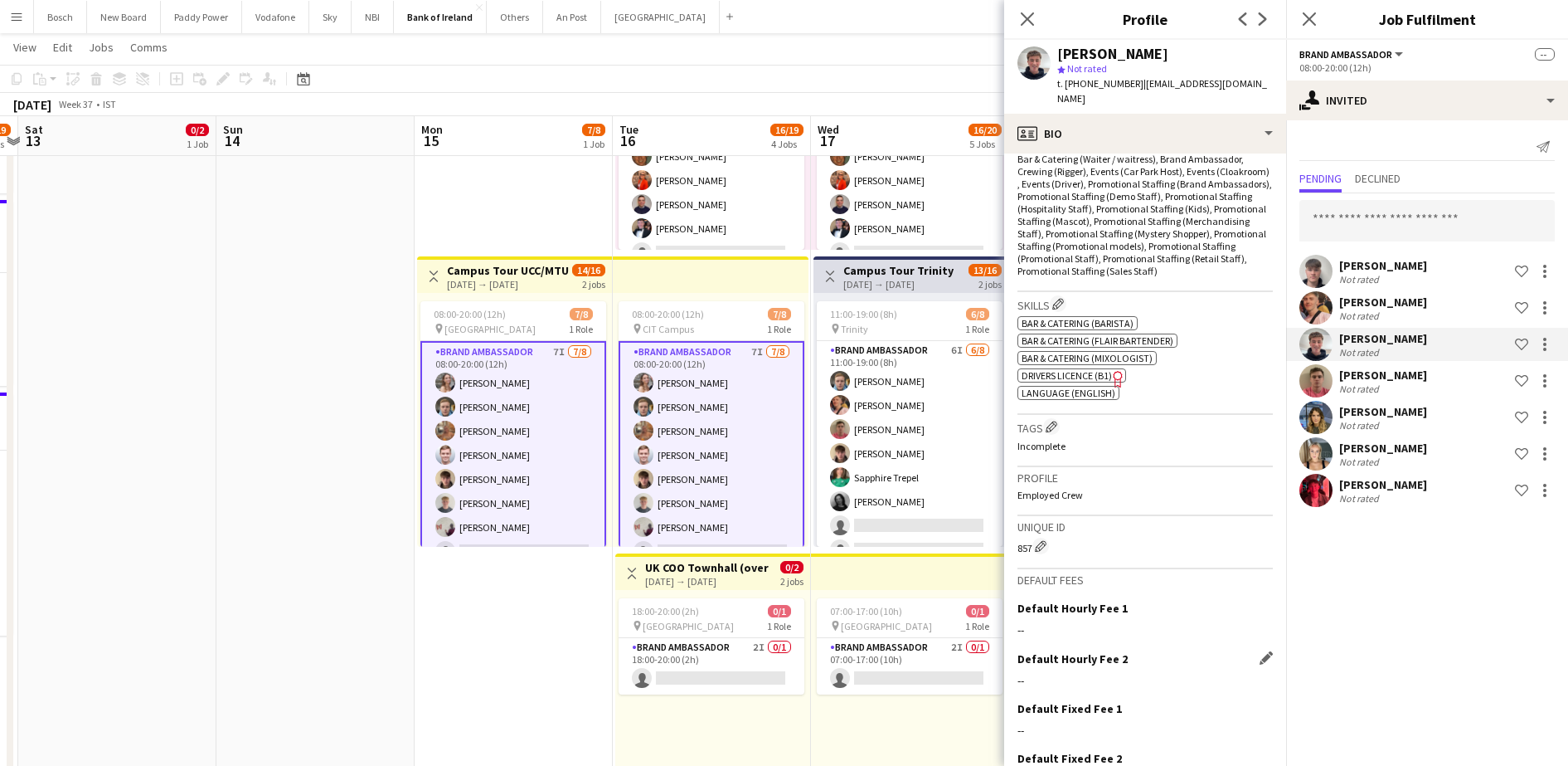
scroll to position [673, 0]
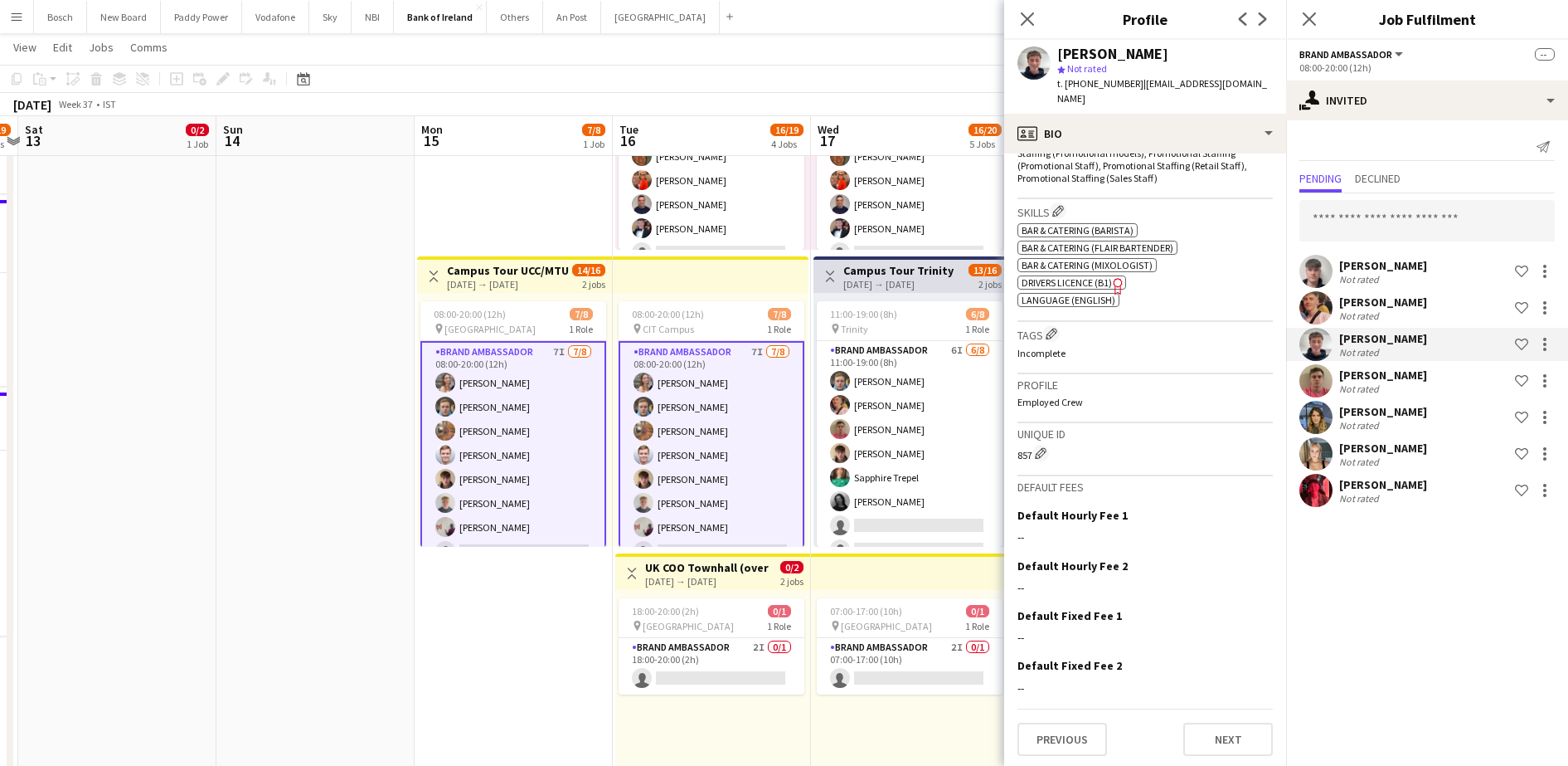
click at [1556, 341] on div "Euan Lacey Not rated Shortlist crew" at bounding box center [1427, 343] width 282 height 33
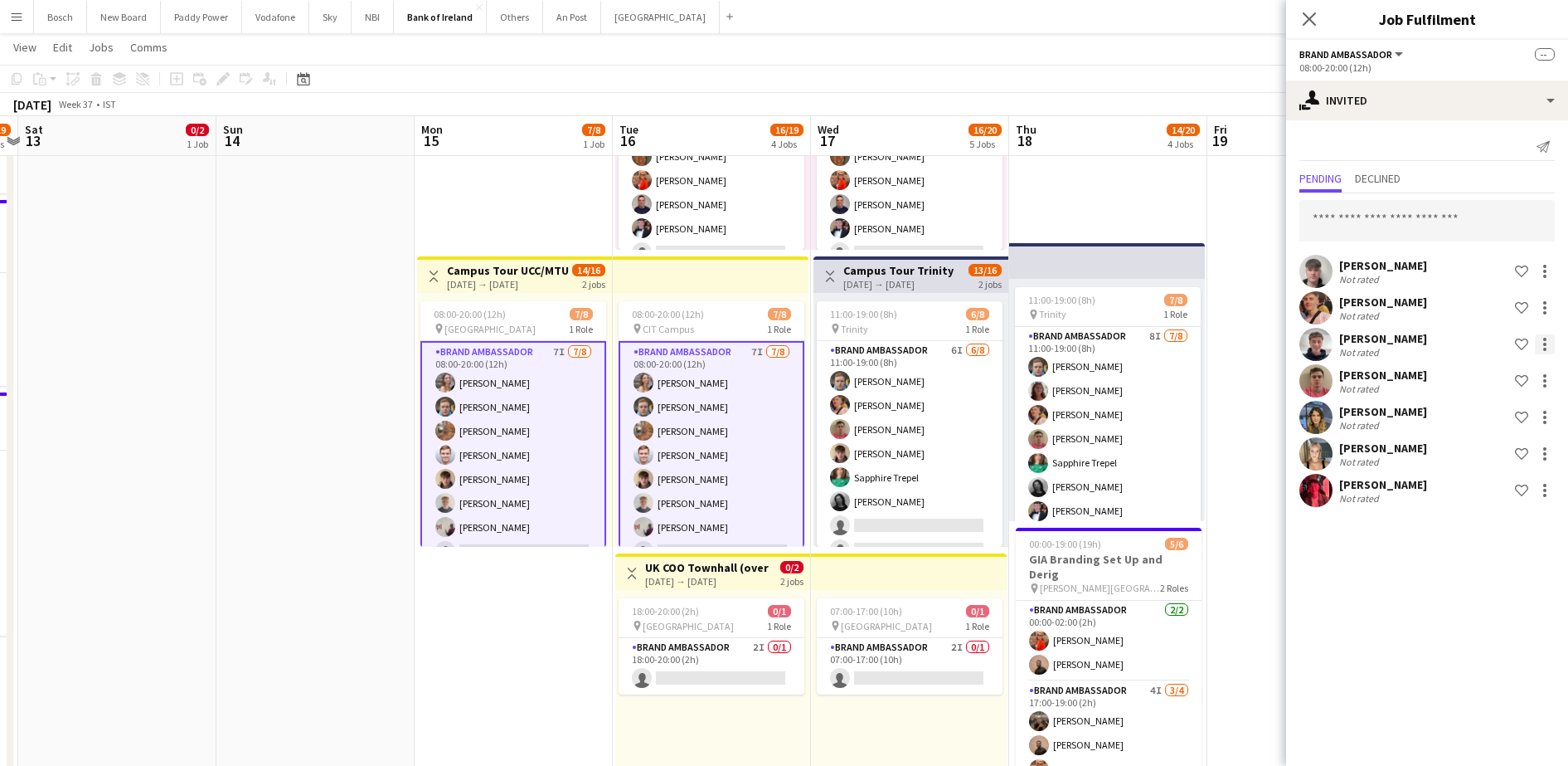
click at [1548, 341] on div at bounding box center [1545, 344] width 20 height 20
click at [1523, 421] on span "Send notification" at bounding box center [1493, 414] width 98 height 14
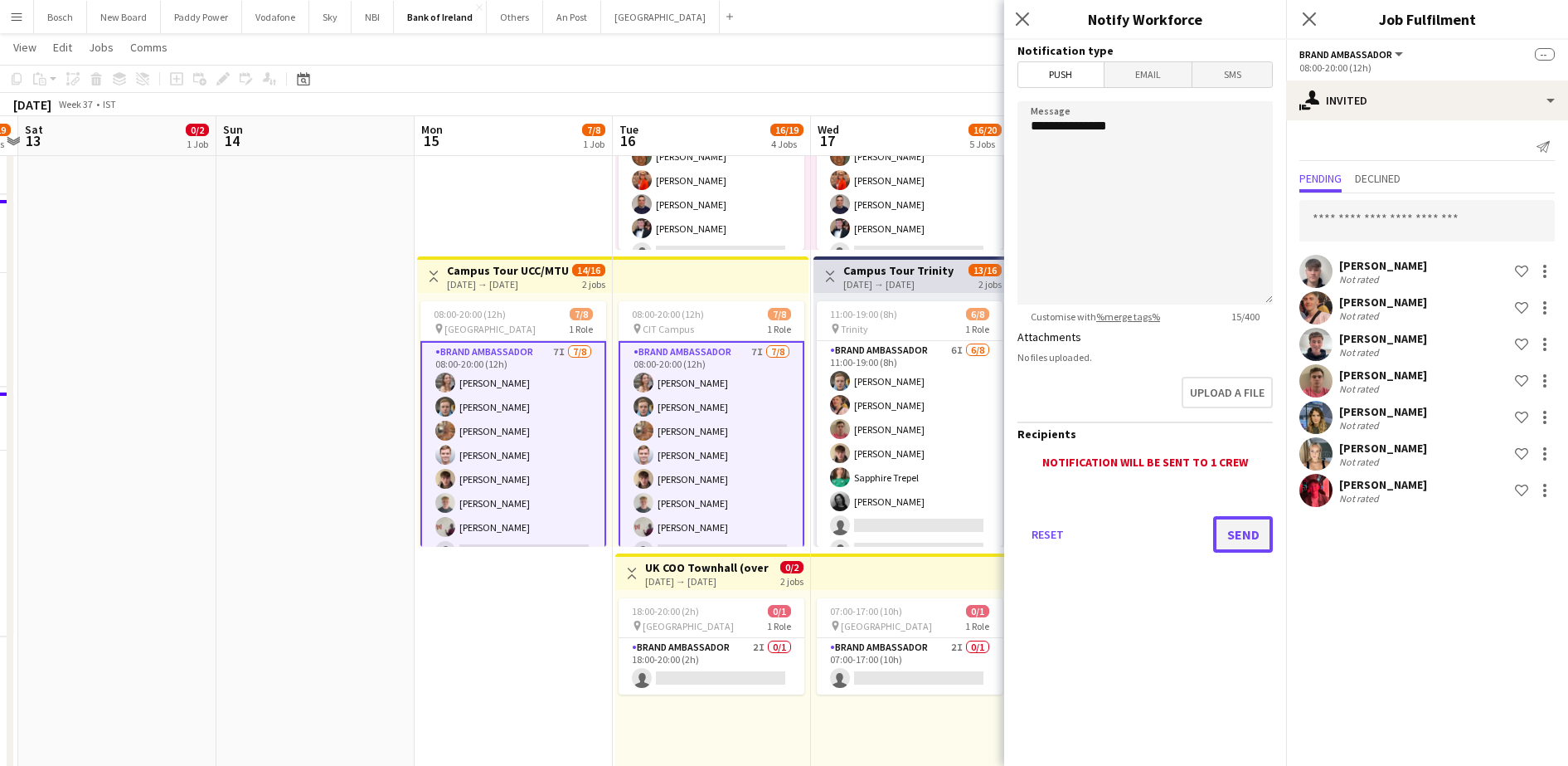
click at [1245, 522] on button "Send" at bounding box center [1244, 534] width 60 height 37
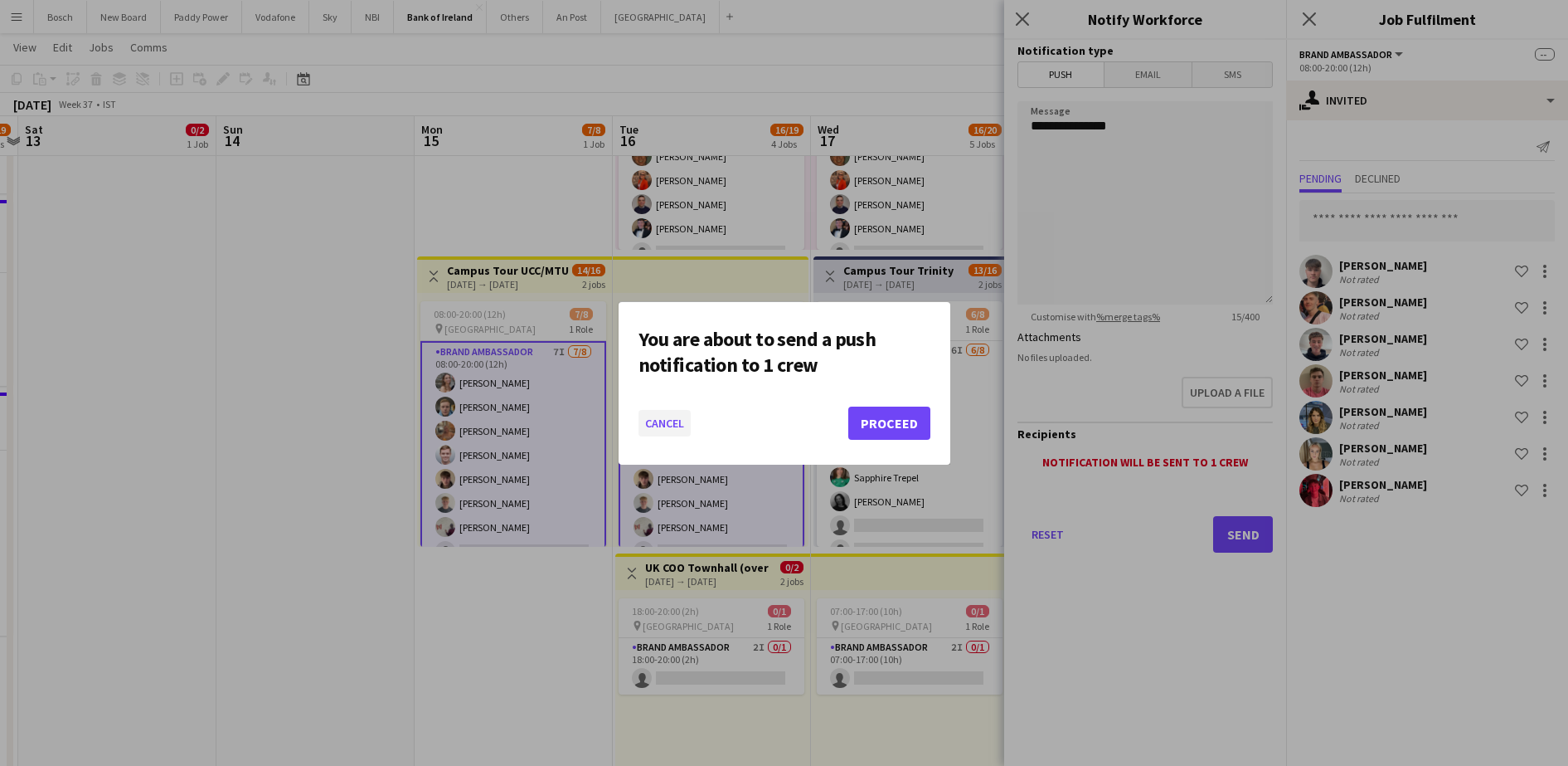
drag, startPoint x: 665, startPoint y: 403, endPoint x: 668, endPoint y: 416, distance: 13.3
click at [668, 416] on mat-dialog-actions "Cancel Proceed" at bounding box center [784, 429] width 292 height 71
click at [668, 416] on button "Cancel" at bounding box center [664, 423] width 52 height 27
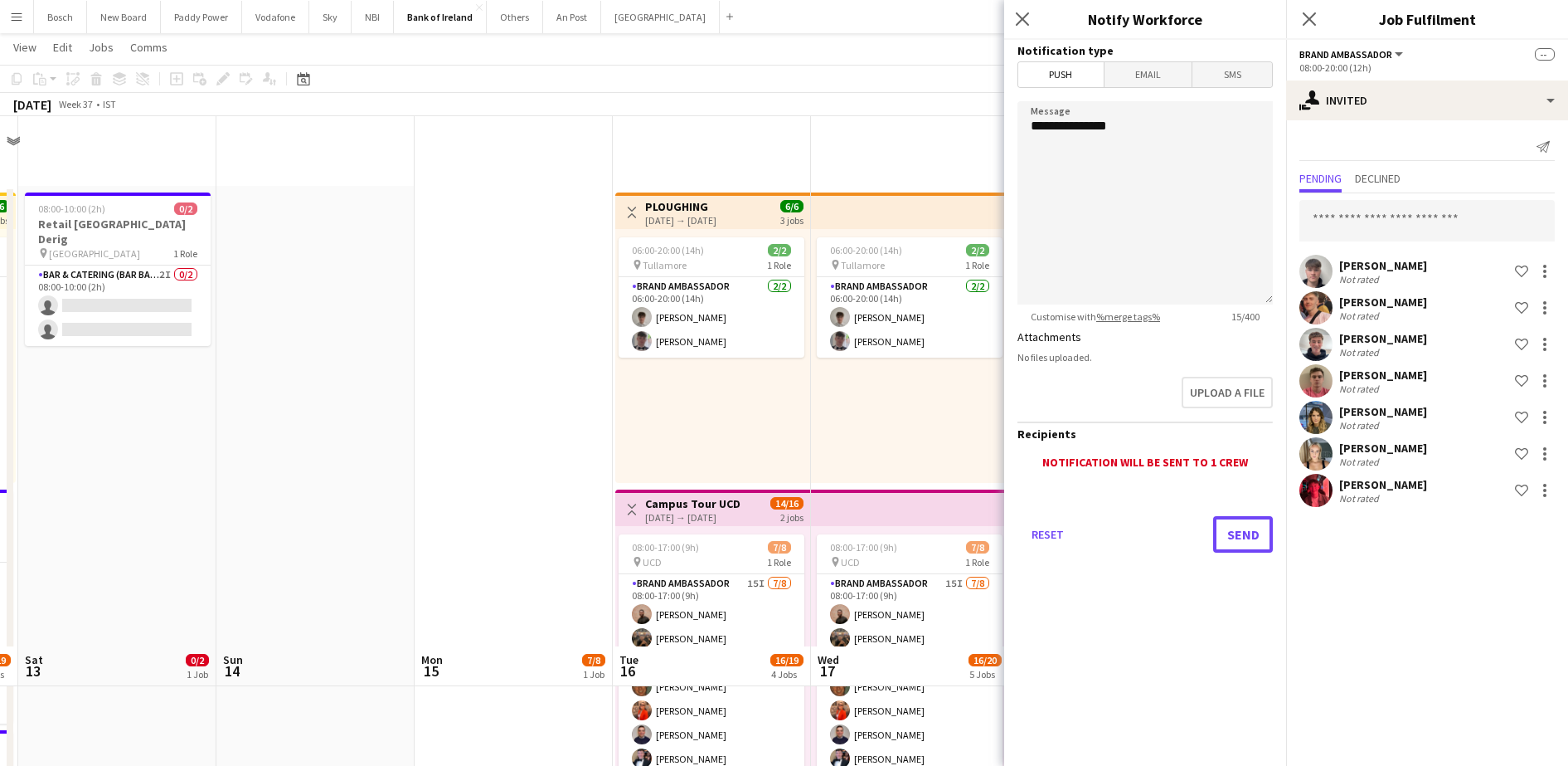
scroll to position [530, 0]
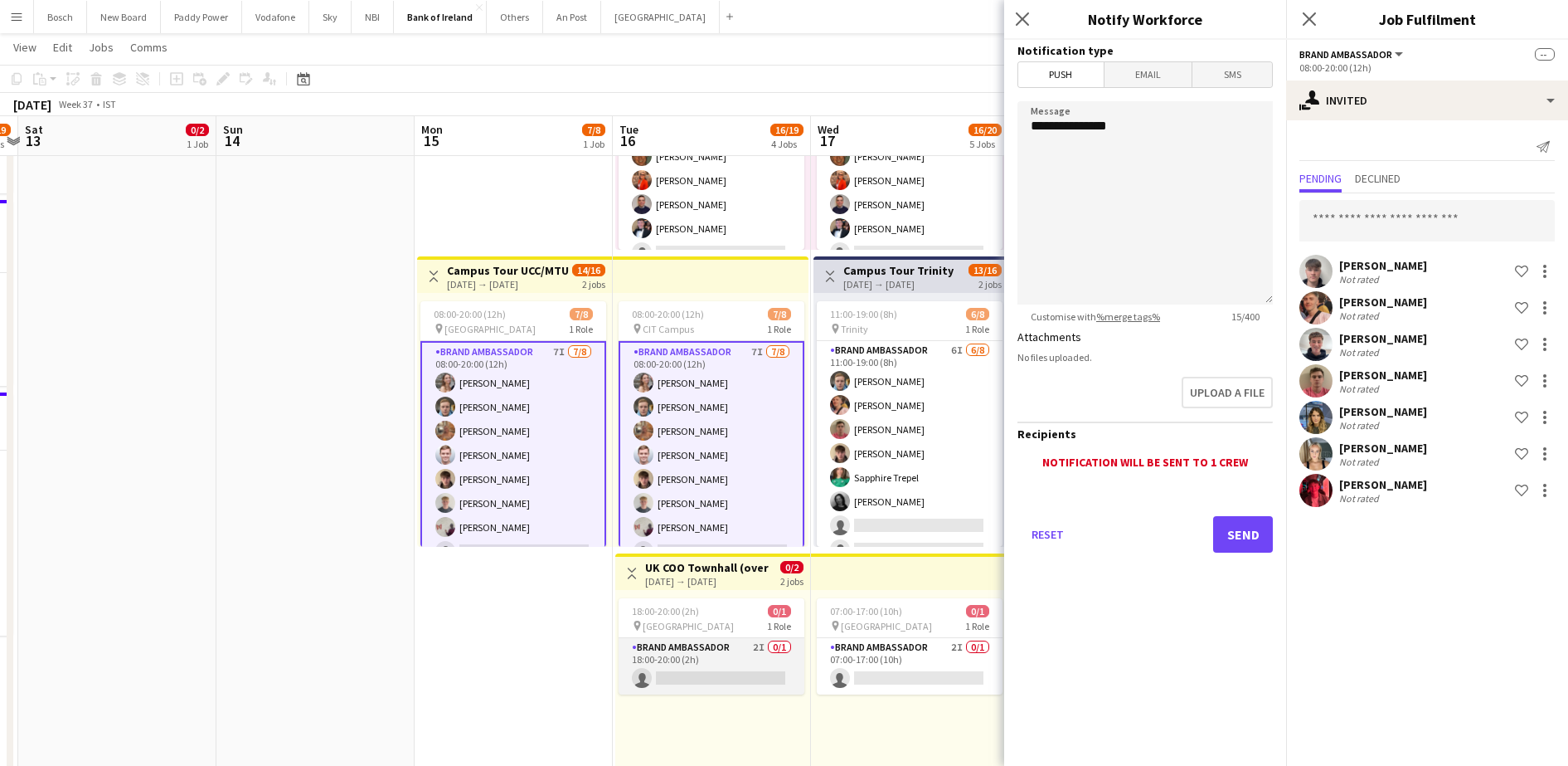
click at [708, 673] on app-card-role "Brand Ambassador 2I 0/1 18:00-20:00 (2h) single-neutral-actions" at bounding box center [711, 665] width 186 height 57
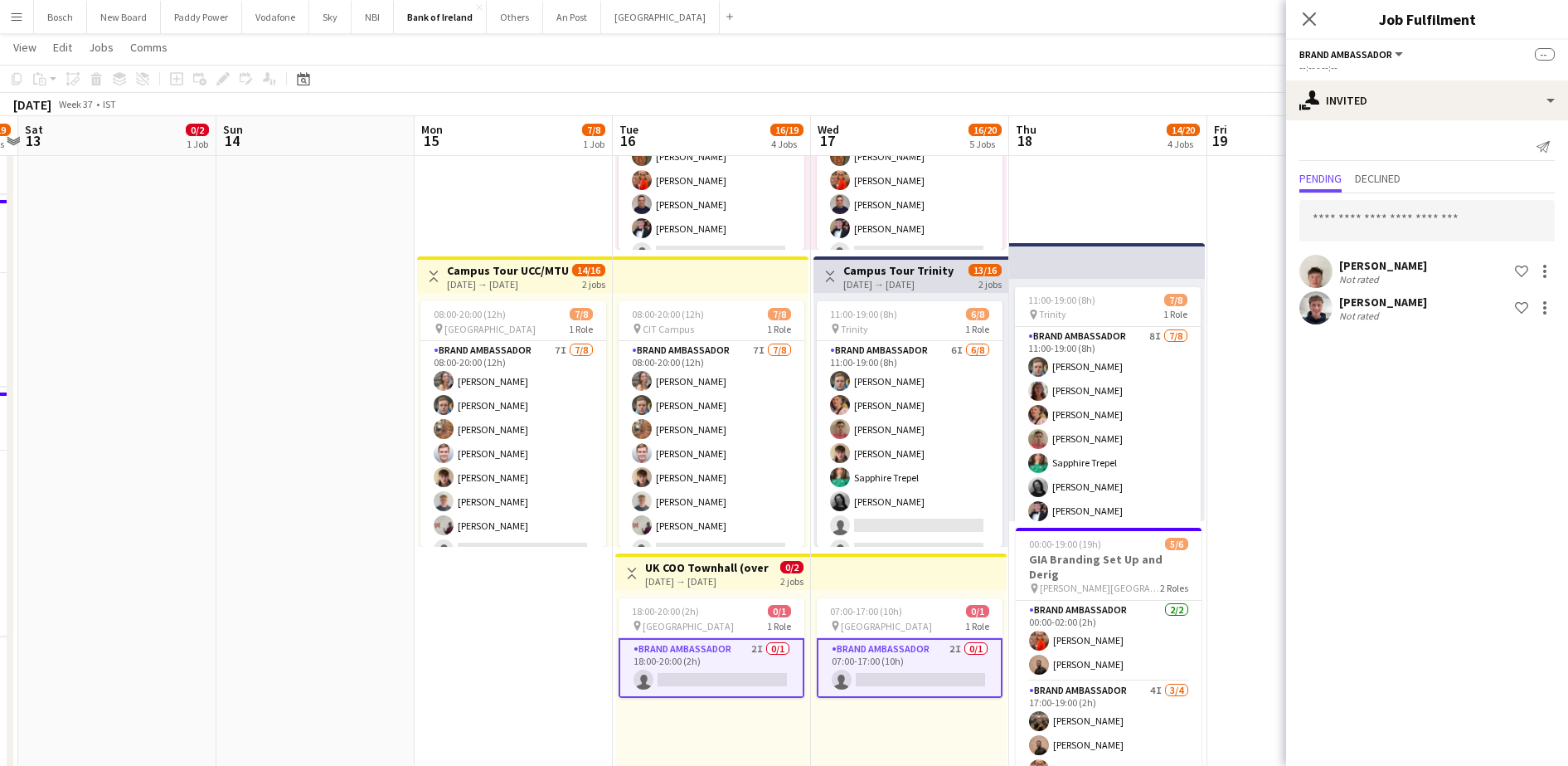
click at [1555, 301] on div "Euan Lacey Not rated Shortlist crew" at bounding box center [1427, 307] width 282 height 33
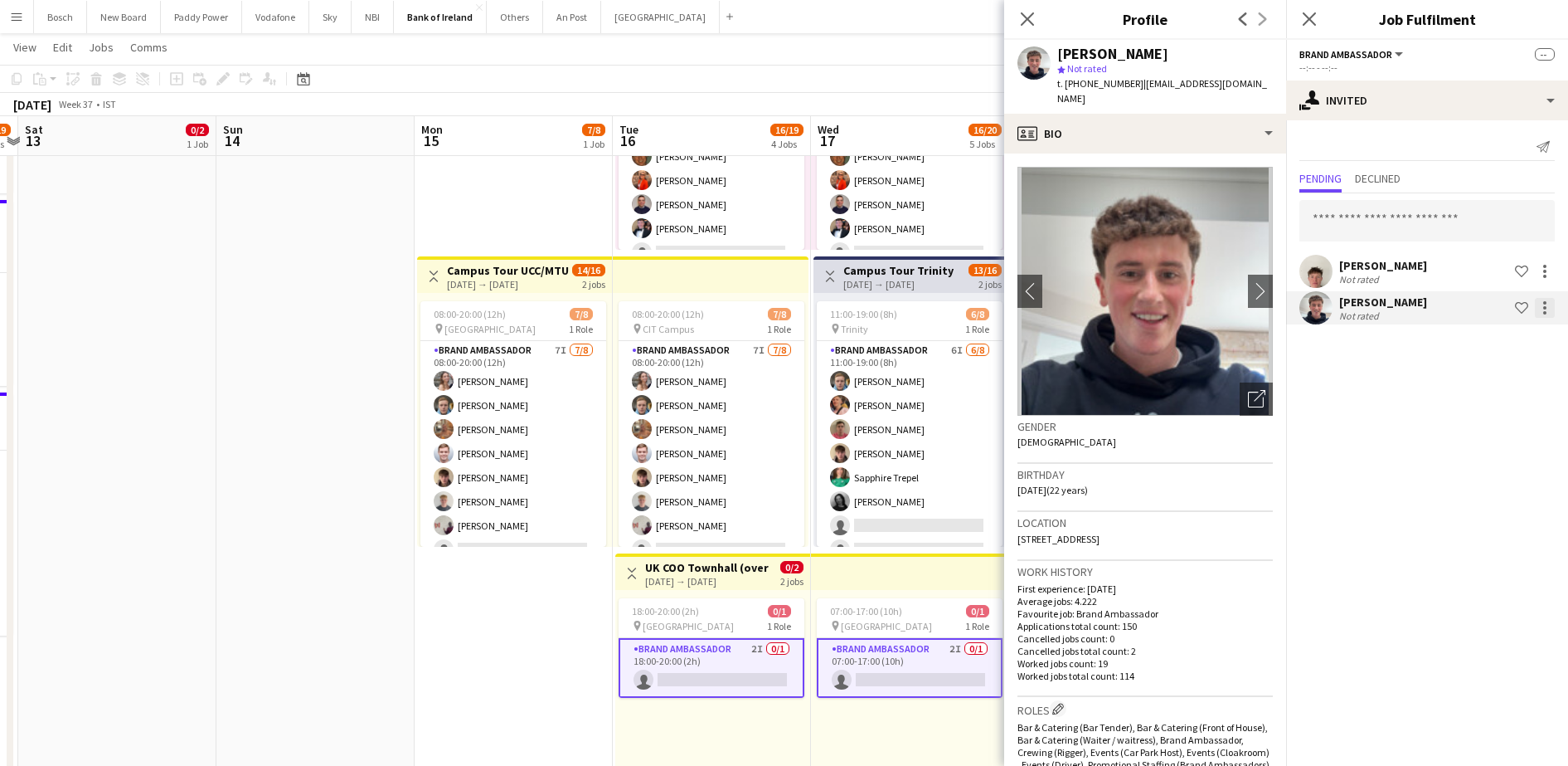
click at [1547, 303] on div at bounding box center [1545, 308] width 20 height 20
click at [1506, 375] on span "Send notification" at bounding box center [1493, 378] width 98 height 14
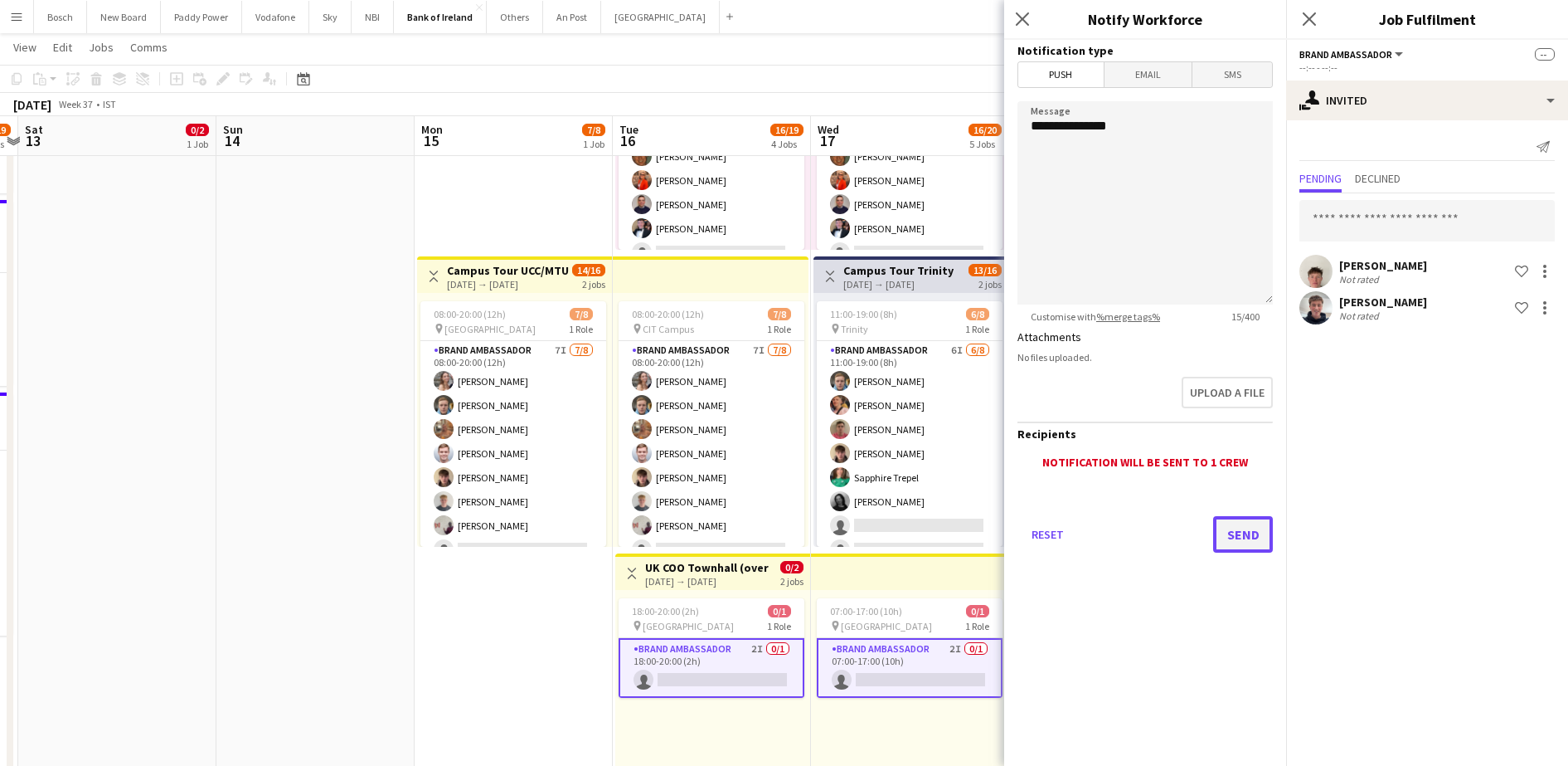
click at [1243, 525] on button "Send" at bounding box center [1244, 534] width 60 height 37
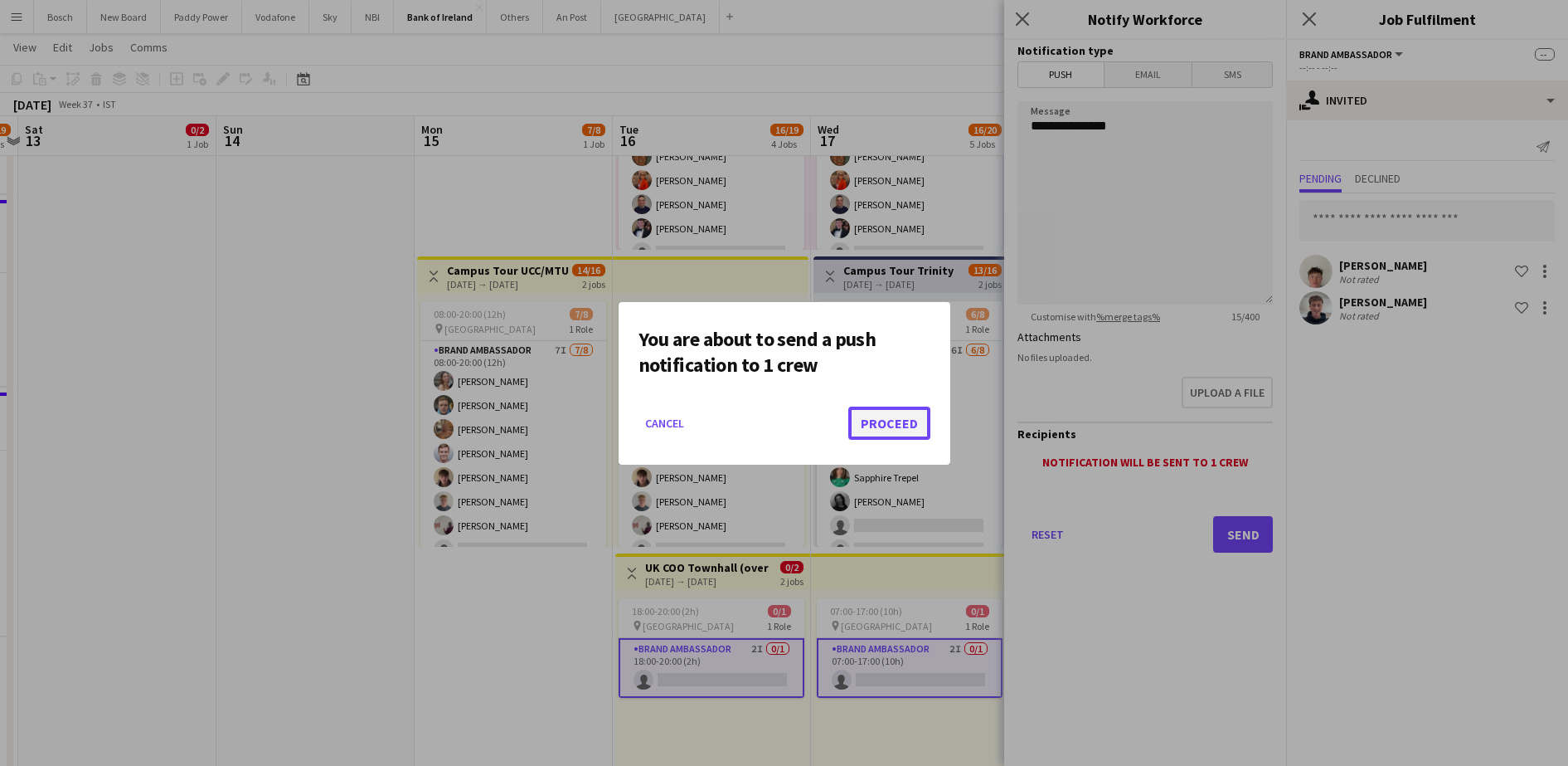
click at [916, 431] on button "Proceed" at bounding box center [890, 422] width 82 height 33
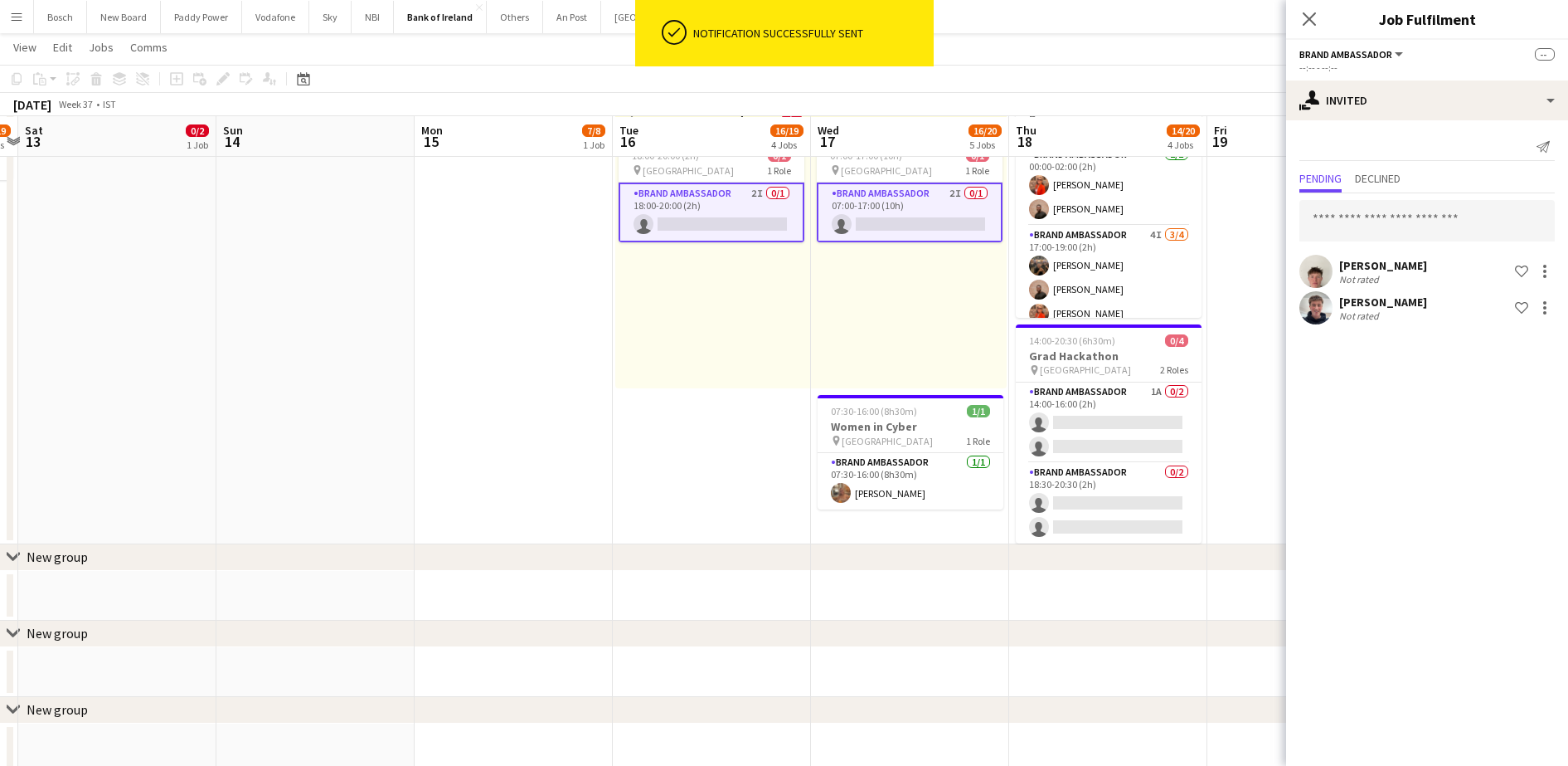
scroll to position [986, 0]
click at [1100, 447] on app-card-role "Brand Ambassador 1A 0/2 14:00-16:00 (2h) single-neutral-actions single-neutral-…" at bounding box center [1109, 422] width 186 height 81
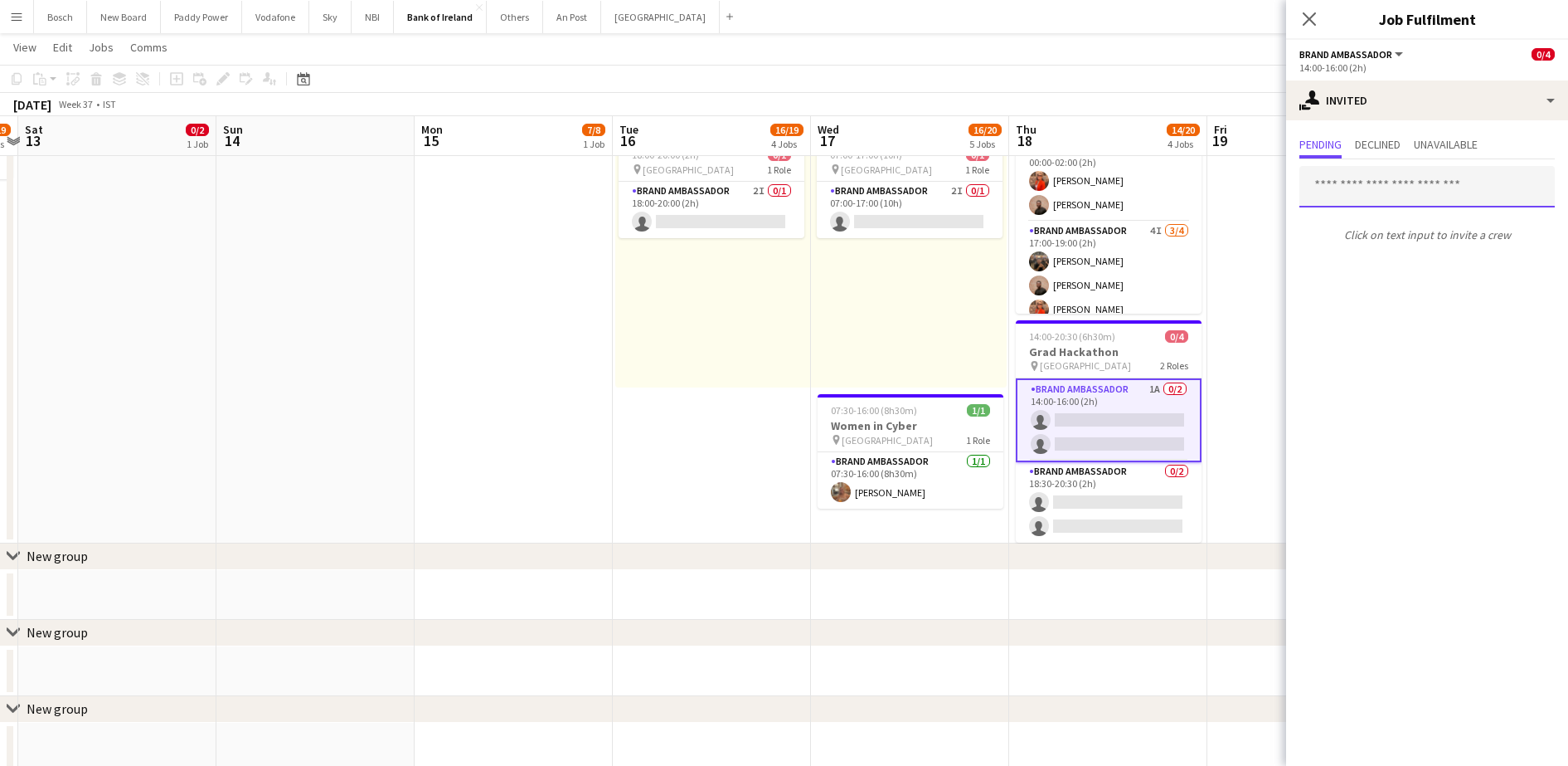
click at [1459, 194] on input "text" at bounding box center [1427, 187] width 255 height 42
type input "****"
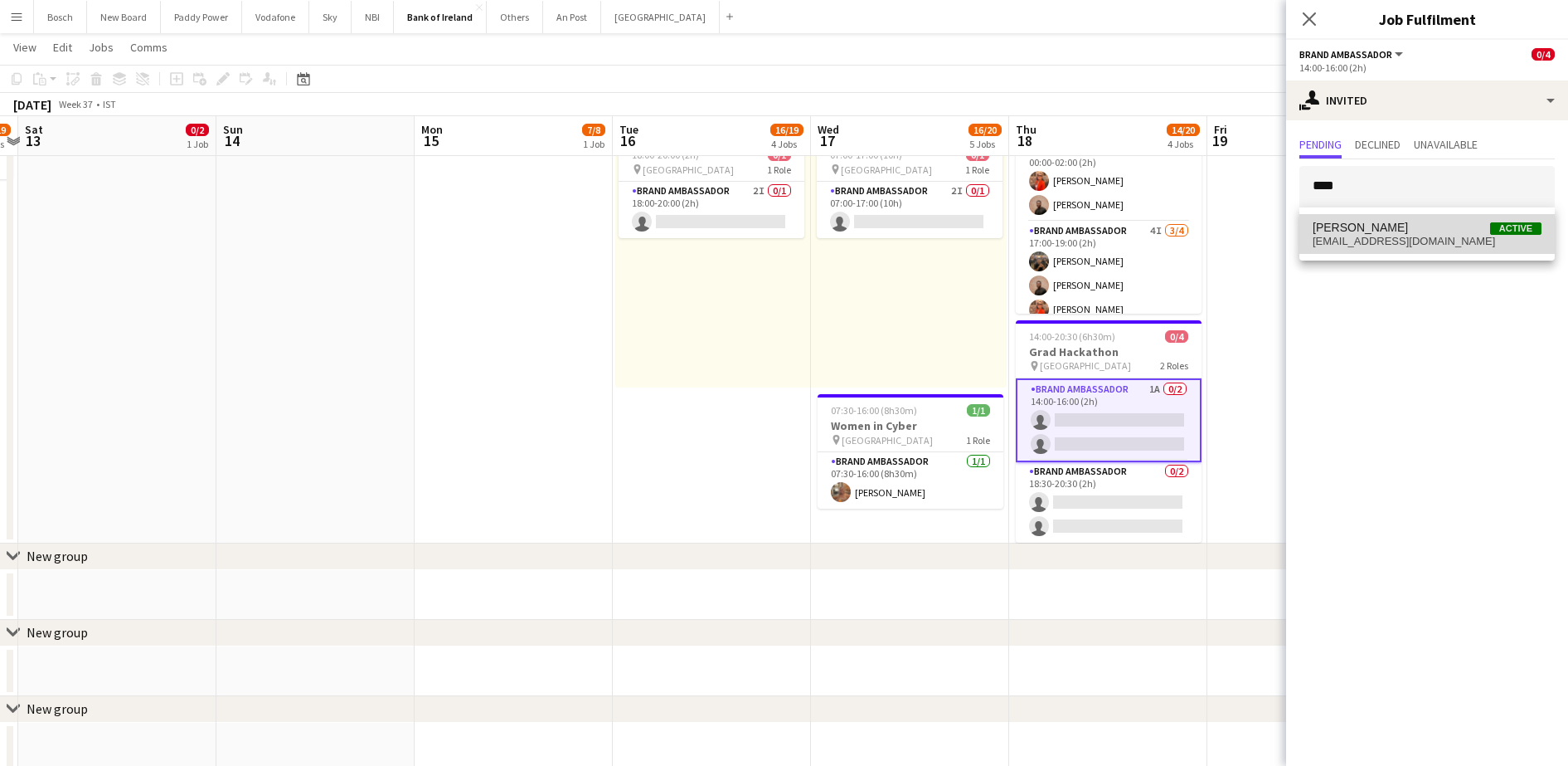
click at [1404, 234] on span "euanlacey99@gmail.com" at bounding box center [1427, 240] width 229 height 13
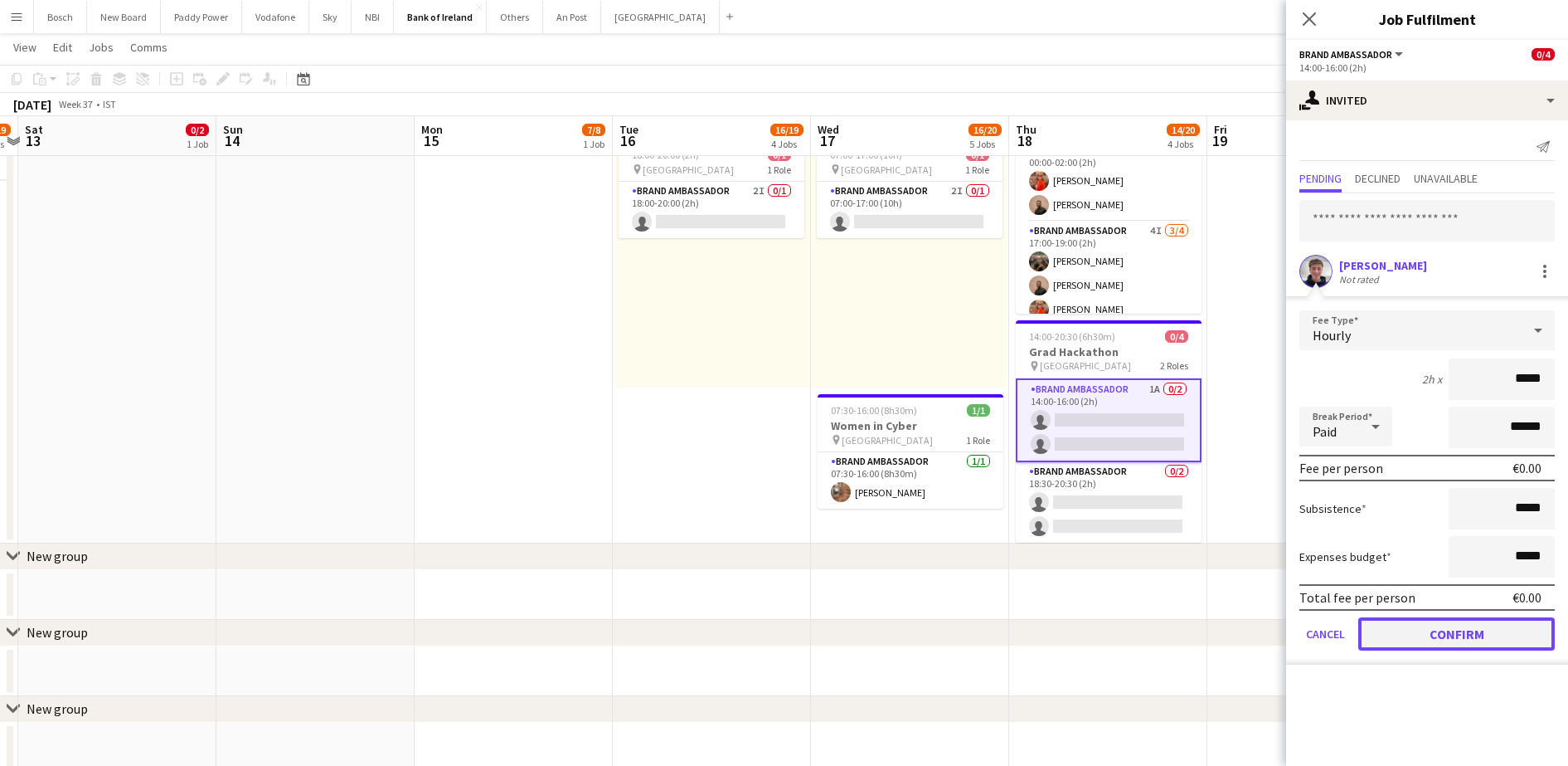
click at [1479, 628] on button "Confirm" at bounding box center [1456, 633] width 196 height 33
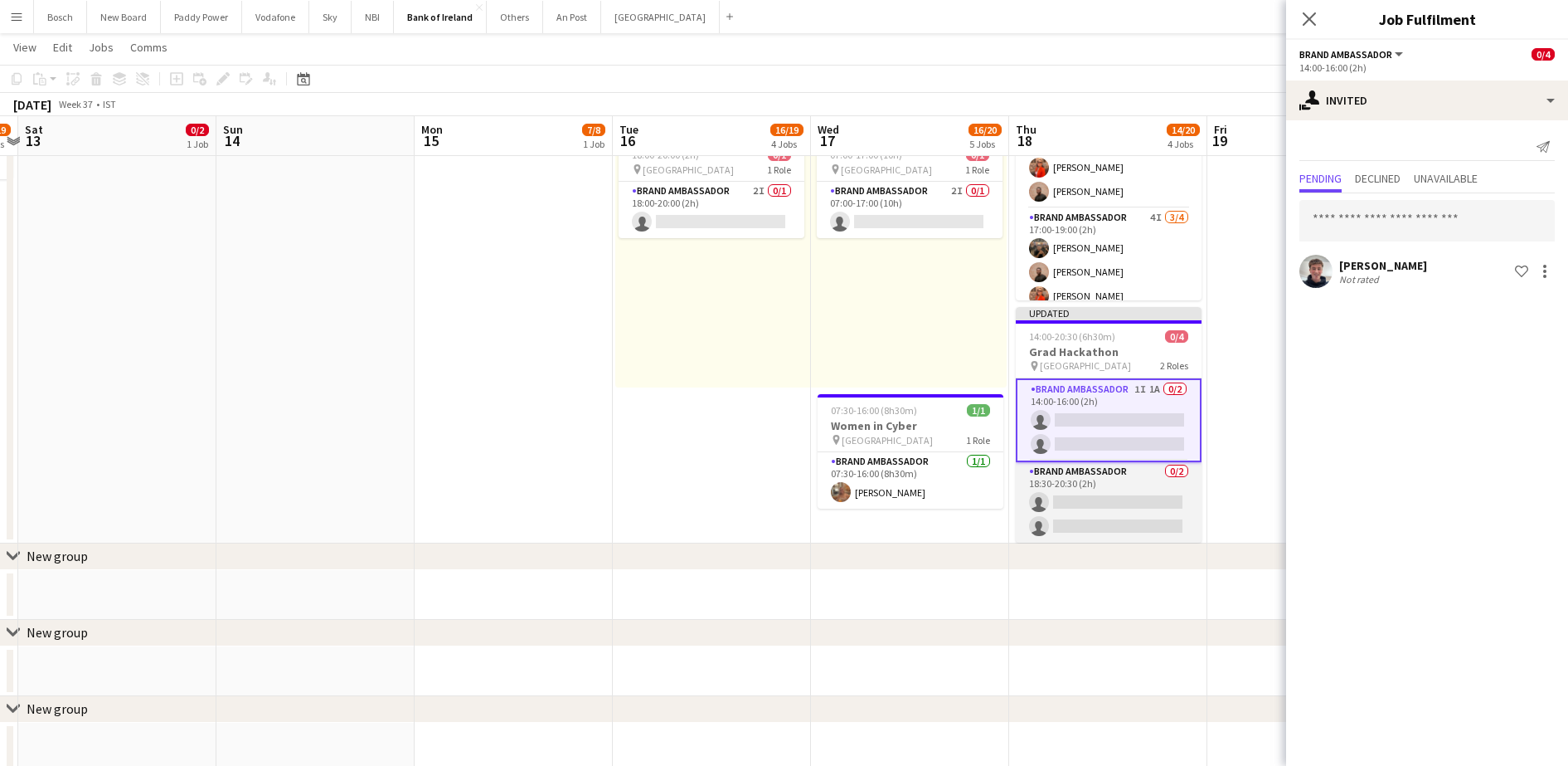
click at [1164, 483] on app-card-role "Brand Ambassador 0/2 18:30-20:30 (2h) single-neutral-actions single-neutral-act…" at bounding box center [1109, 502] width 186 height 81
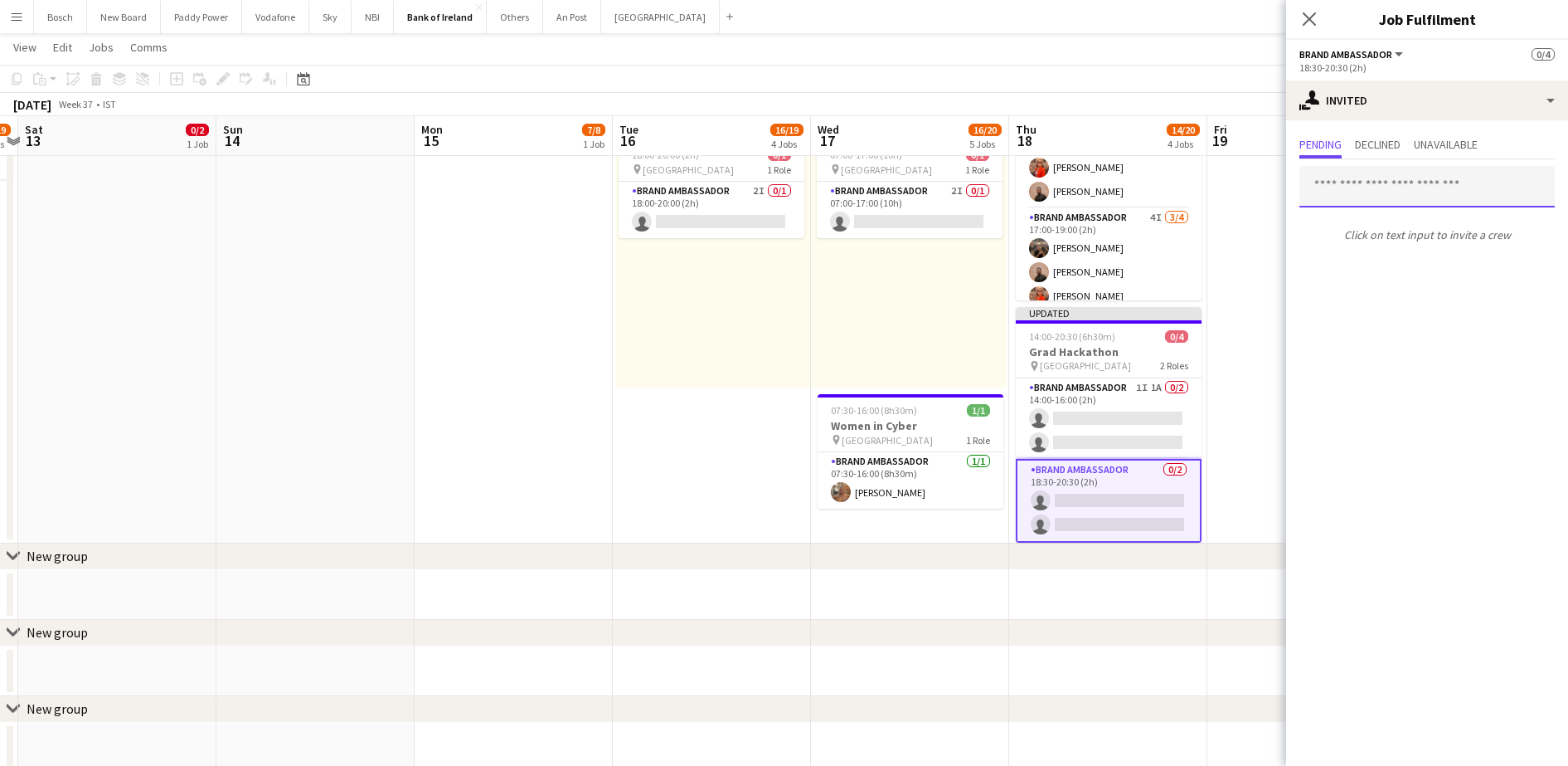
click at [1456, 203] on input "text" at bounding box center [1427, 187] width 255 height 42
type input "****"
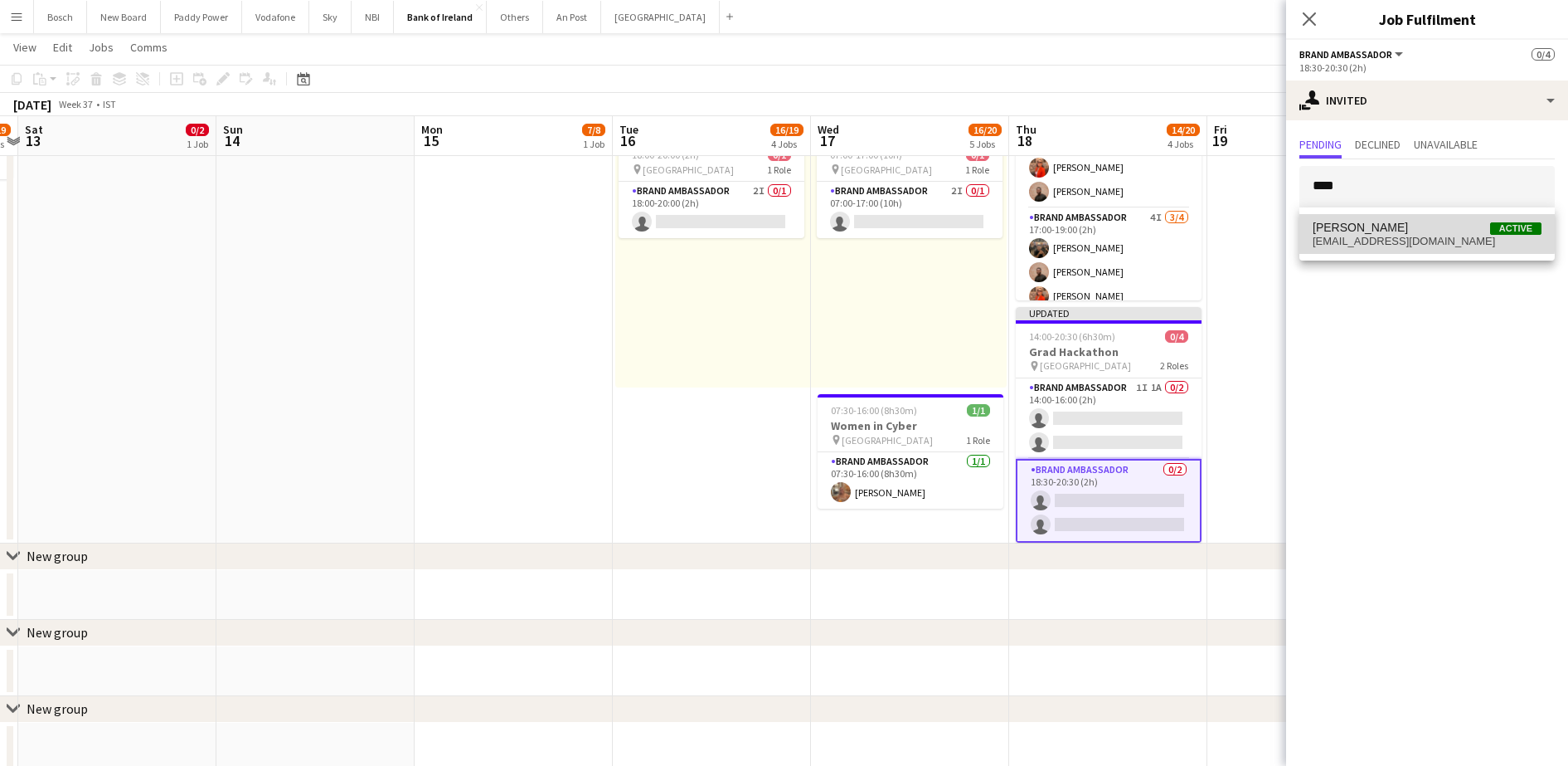
click at [1388, 228] on span "Euan Lacey Active" at bounding box center [1427, 227] width 229 height 14
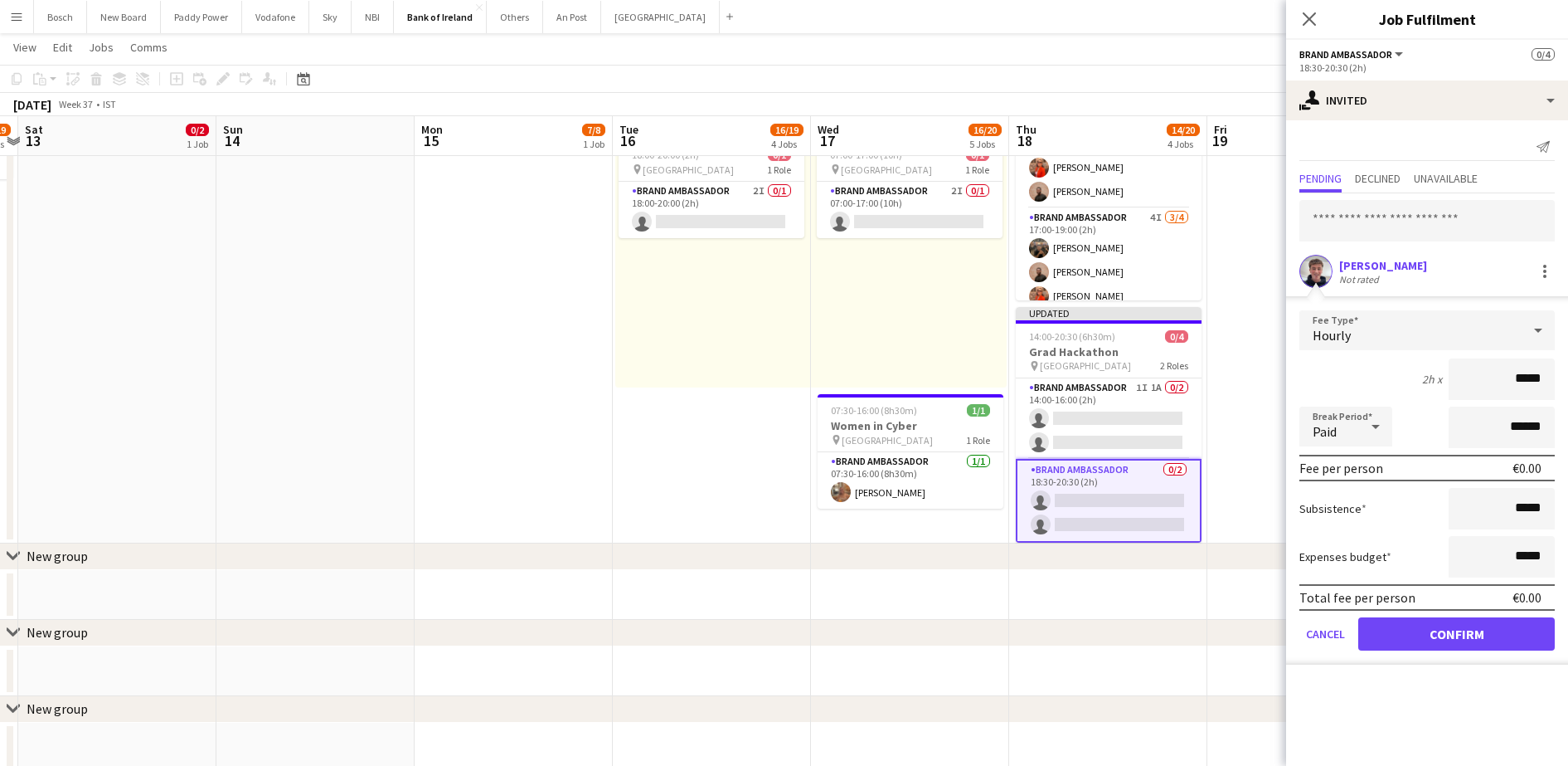
click at [1382, 652] on form "Fee Type Hourly 2h x ***** Break Period Paid ****** Fee per person €0.00 Subsis…" at bounding box center [1427, 487] width 282 height 354
click at [1403, 638] on button "Confirm" at bounding box center [1456, 633] width 196 height 33
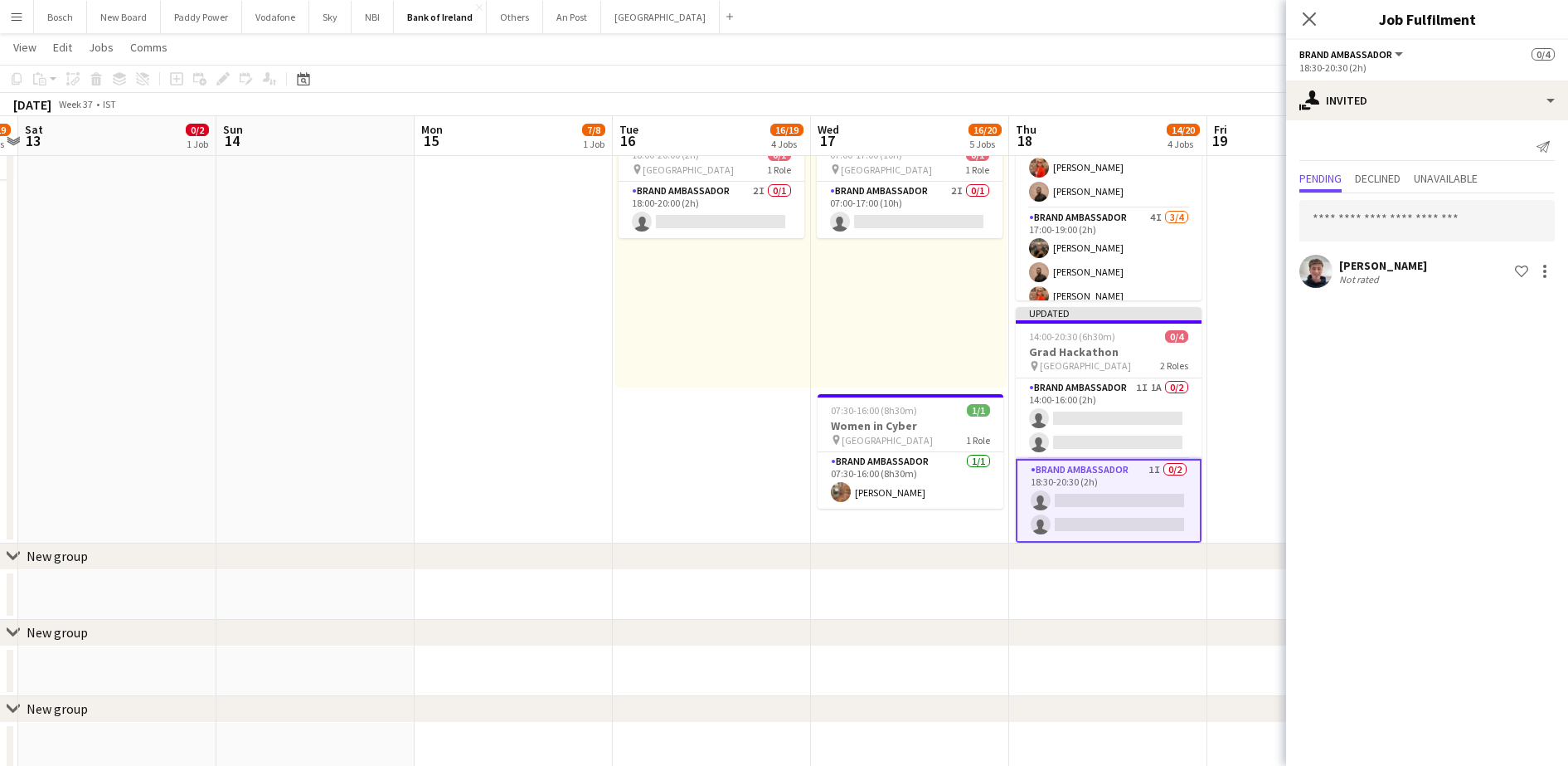
click at [1175, 577] on app-date-cell at bounding box center [1108, 594] width 198 height 50
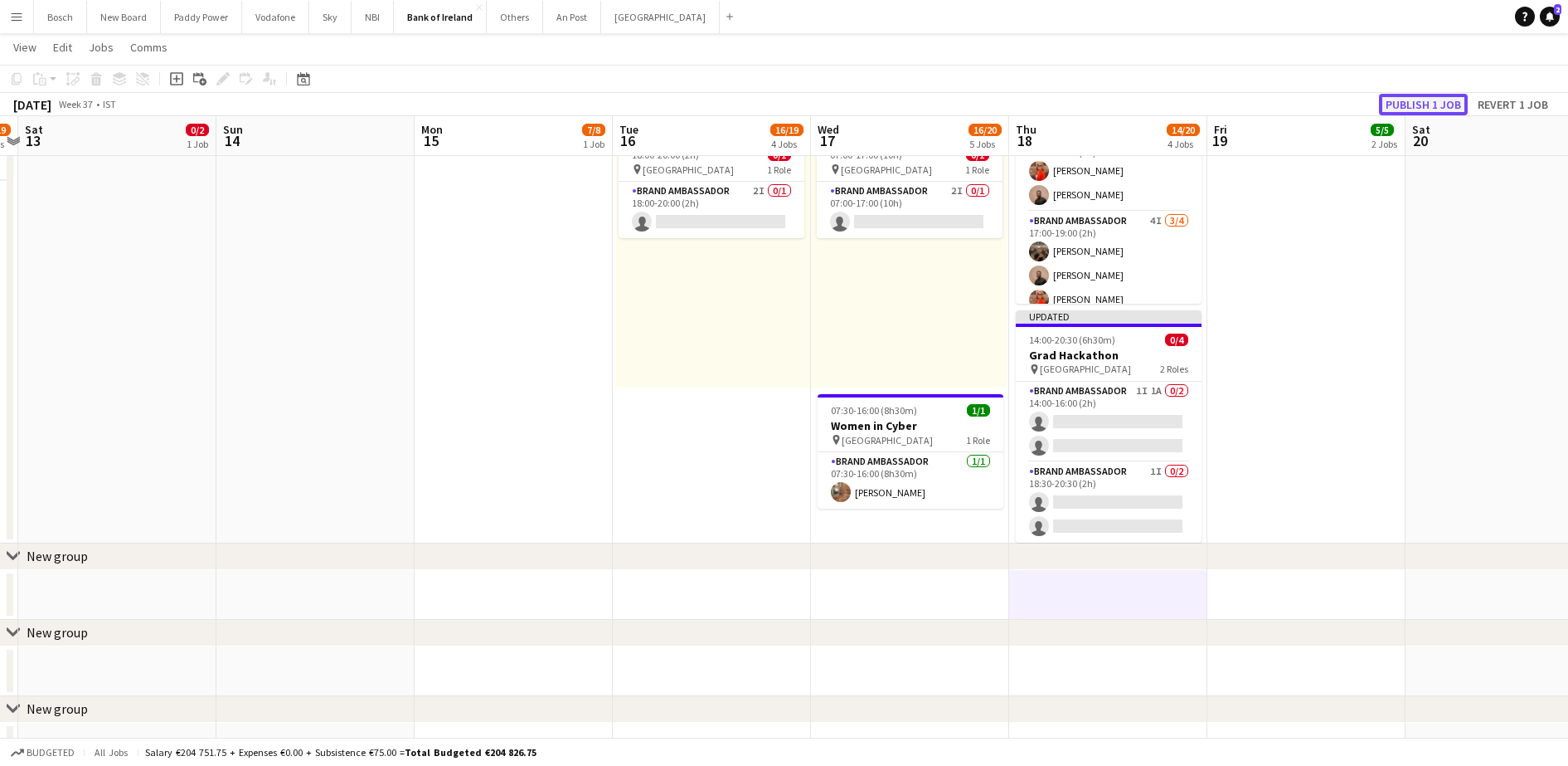
click at [1456, 107] on button "Publish 1 job" at bounding box center [1423, 105] width 89 height 22
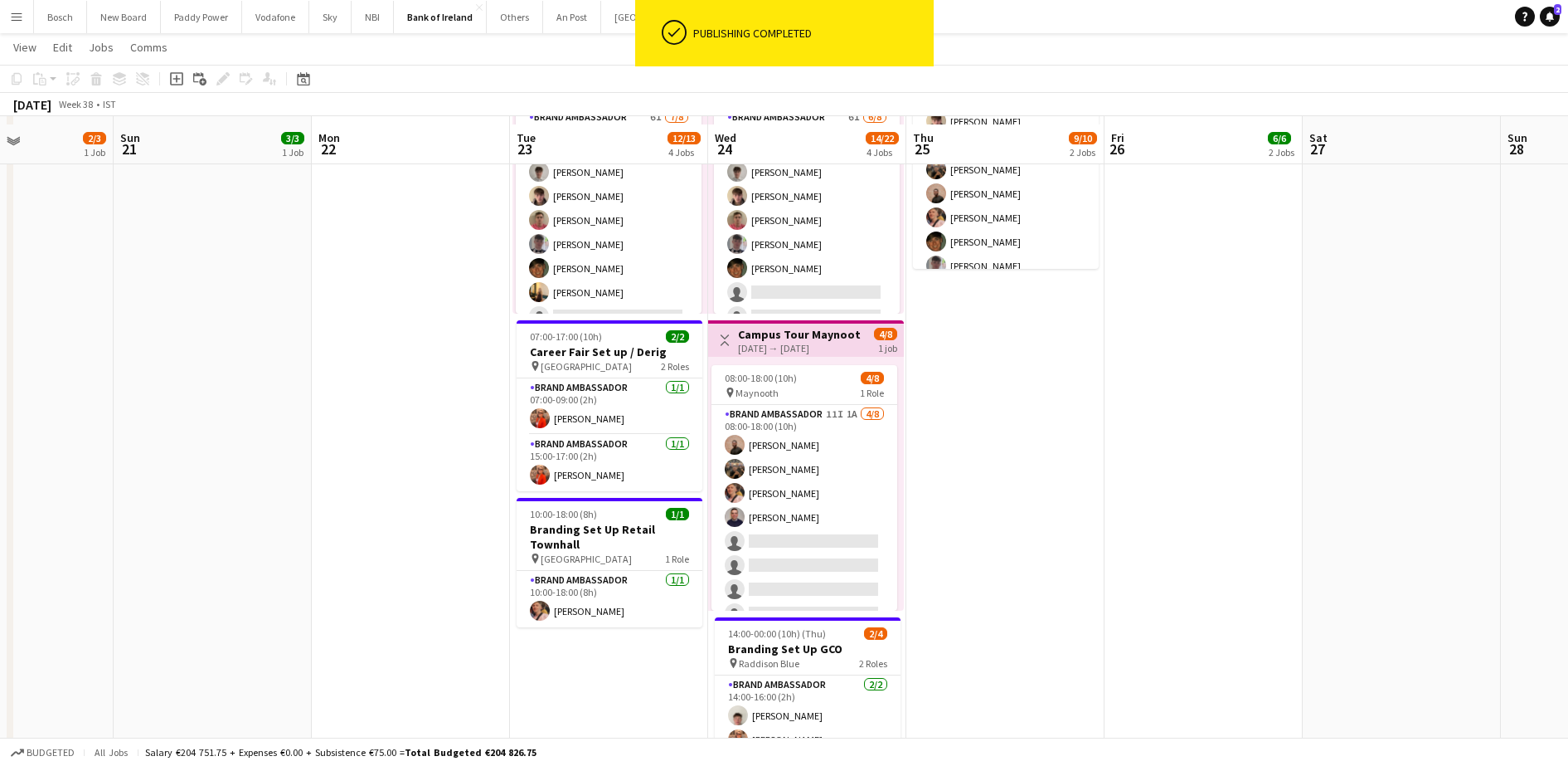
scroll to position [475, 0]
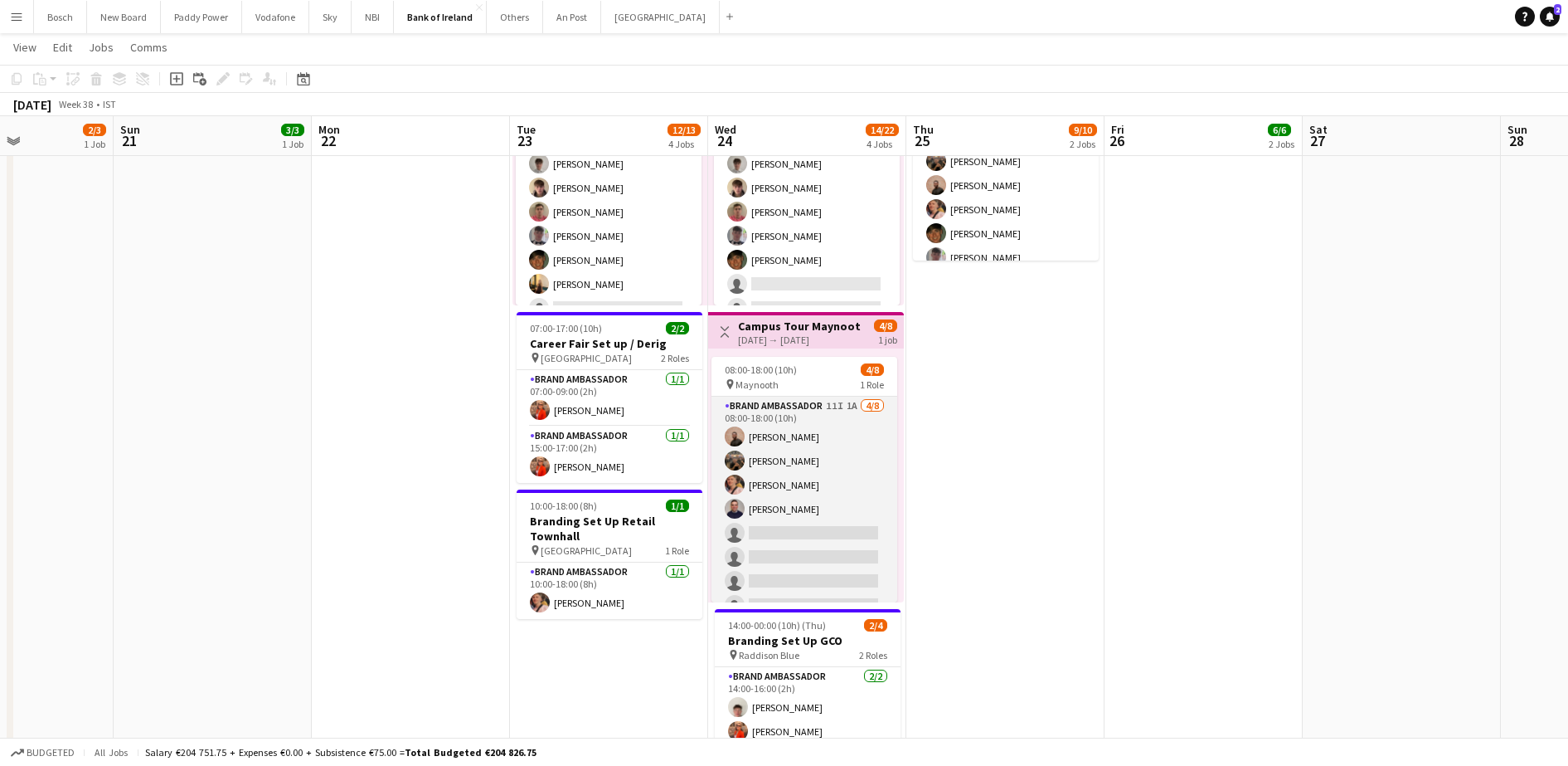
click at [813, 465] on app-card-role "Brand Ambassador 11I 1A 4/8 08:00-18:00 (10h) Andrew Ajetunmobi Matheus Cramoli…" at bounding box center [804, 508] width 186 height 224
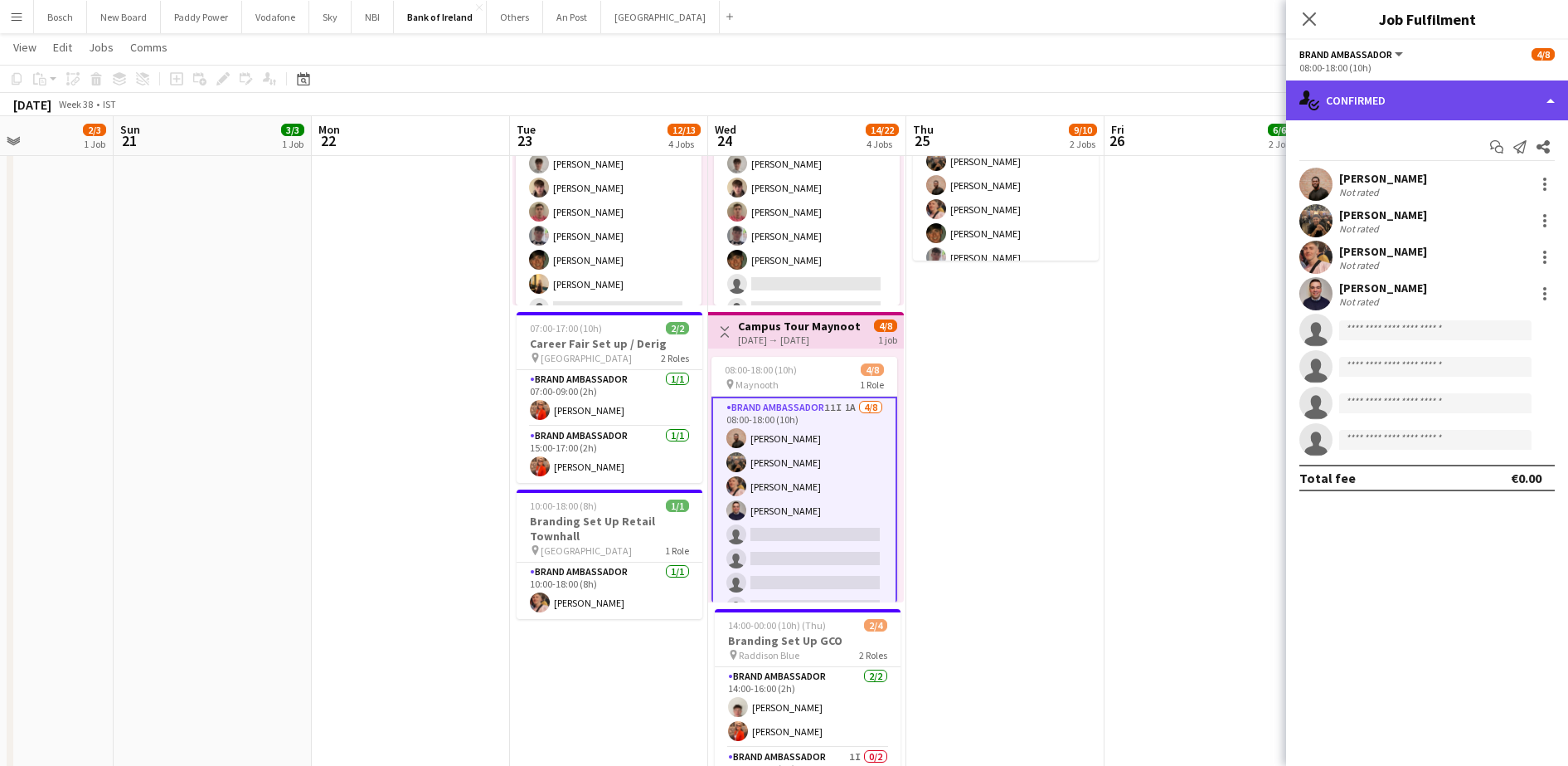
click at [1481, 86] on div "single-neutral-actions-check-2 Confirmed" at bounding box center [1427, 101] width 282 height 40
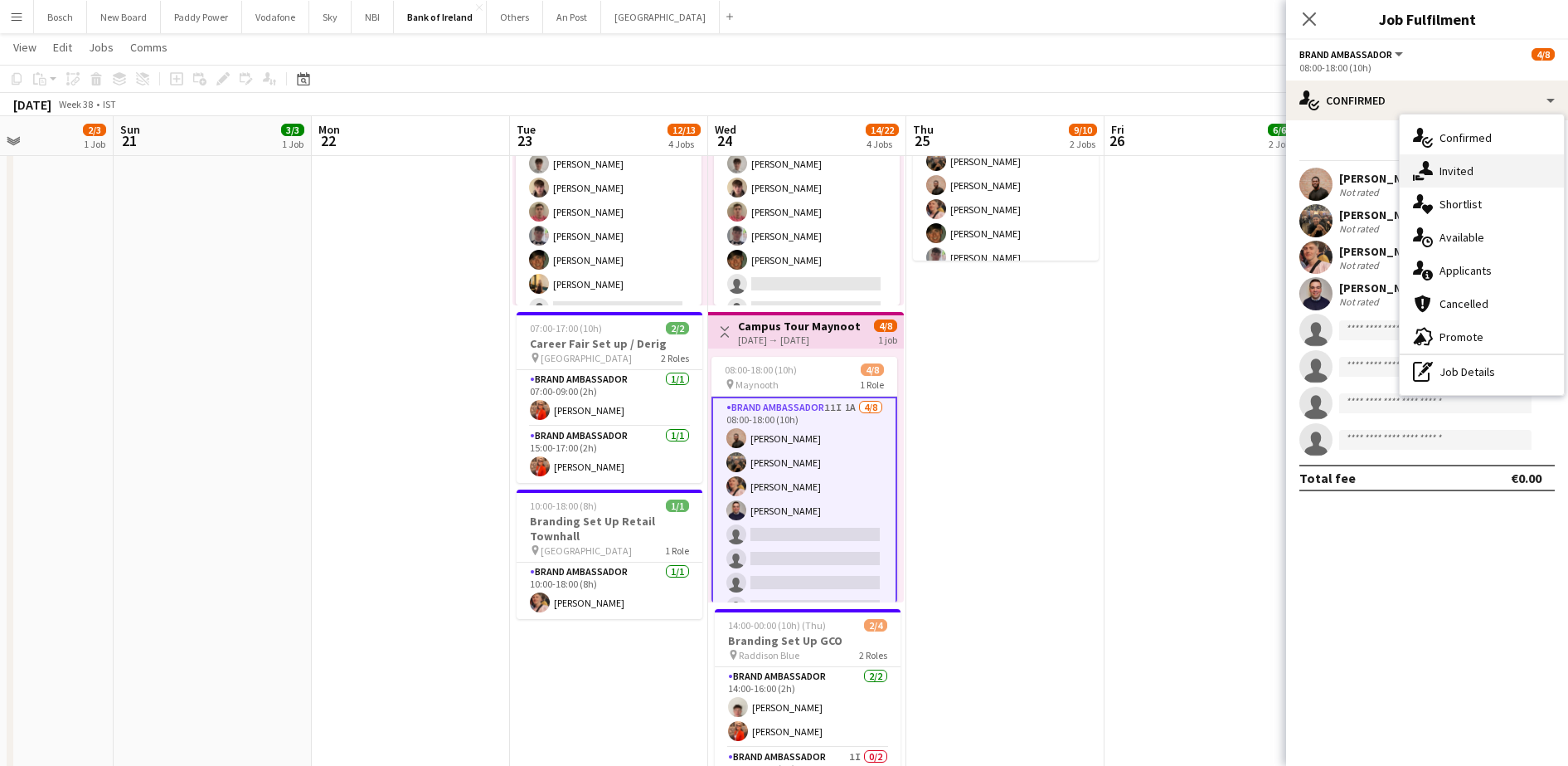
click at [1465, 180] on div "single-neutral-actions-share-1 Invited" at bounding box center [1482, 171] width 165 height 33
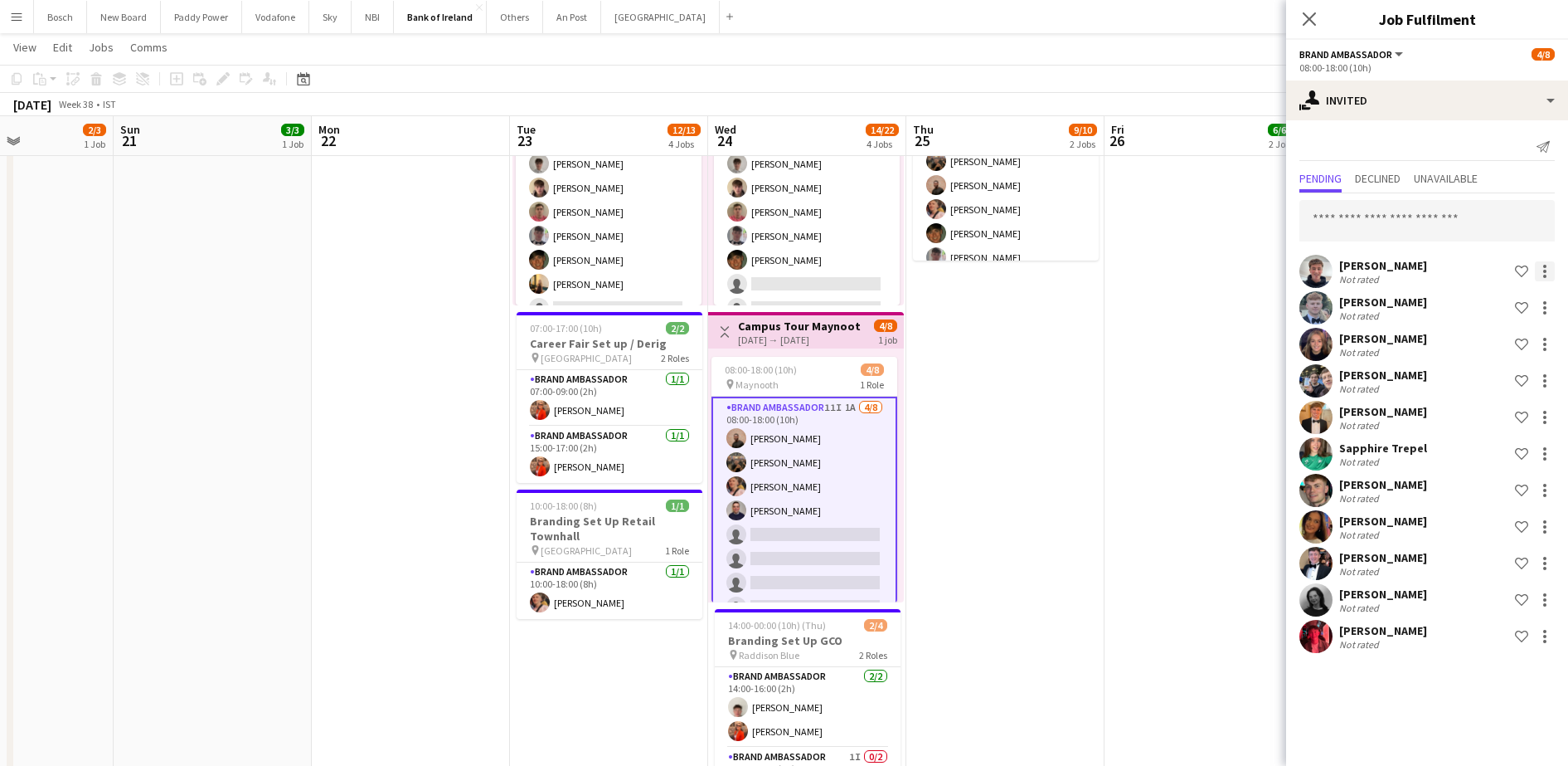
click at [1542, 278] on div at bounding box center [1545, 271] width 20 height 20
click at [1528, 340] on span "Send notification" at bounding box center [1493, 341] width 98 height 14
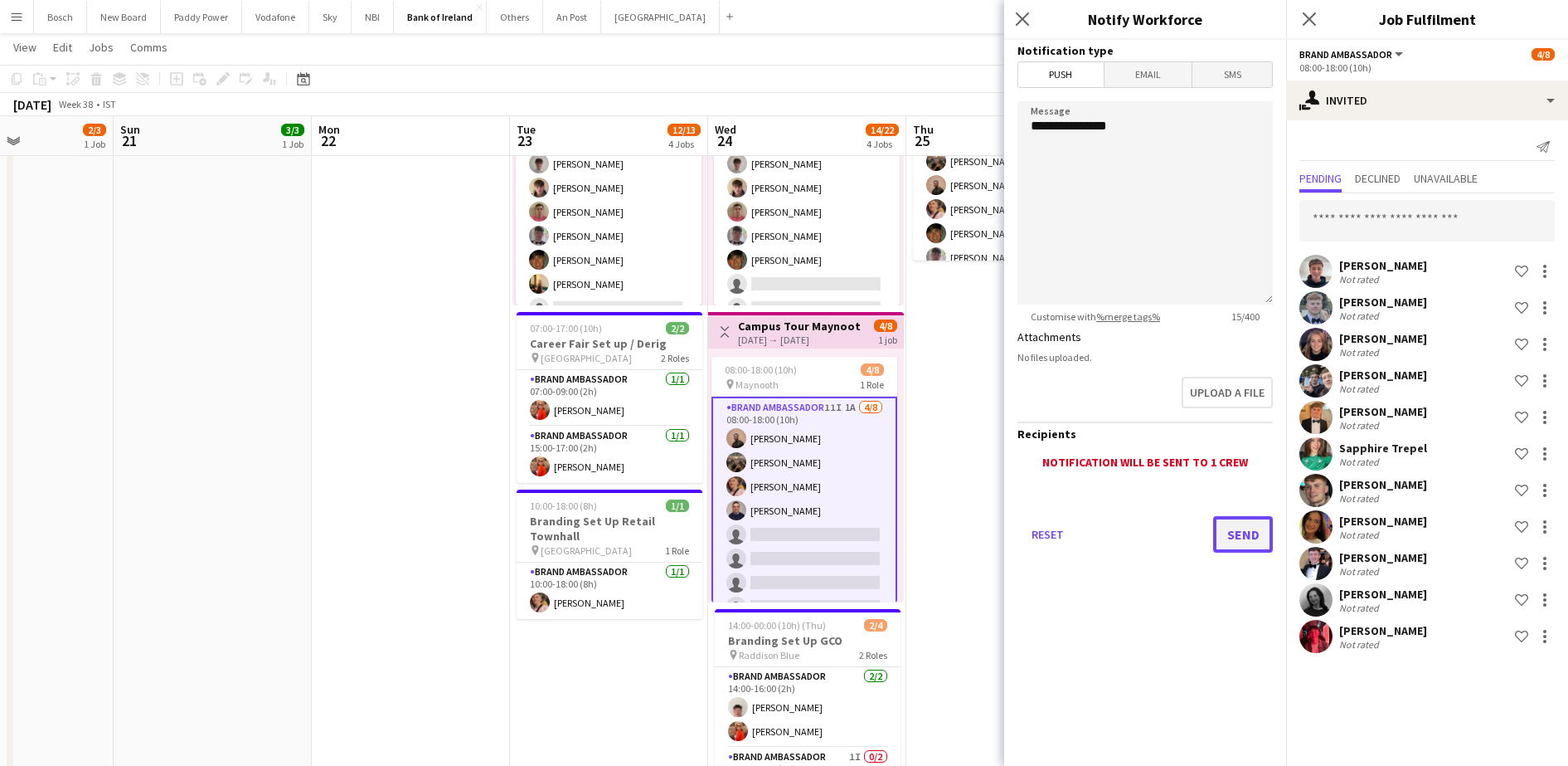
click at [1229, 527] on button "Send" at bounding box center [1244, 534] width 60 height 37
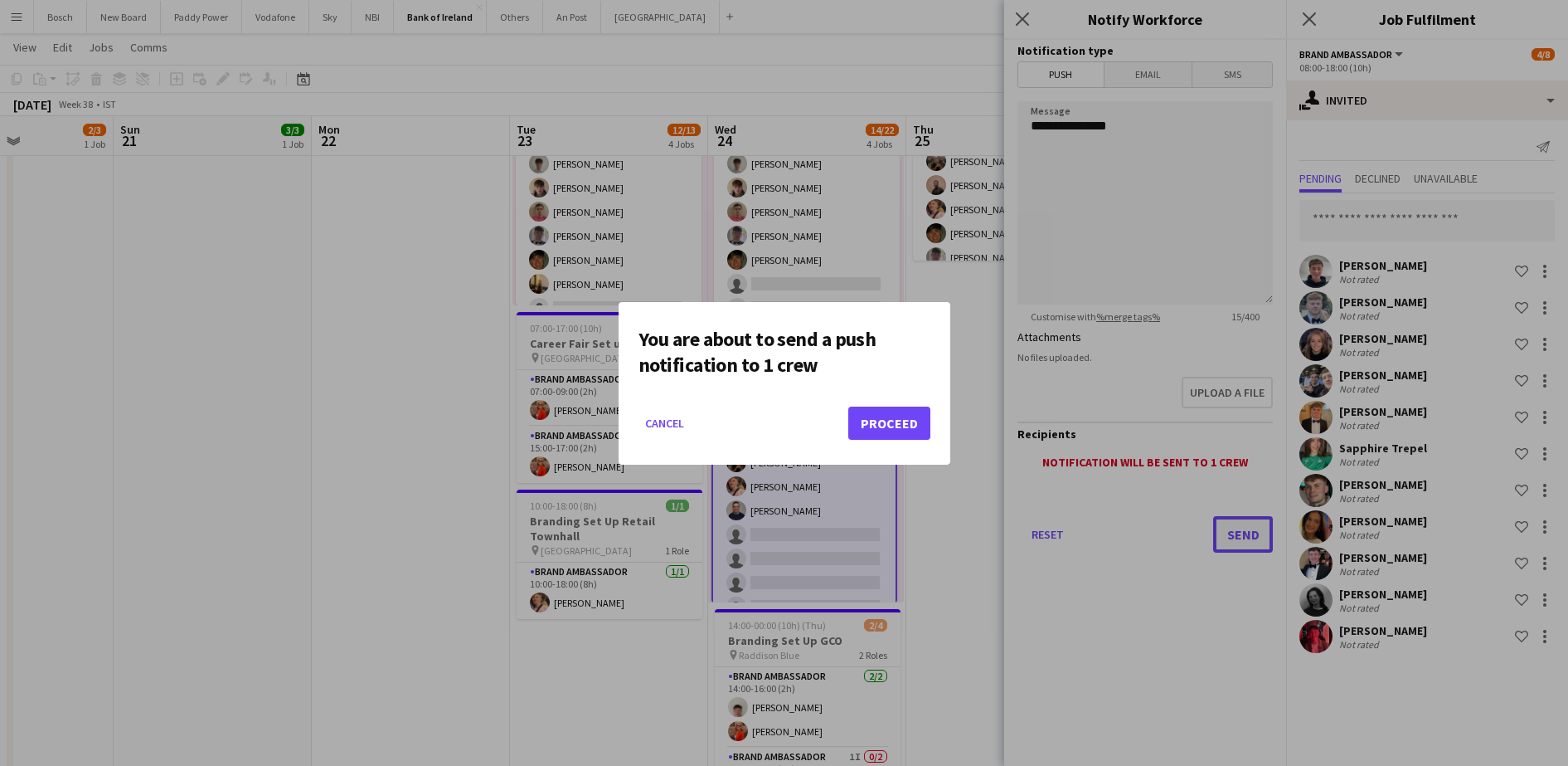
scroll to position [0, 0]
click at [868, 417] on button "Proceed" at bounding box center [890, 422] width 82 height 33
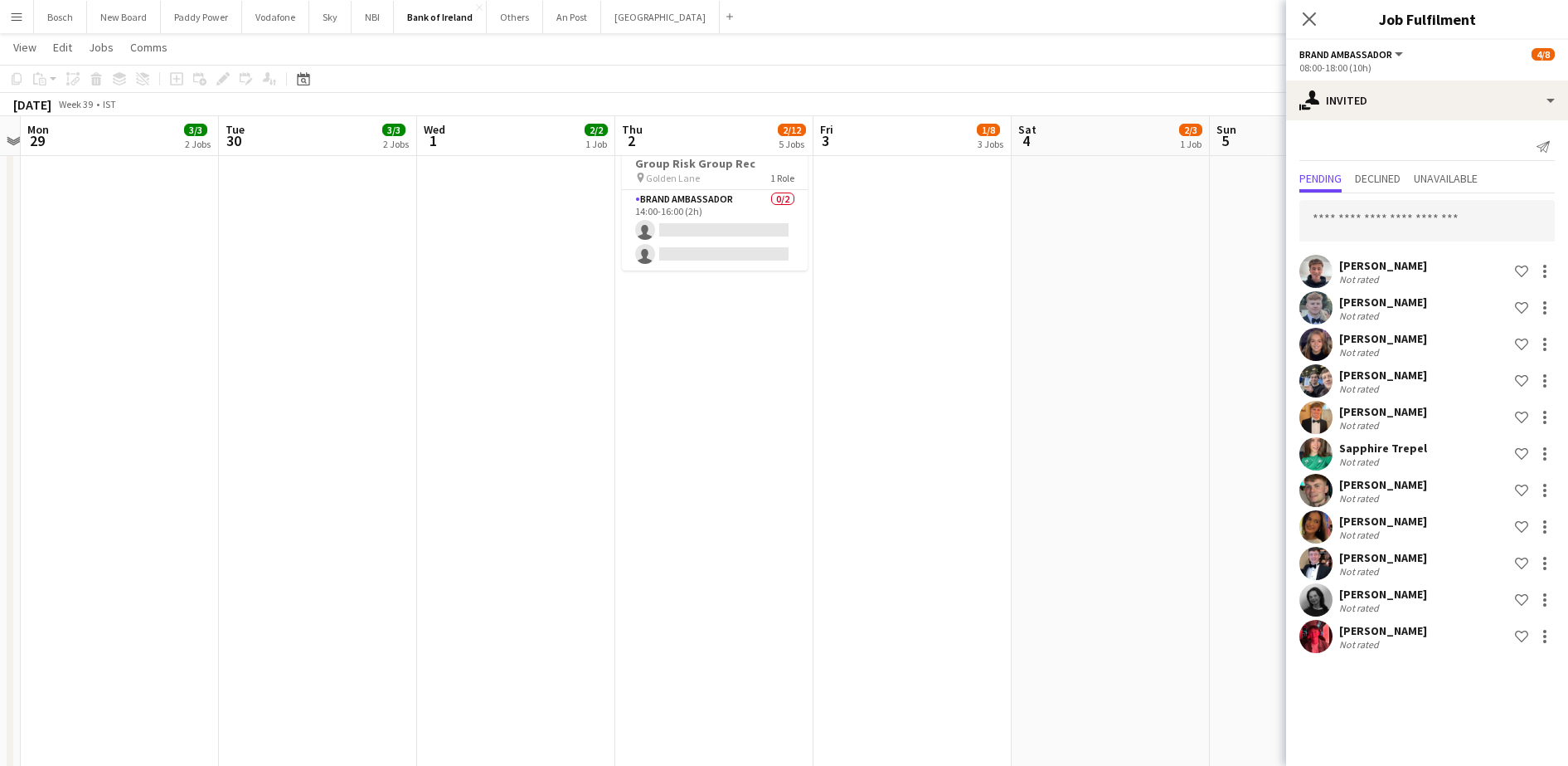
scroll to position [642, 0]
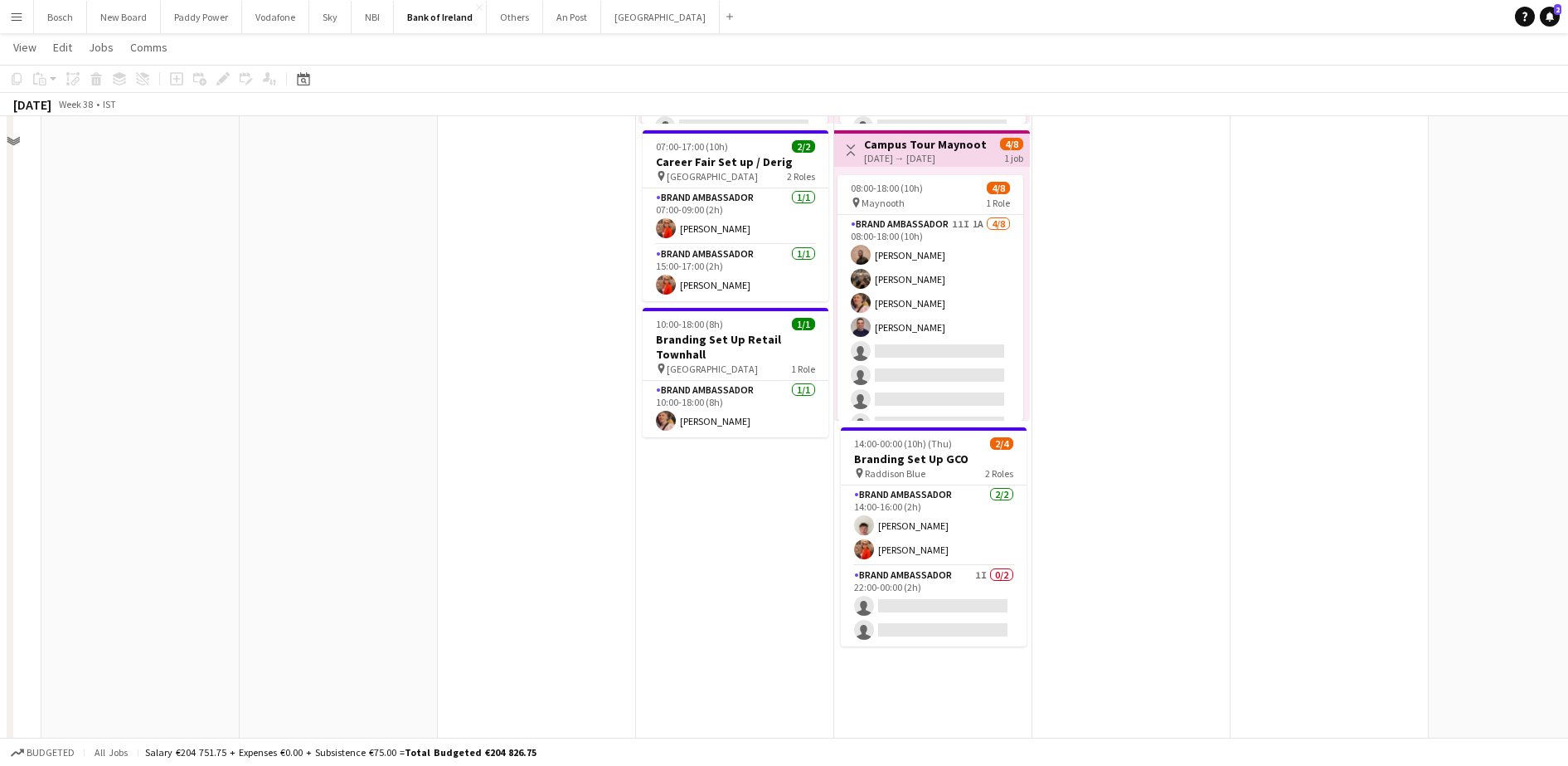
scroll to position [524, 0]
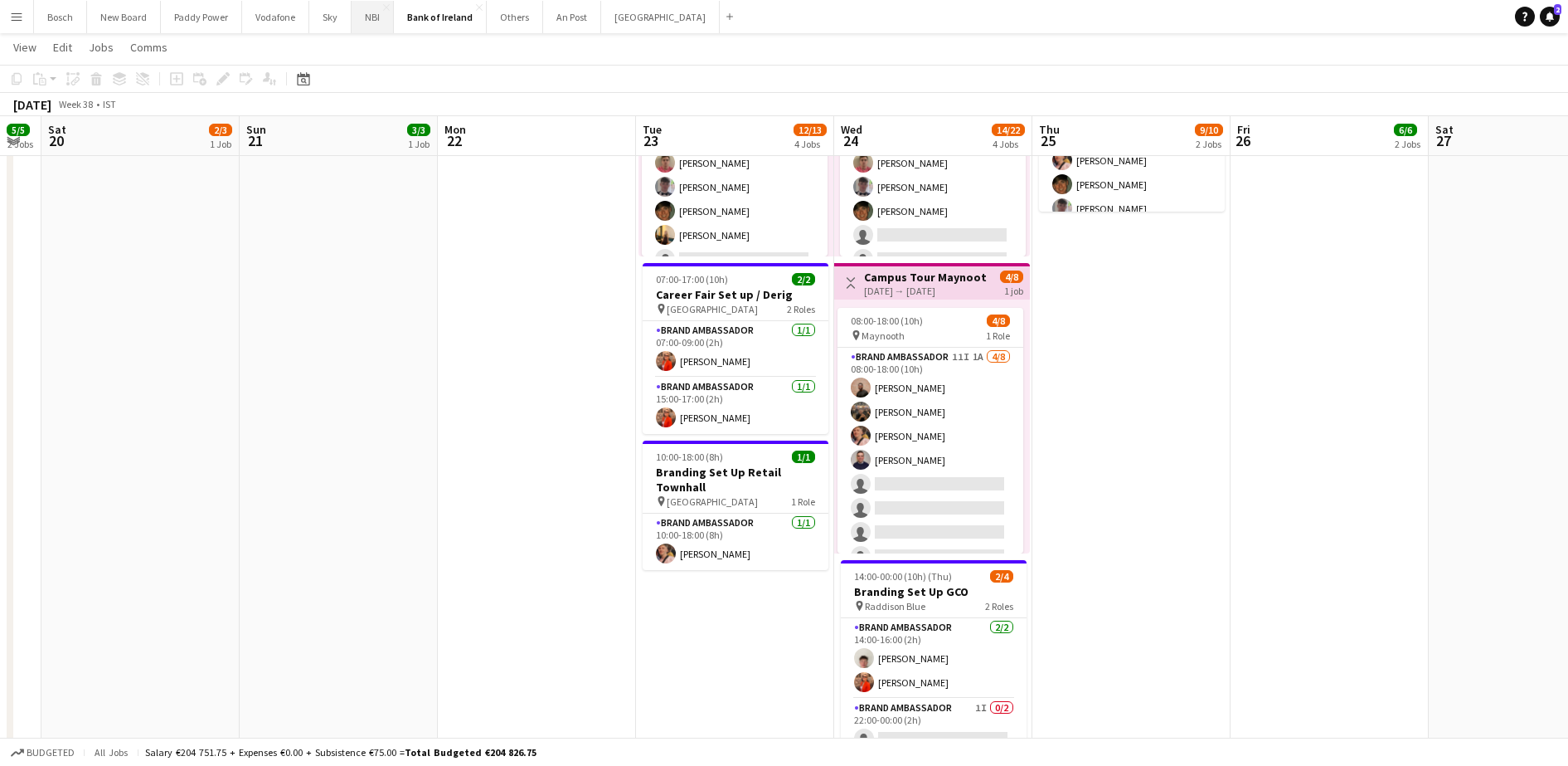
click at [367, 26] on button "NBI Close" at bounding box center [373, 17] width 42 height 32
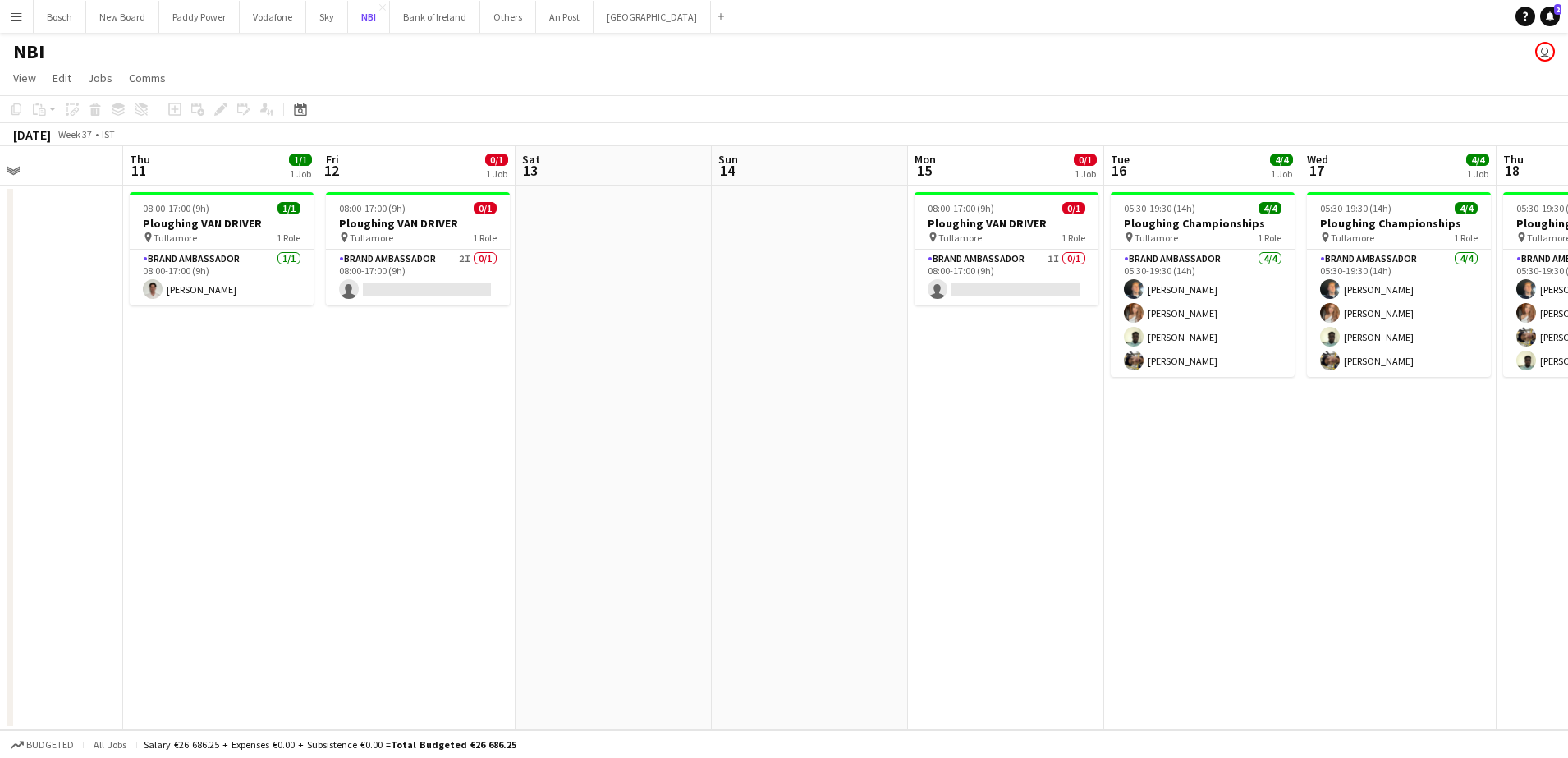
scroll to position [0, 468]
click at [458, 23] on button "Bank of Ireland Close" at bounding box center [434, 17] width 90 height 32
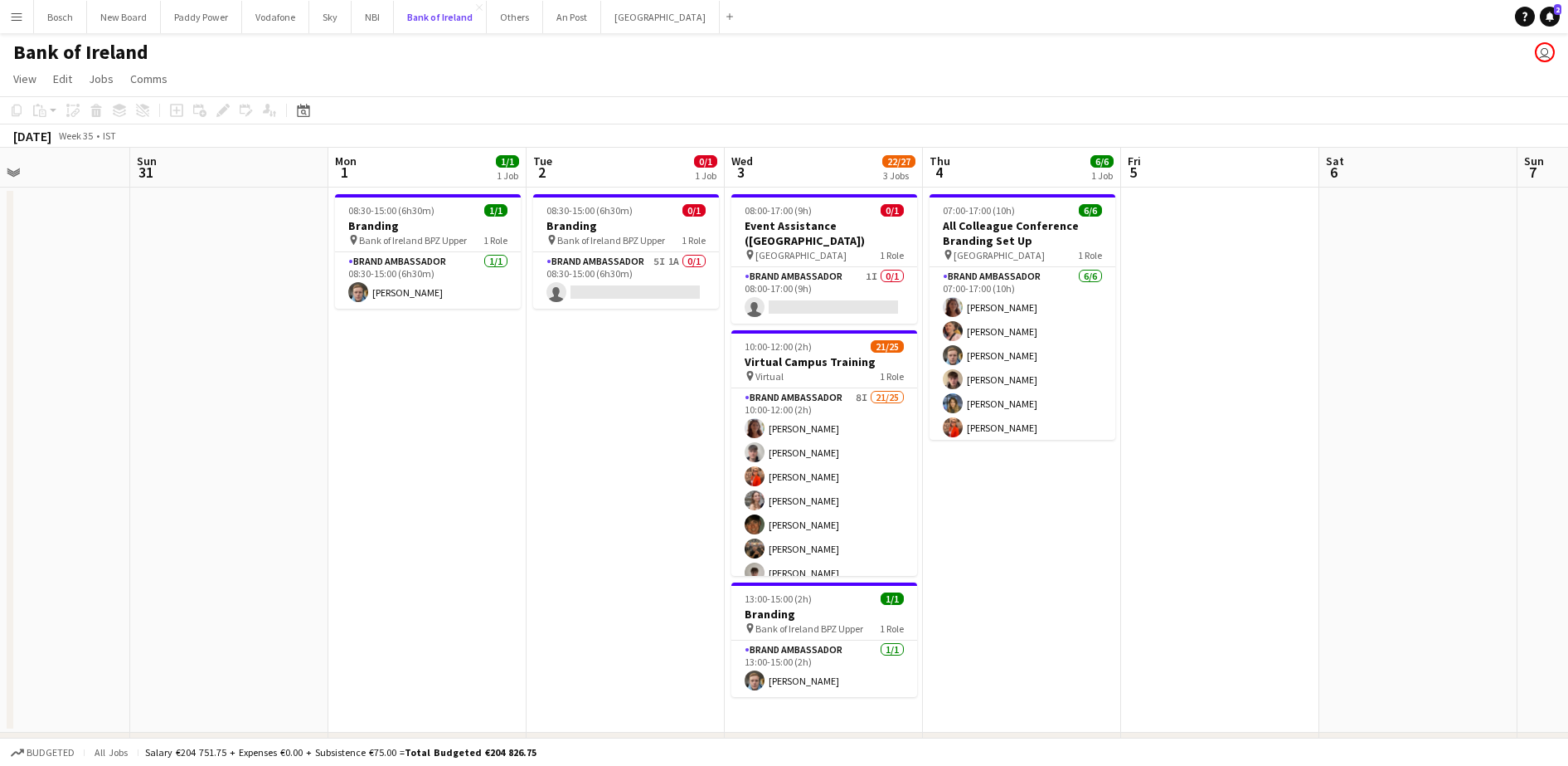
scroll to position [0, 608]
